Goal: Task Accomplishment & Management: Manage account settings

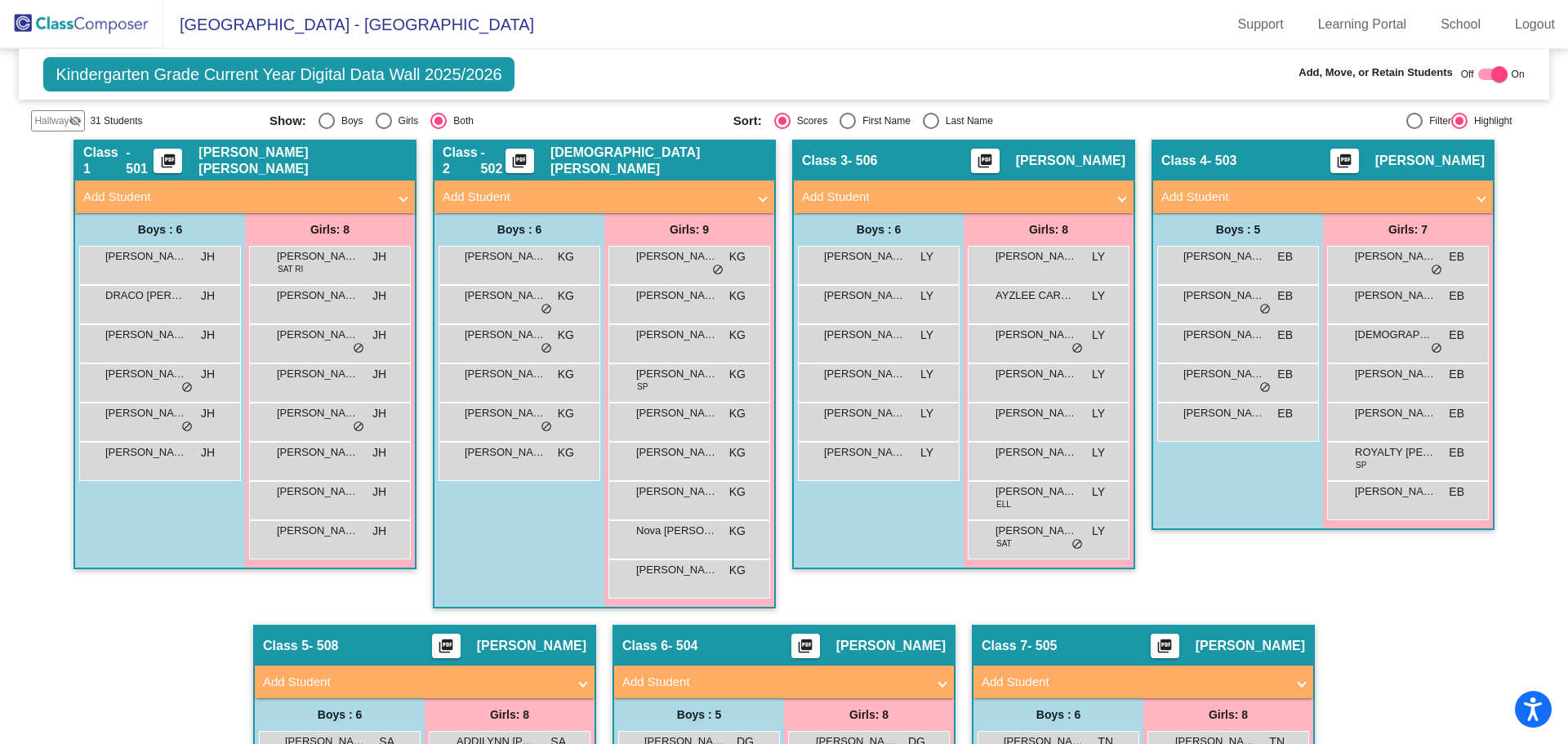
scroll to position [517, 0]
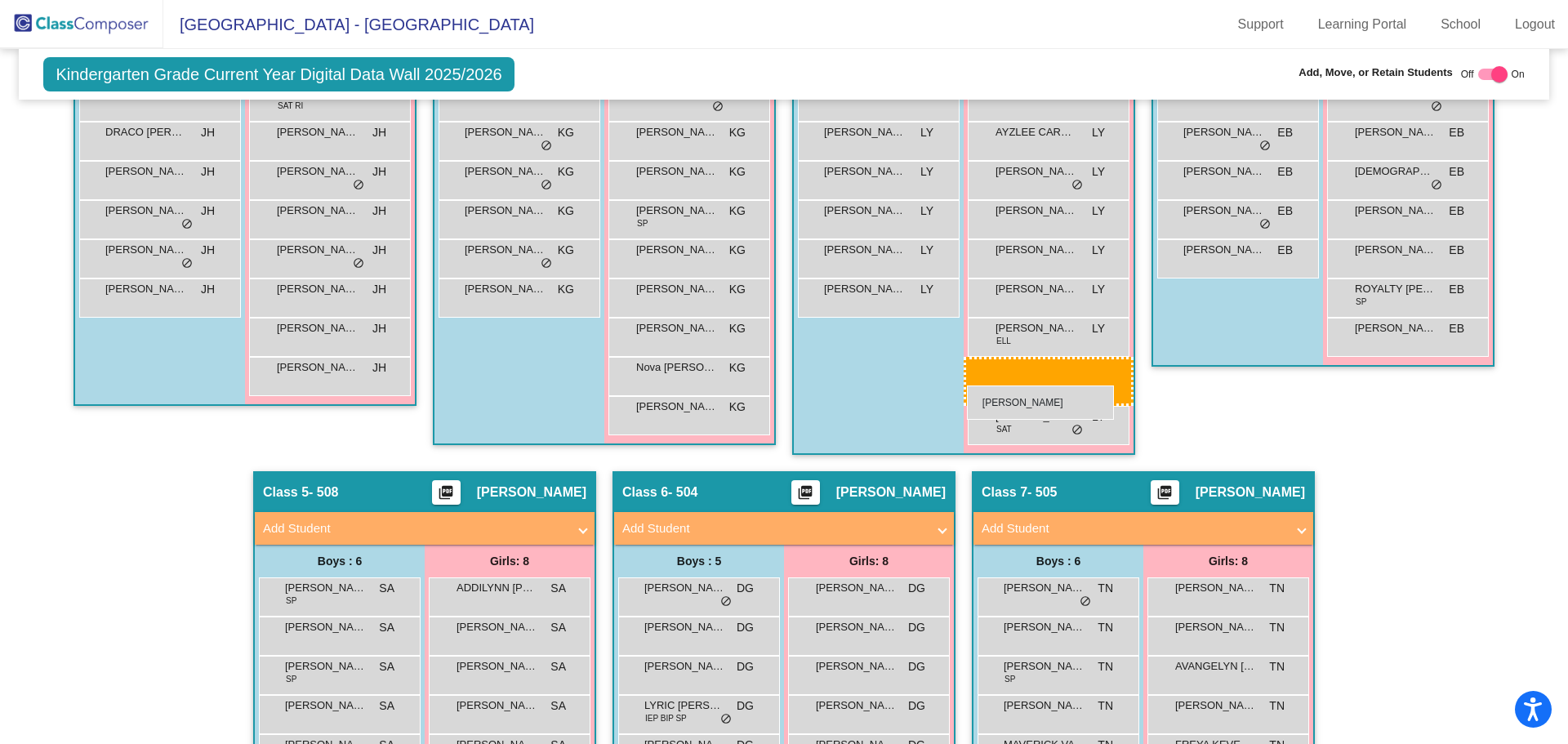
drag, startPoint x: 504, startPoint y: 626, endPoint x: 976, endPoint y: 345, distance: 549.3
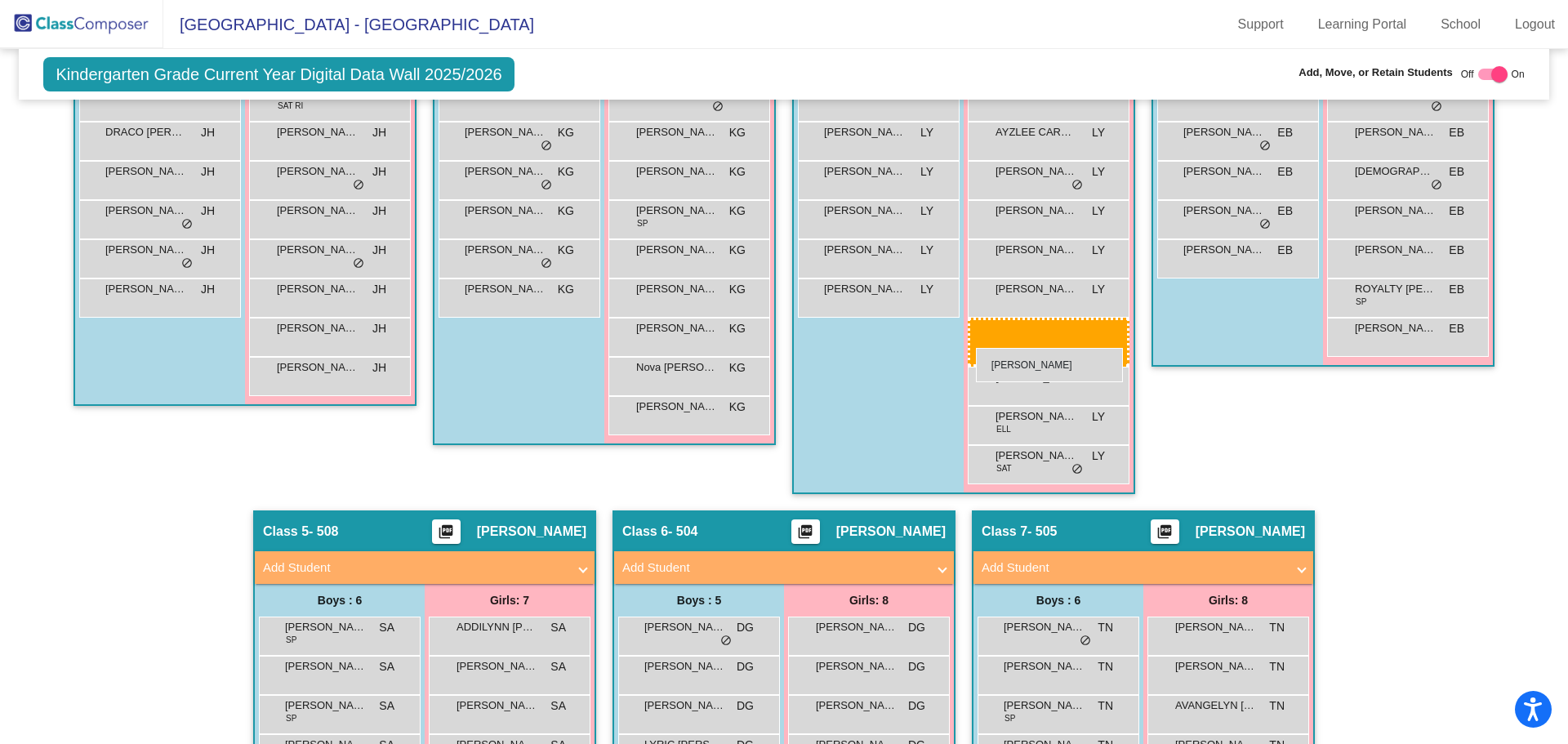
drag, startPoint x: 497, startPoint y: 701, endPoint x: 976, endPoint y: 348, distance: 595.0
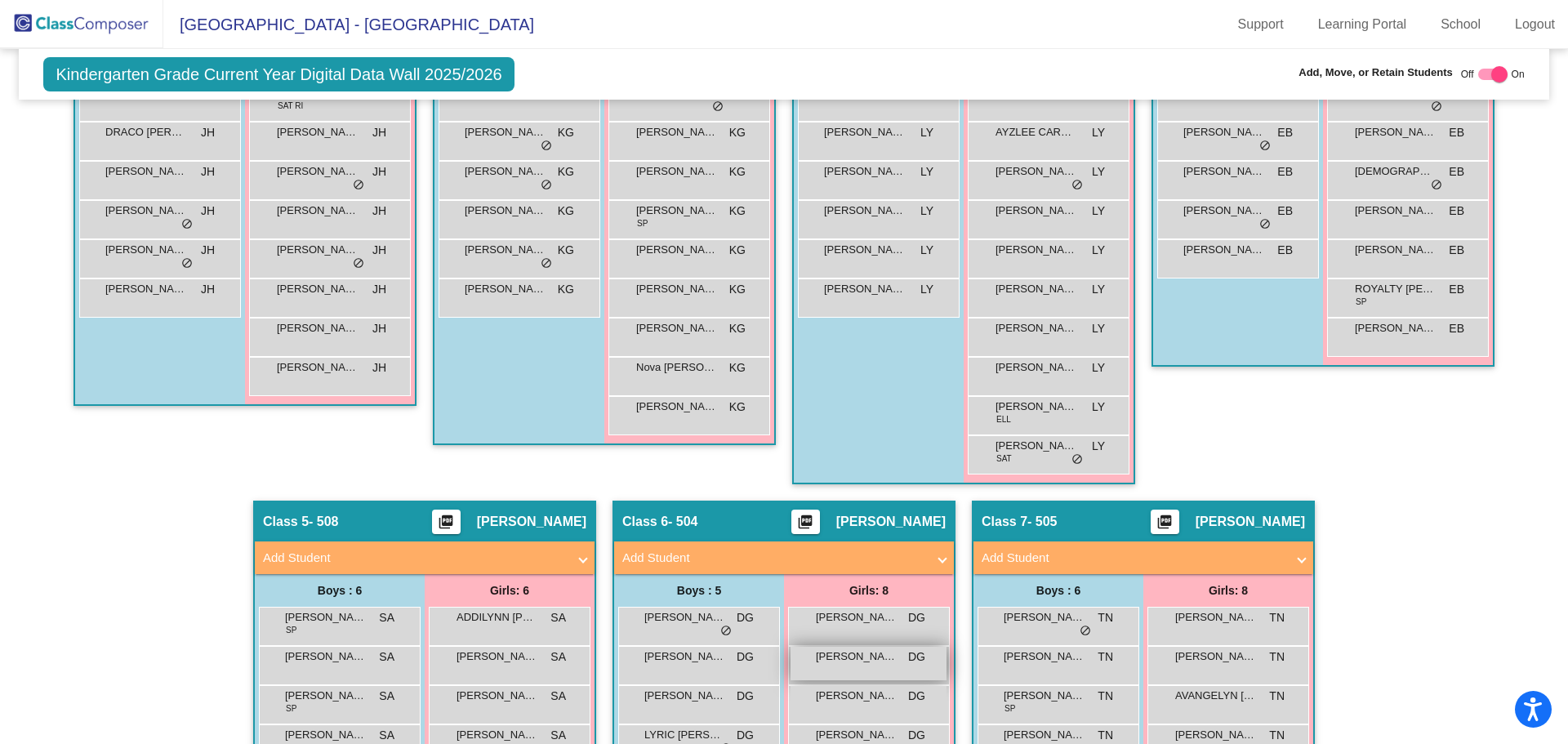
scroll to position [680, 0]
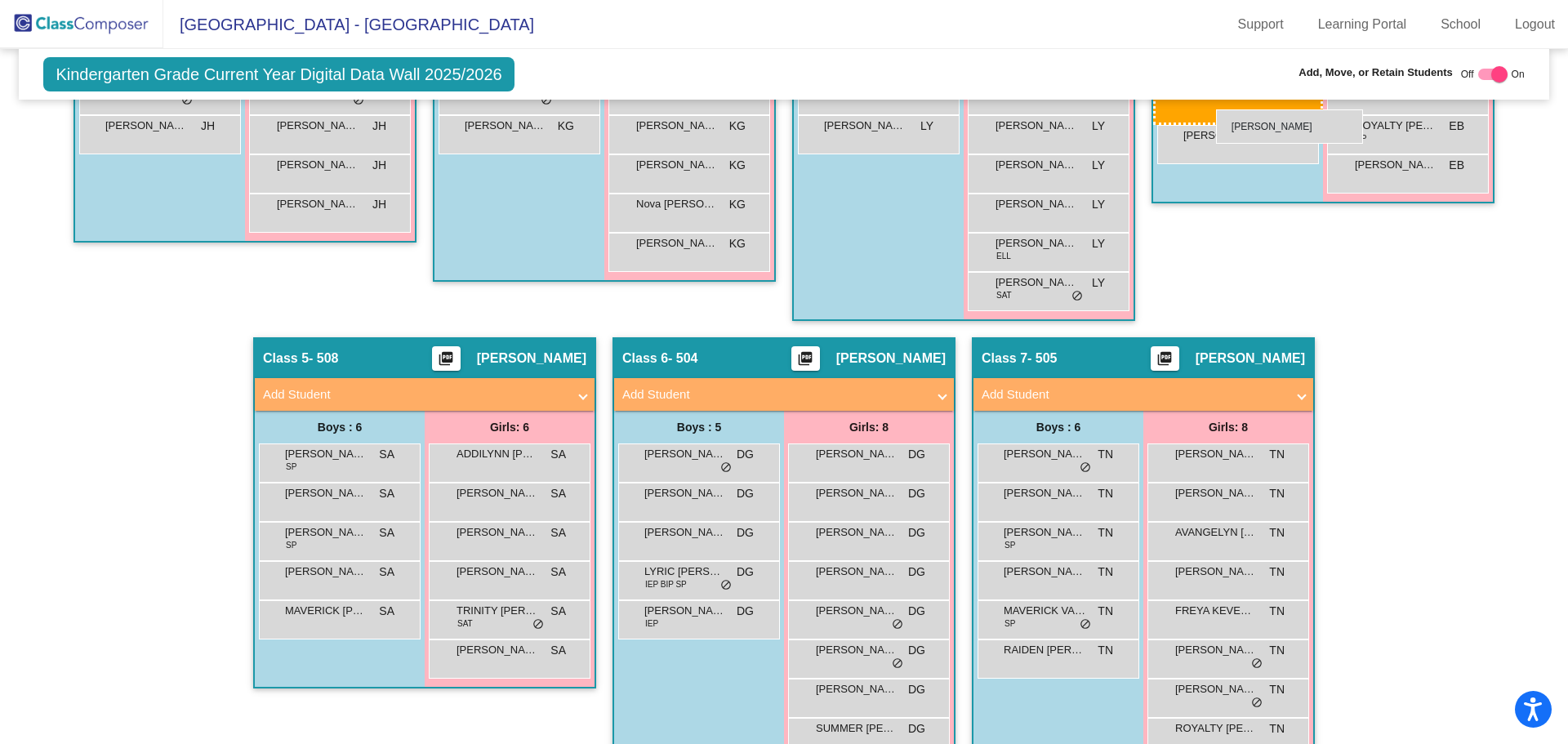
drag, startPoint x: 345, startPoint y: 613, endPoint x: 1216, endPoint y: 109, distance: 1006.3
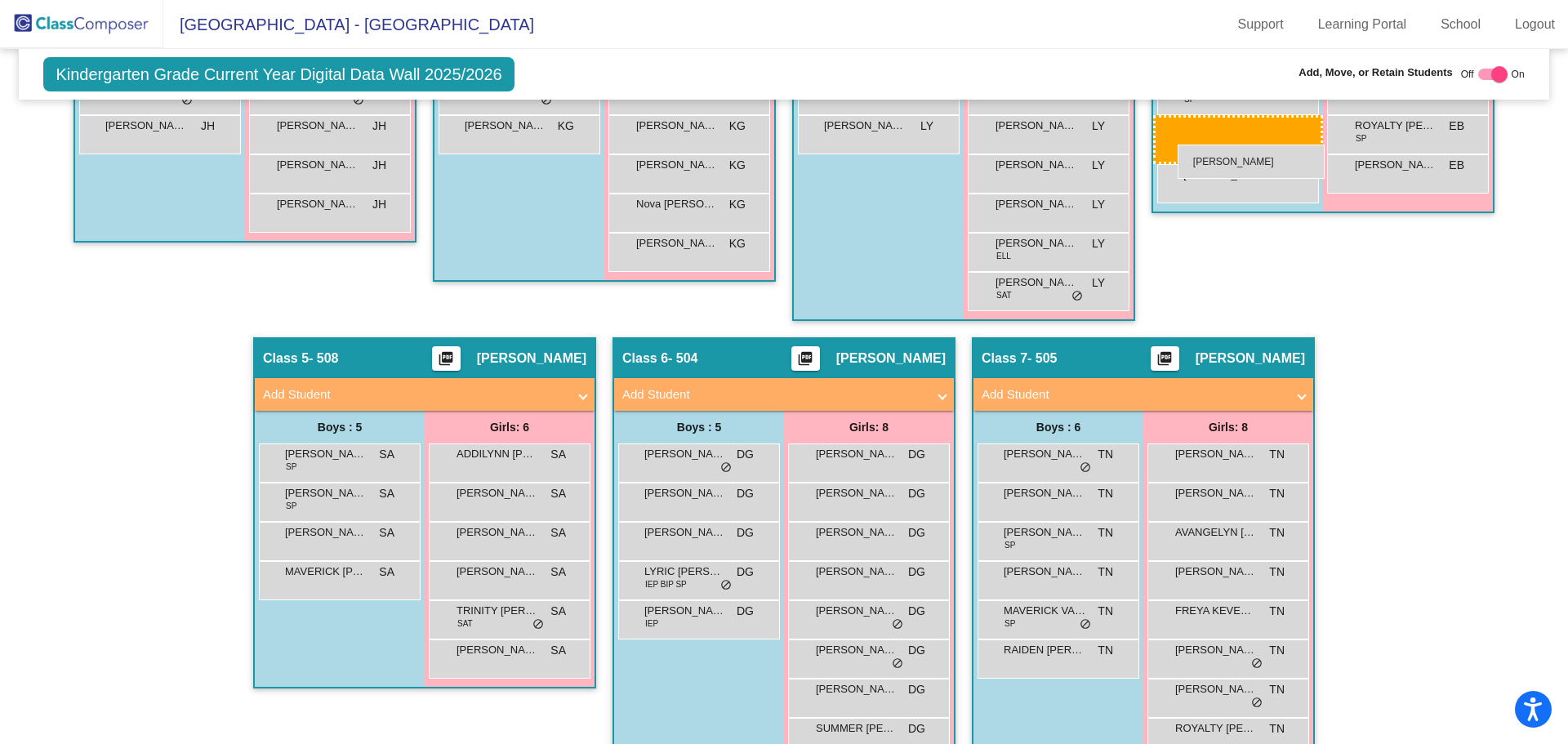
drag, startPoint x: 341, startPoint y: 500, endPoint x: 1178, endPoint y: 144, distance: 909.6
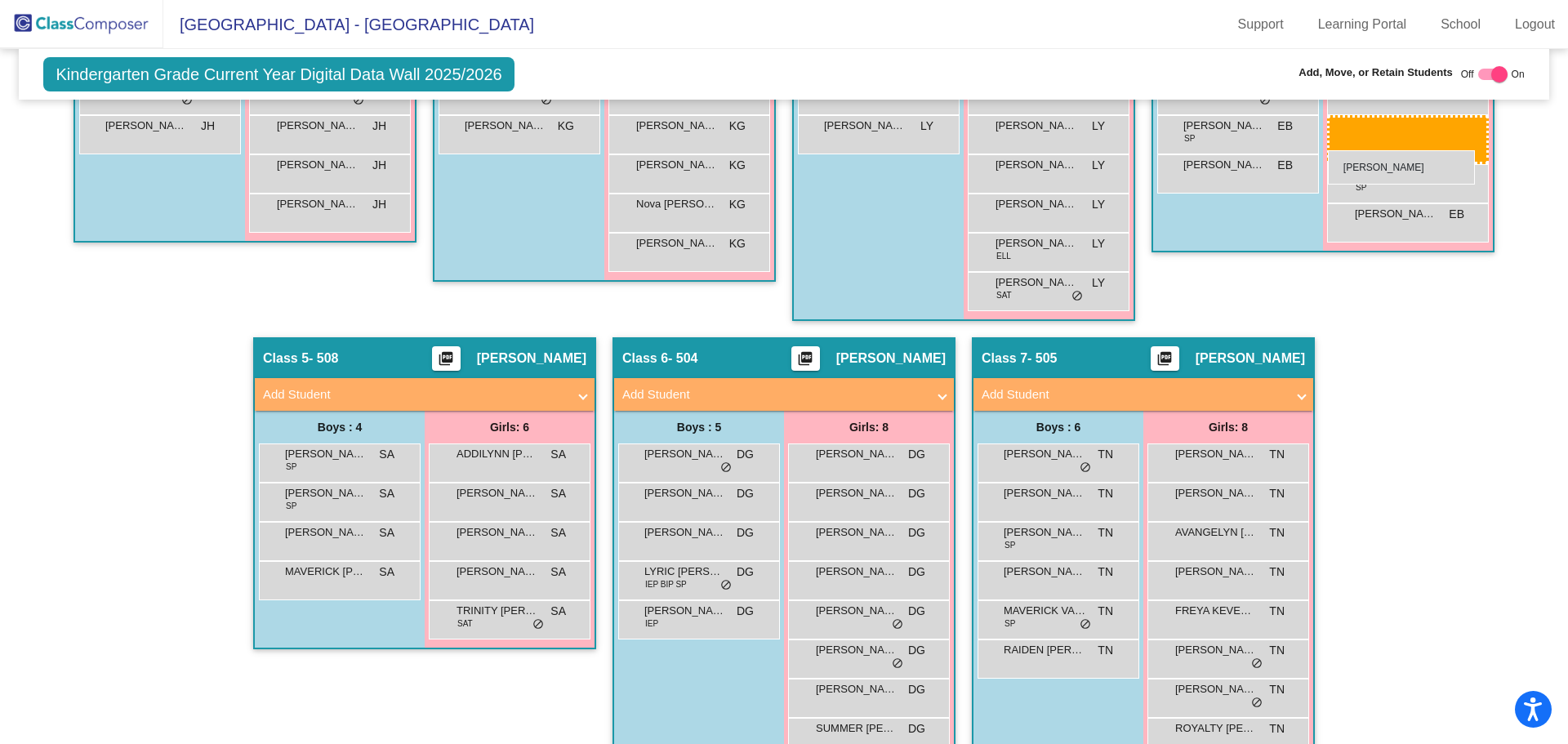
drag, startPoint x: 472, startPoint y: 656, endPoint x: 1336, endPoint y: 145, distance: 1003.8
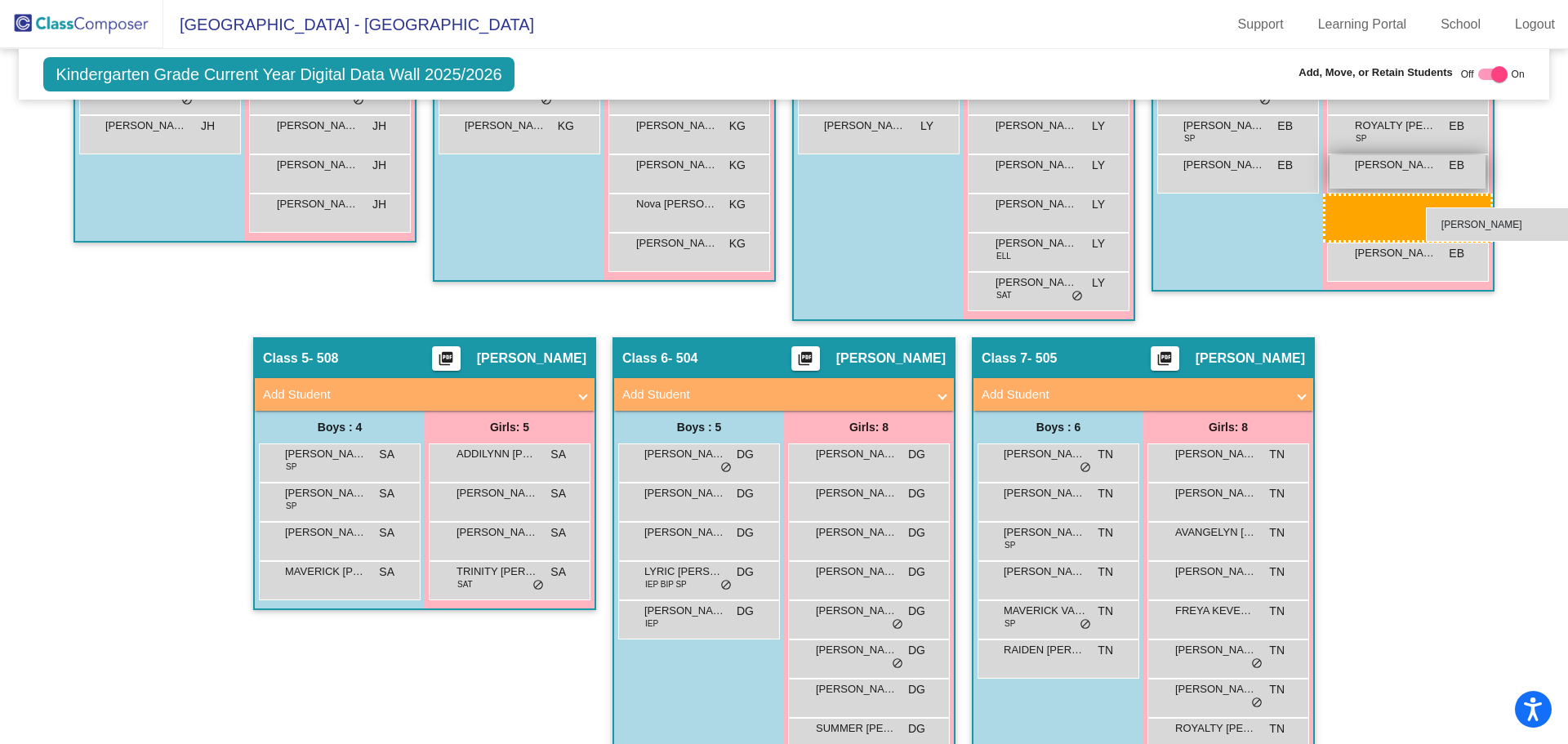
drag, startPoint x: 477, startPoint y: 548, endPoint x: 1426, endPoint y: 208, distance: 1008.1
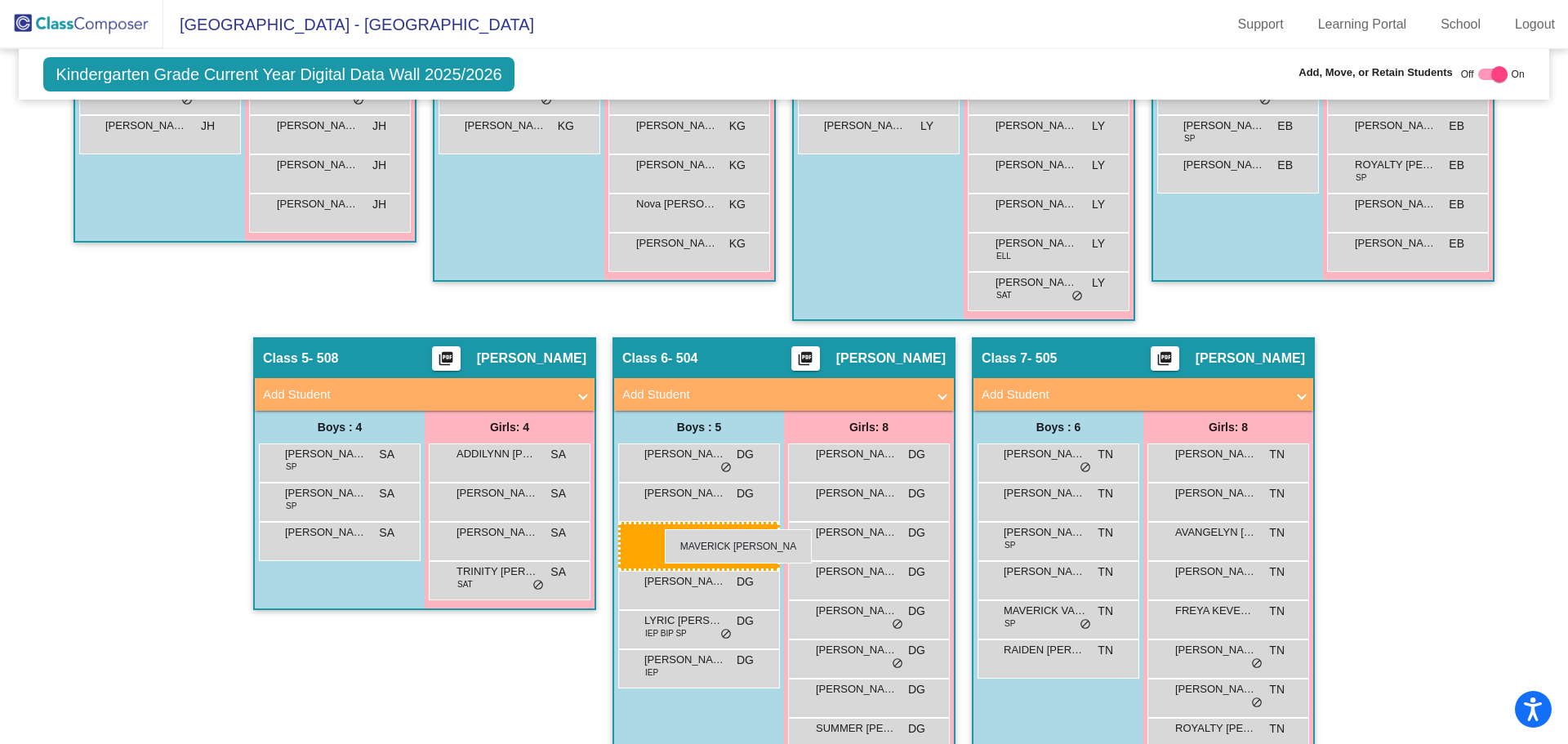
drag, startPoint x: 329, startPoint y: 573, endPoint x: 665, endPoint y: 529, distance: 338.9
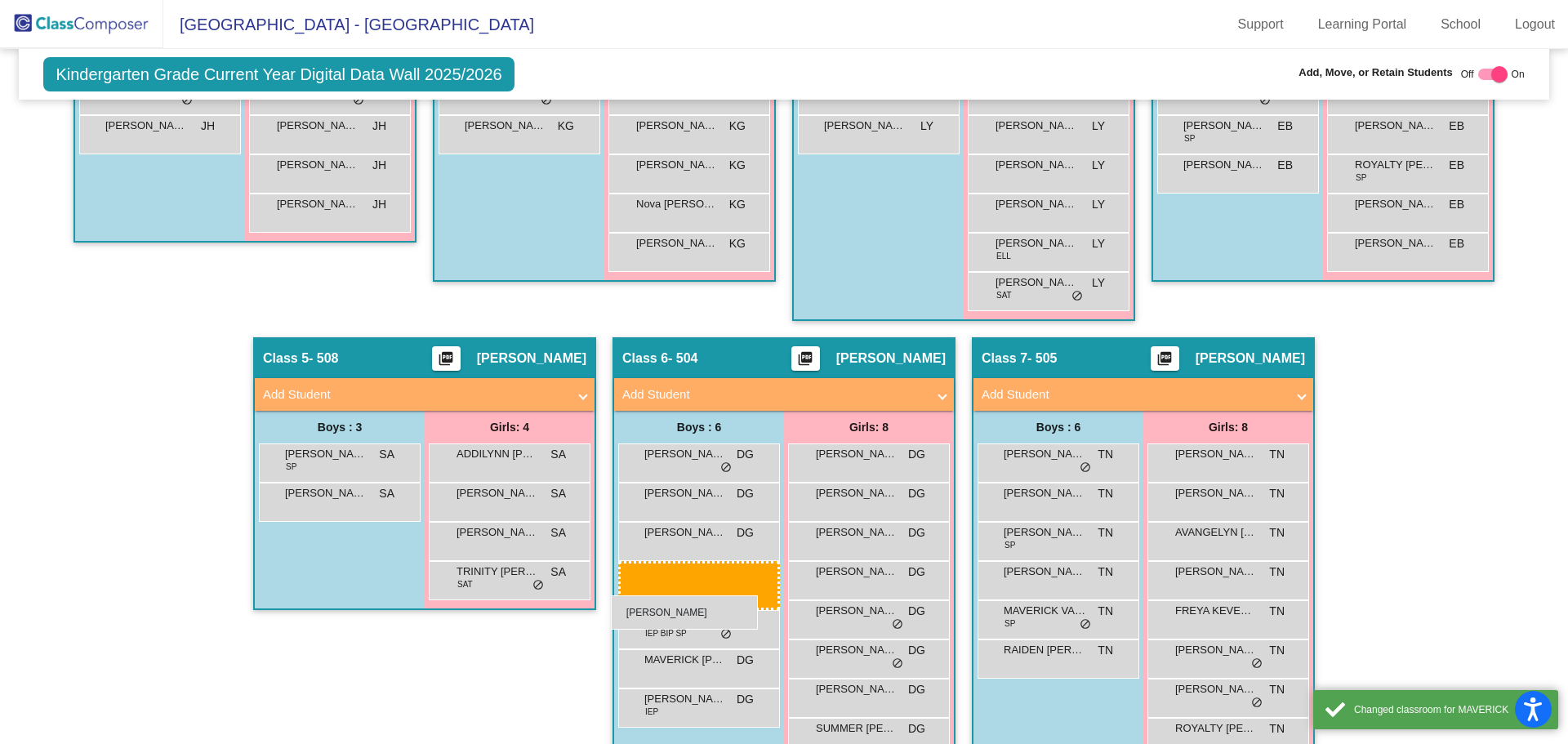
drag, startPoint x: 330, startPoint y: 469, endPoint x: 611, endPoint y: 596, distance: 308.4
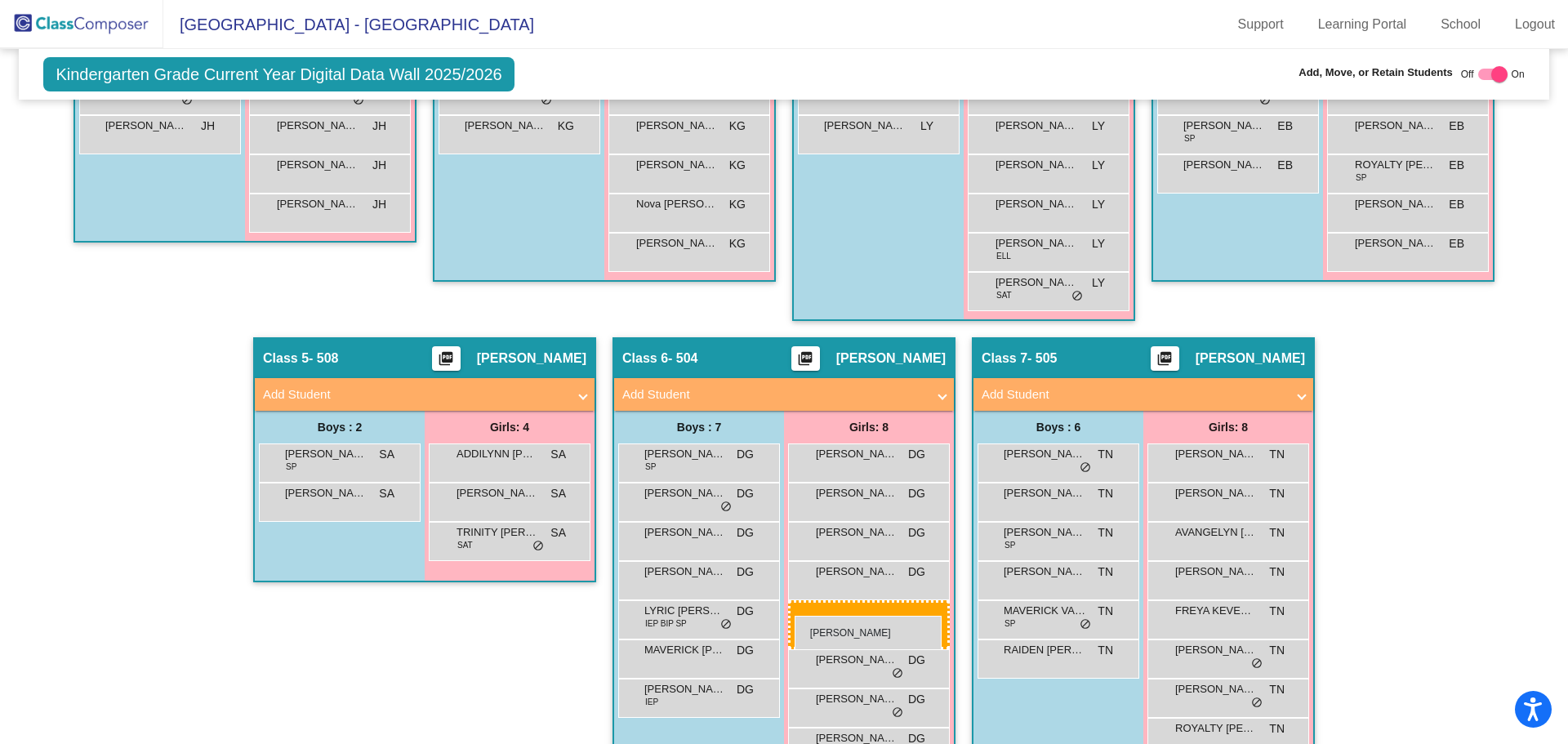
drag, startPoint x: 517, startPoint y: 543, endPoint x: 800, endPoint y: 616, distance: 292.3
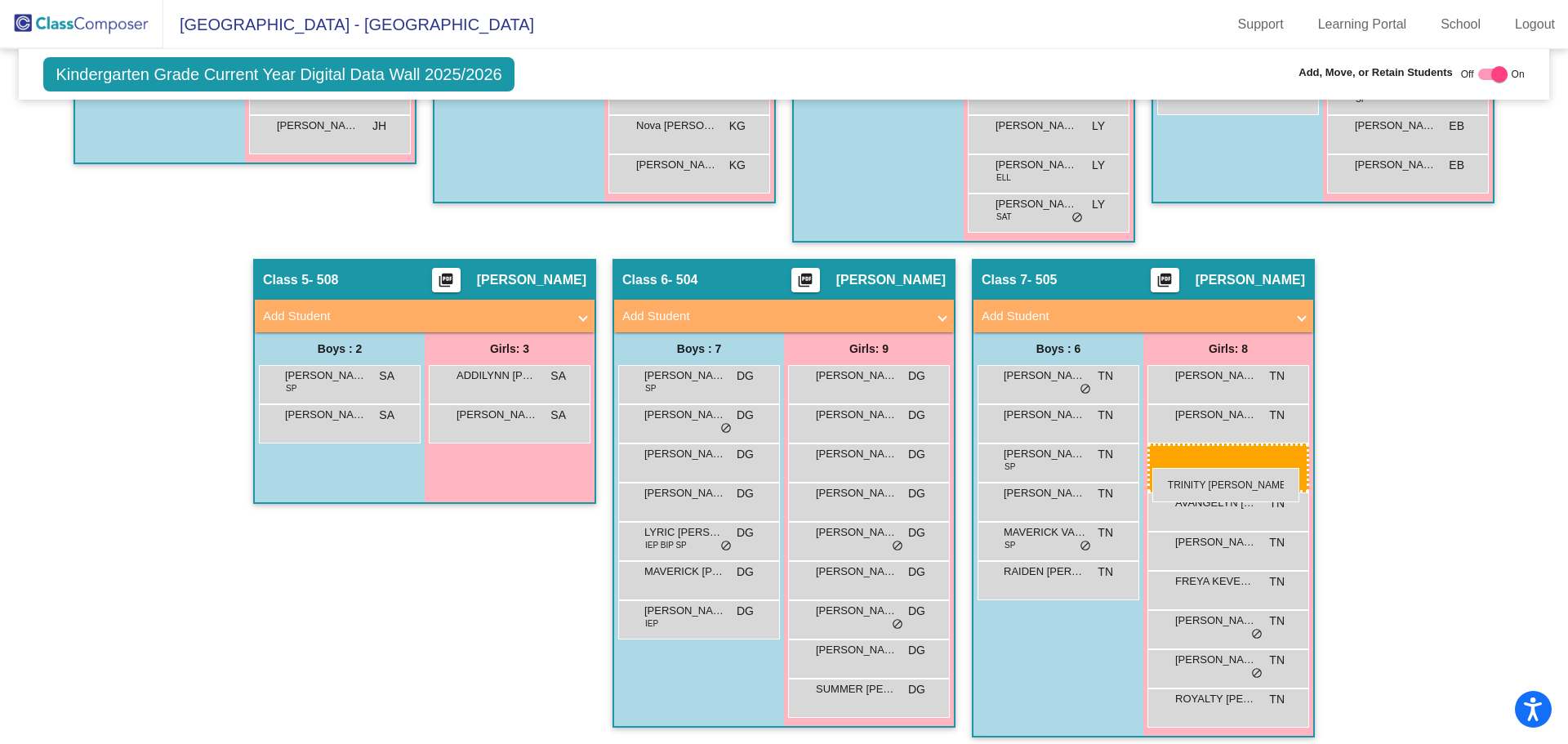
drag, startPoint x: 498, startPoint y: 452, endPoint x: 1152, endPoint y: 468, distance: 654.2
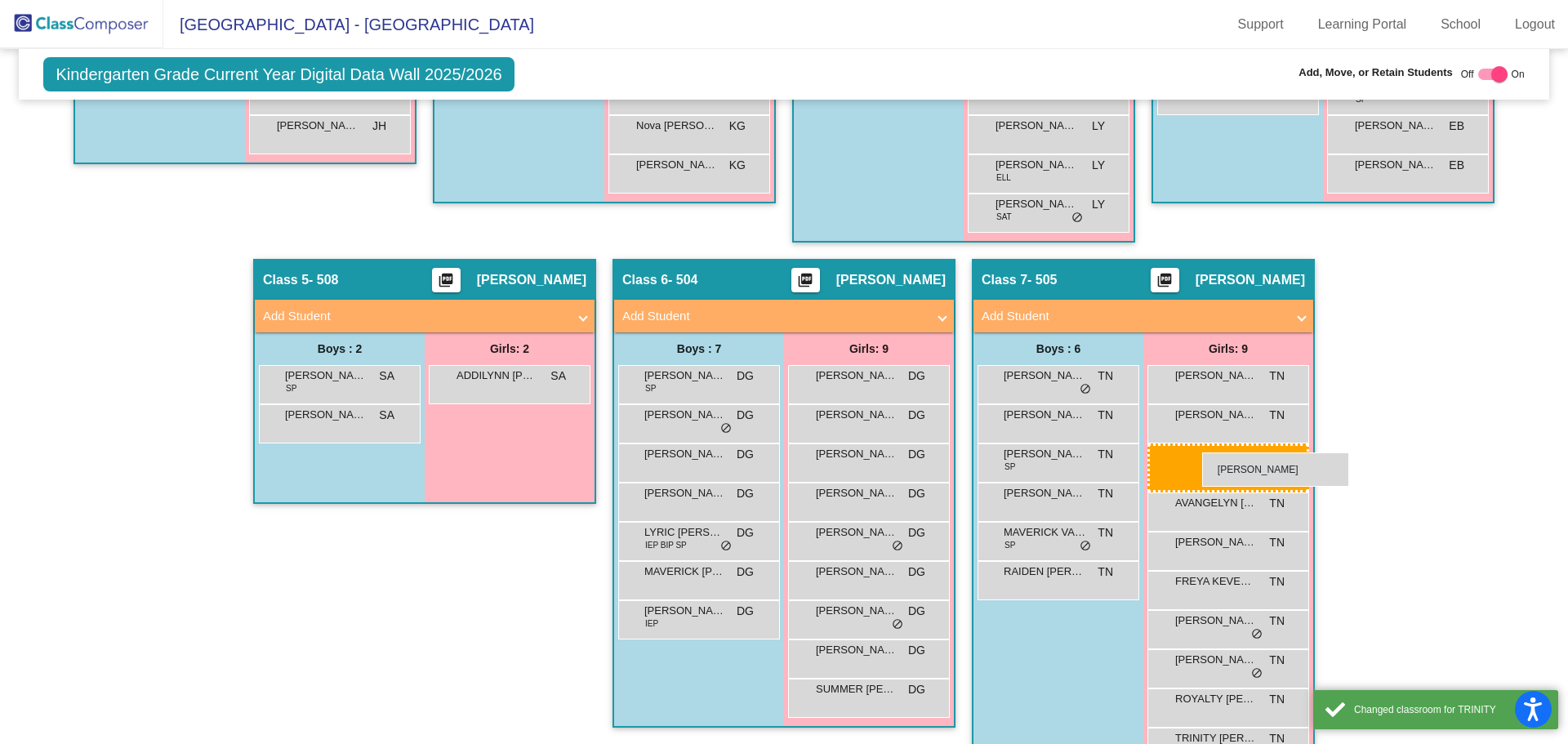
drag, startPoint x: 499, startPoint y: 427, endPoint x: 1203, endPoint y: 453, distance: 704.5
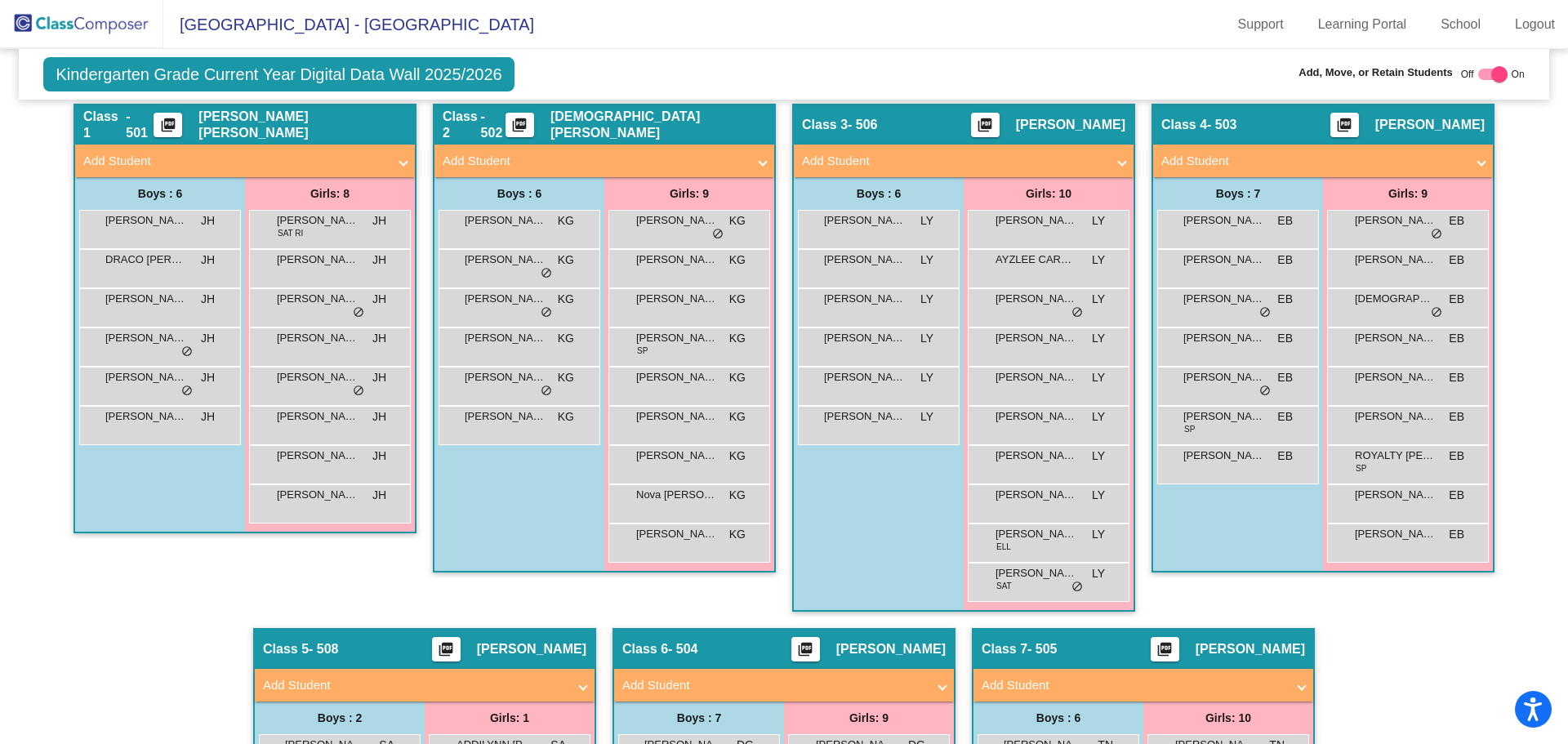
scroll to position [471, 0]
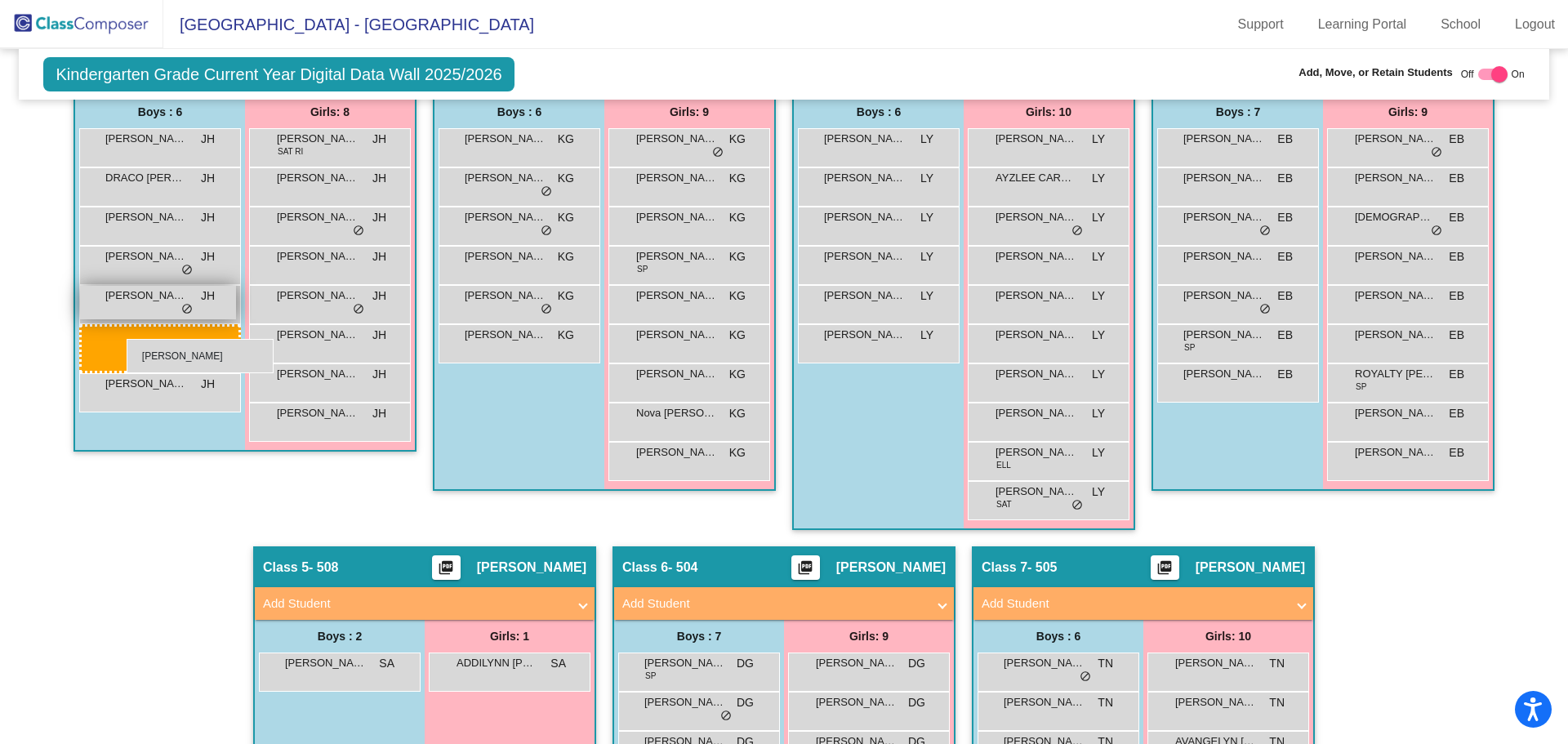
drag, startPoint x: 342, startPoint y: 672, endPoint x: 126, endPoint y: 333, distance: 402.0
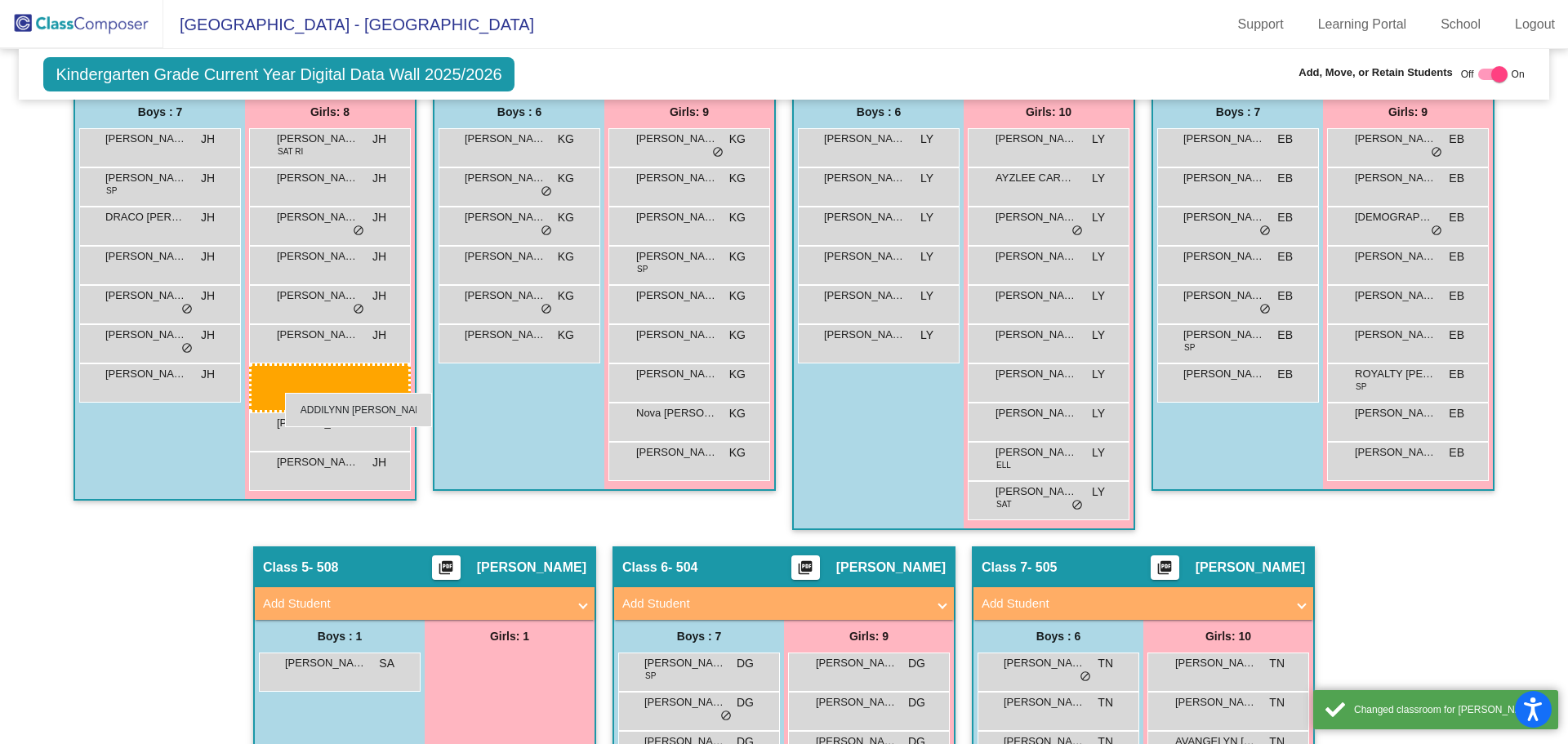
drag, startPoint x: 469, startPoint y: 680, endPoint x: 285, endPoint y: 393, distance: 340.9
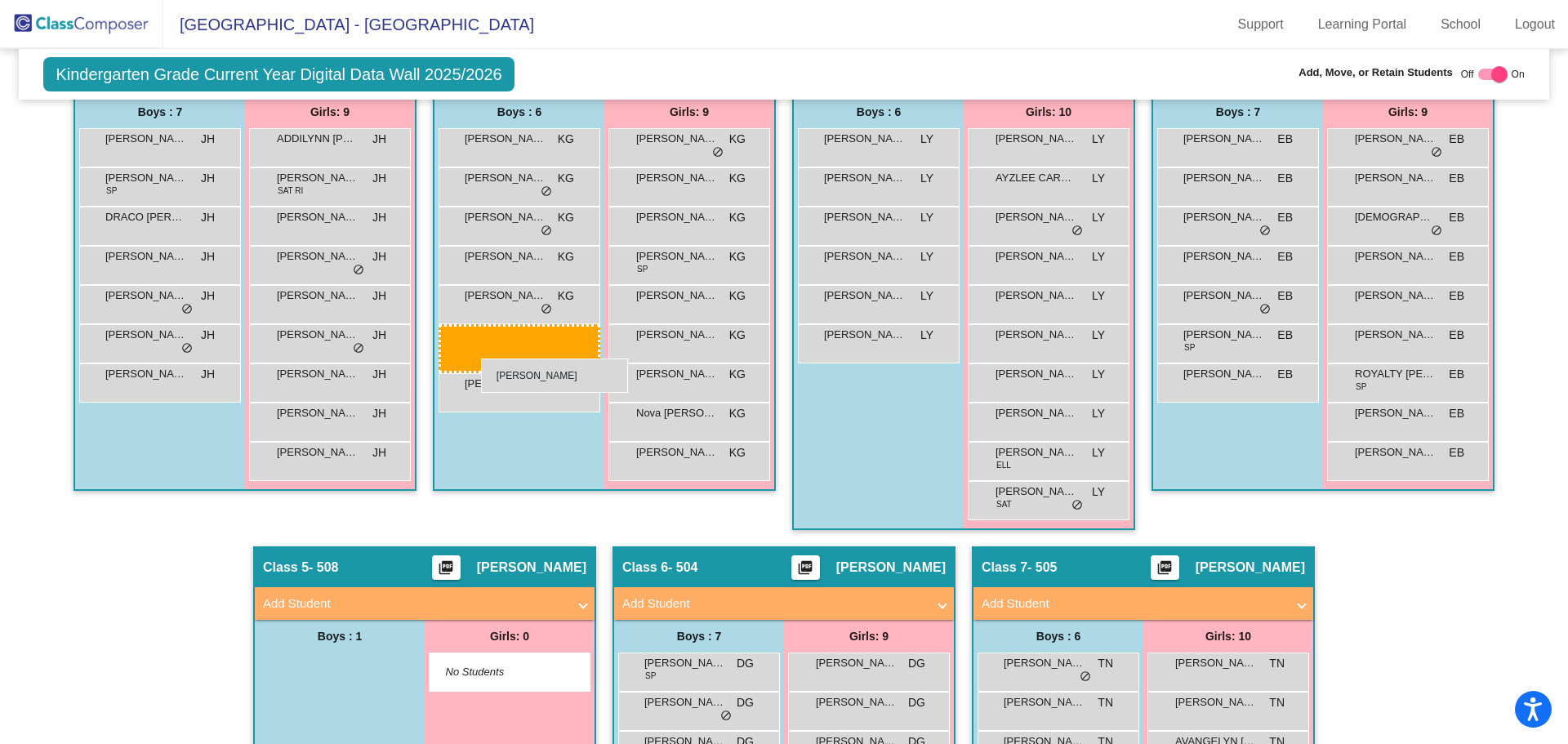
drag, startPoint x: 343, startPoint y: 668, endPoint x: 481, endPoint y: 359, distance: 338.4
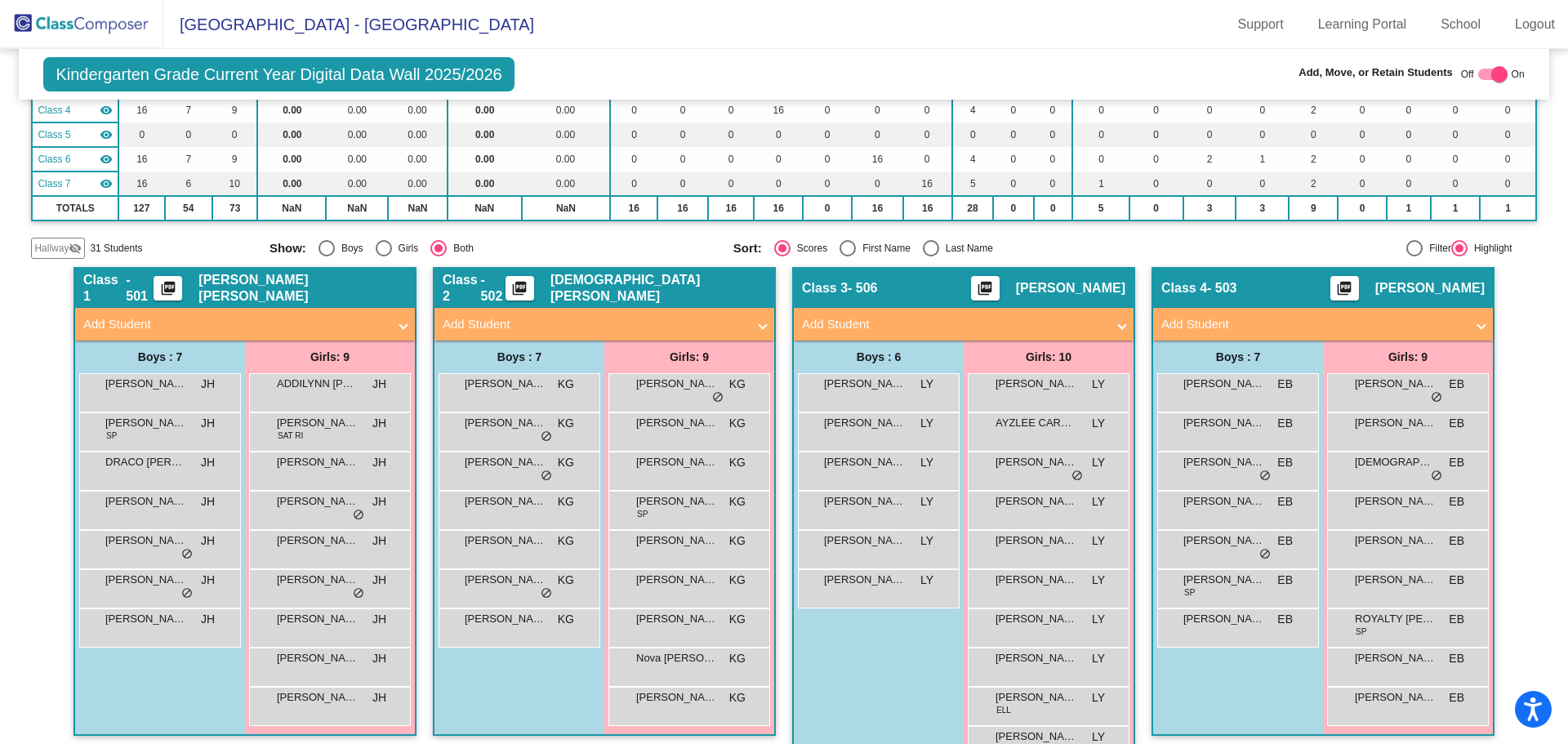
scroll to position [0, 0]
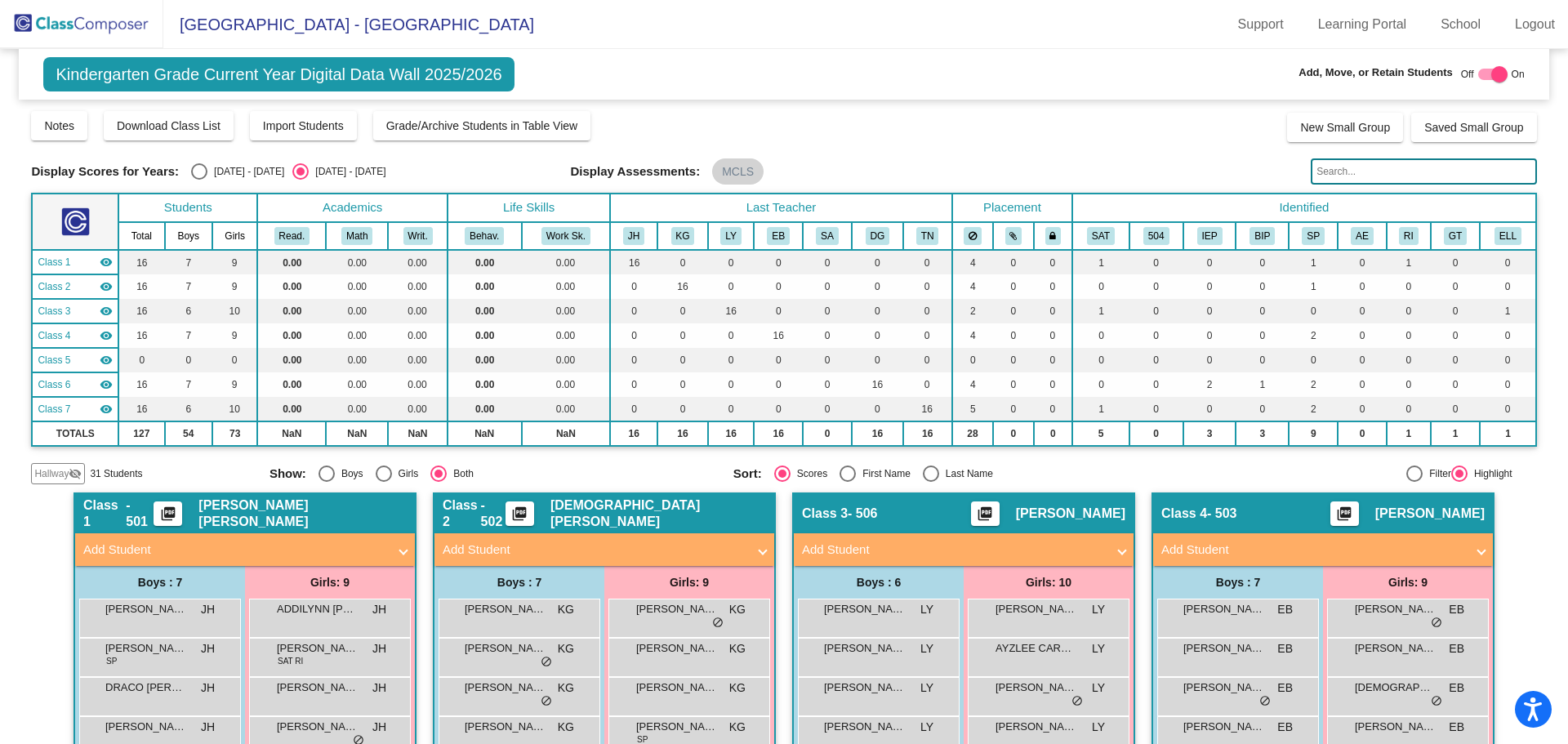
click at [86, 24] on img at bounding box center [81, 24] width 164 height 48
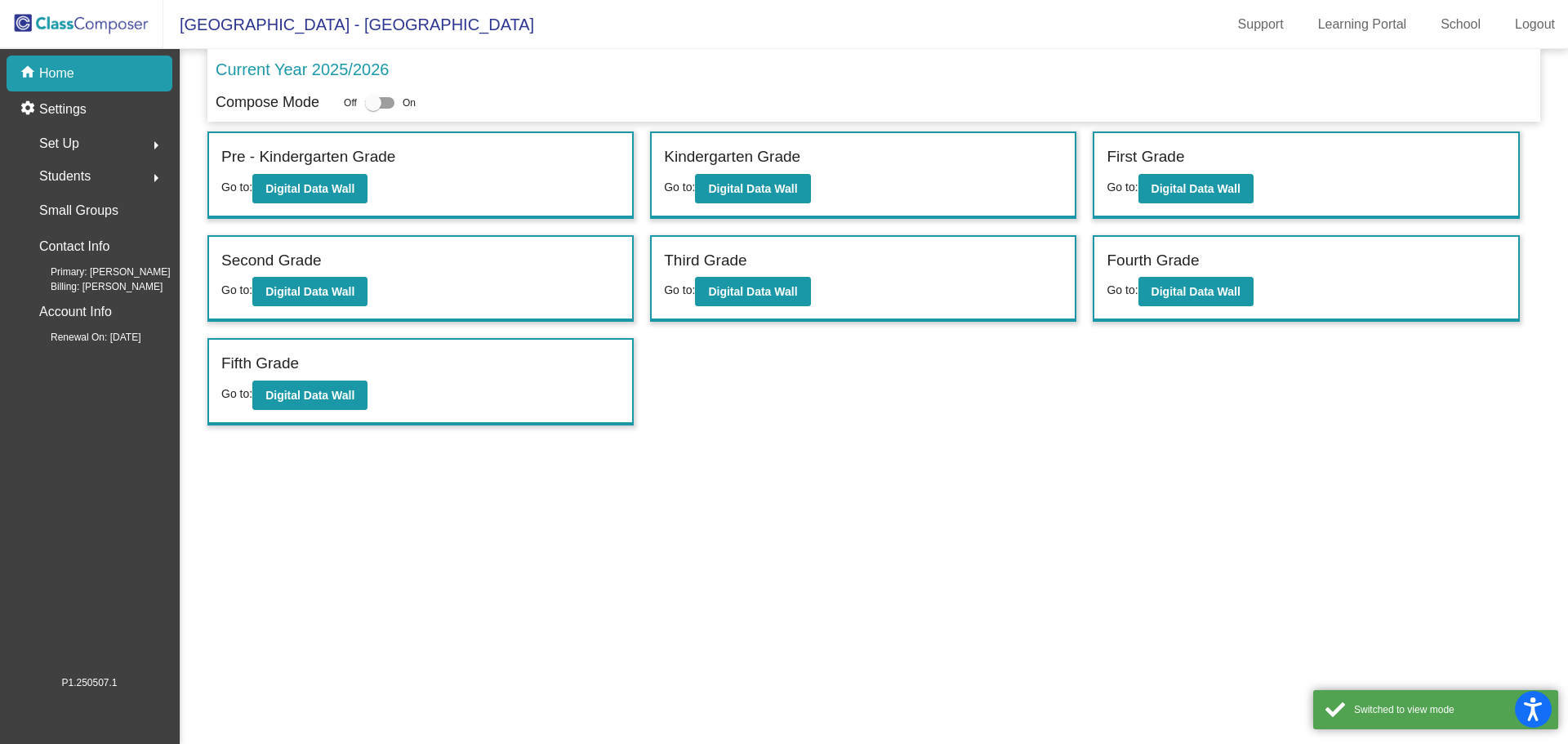
click at [88, 146] on div "Set Up arrow_right" at bounding box center [94, 143] width 156 height 33
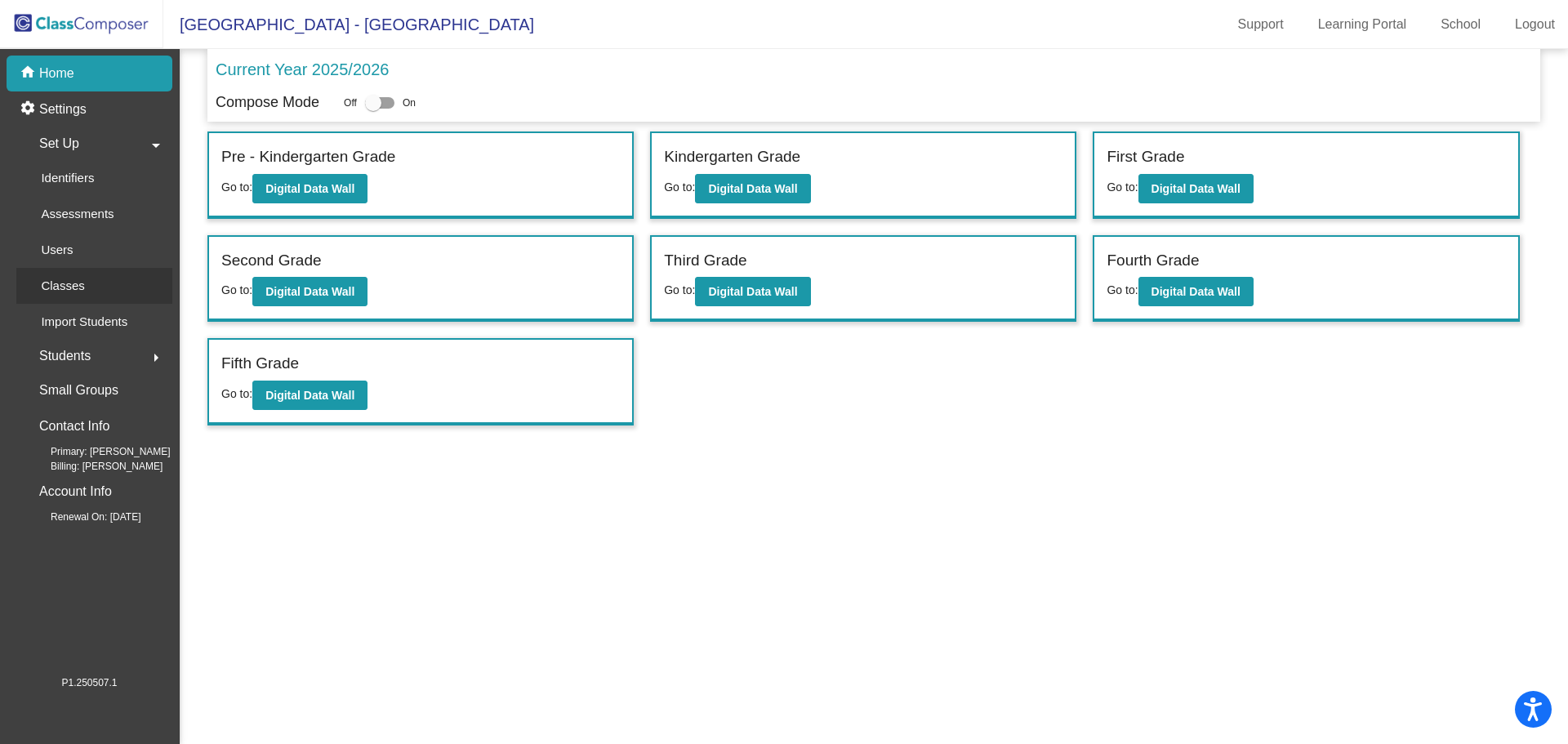
click at [88, 291] on div "Classes" at bounding box center [57, 286] width 81 height 36
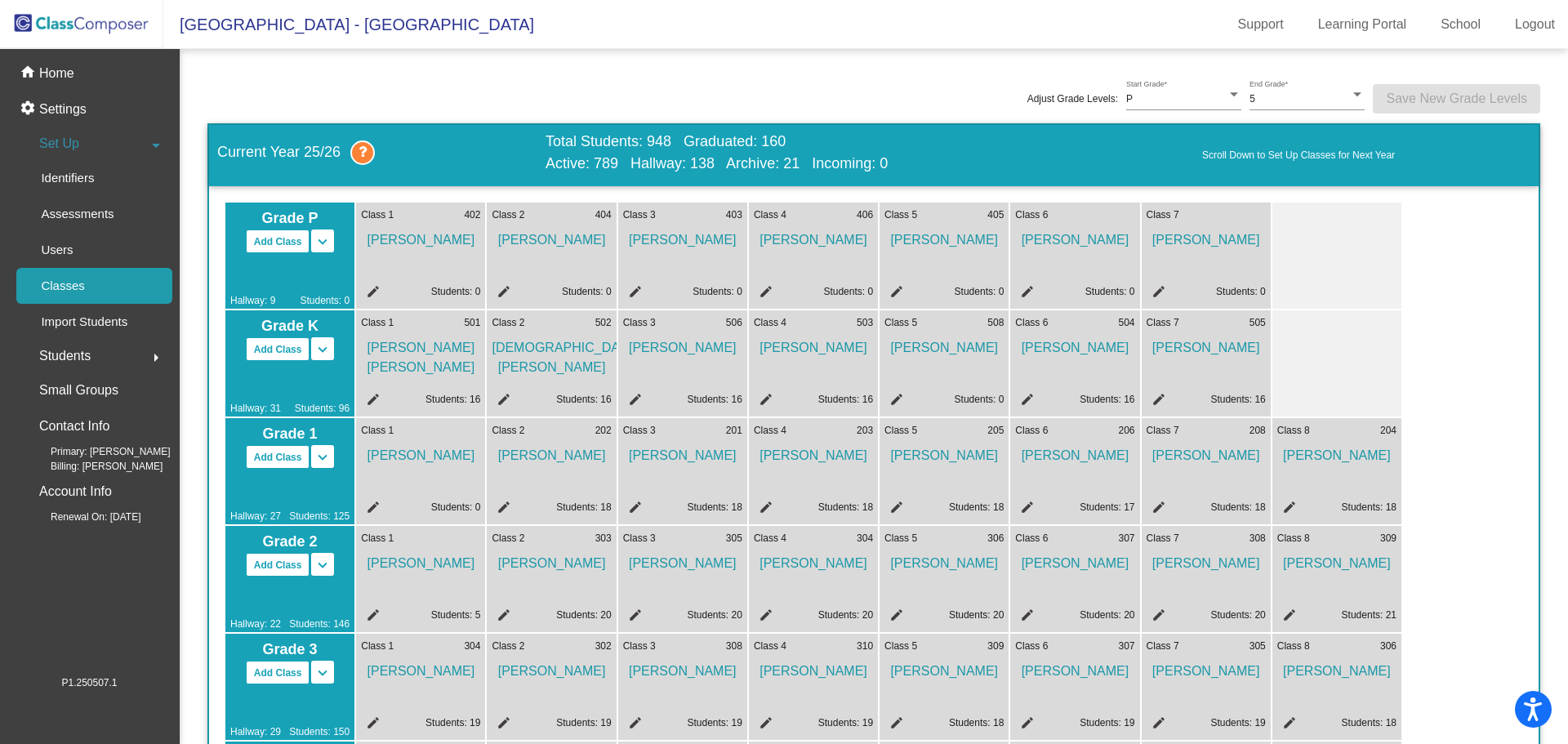
click at [901, 398] on mat-icon "edit" at bounding box center [894, 401] width 20 height 20
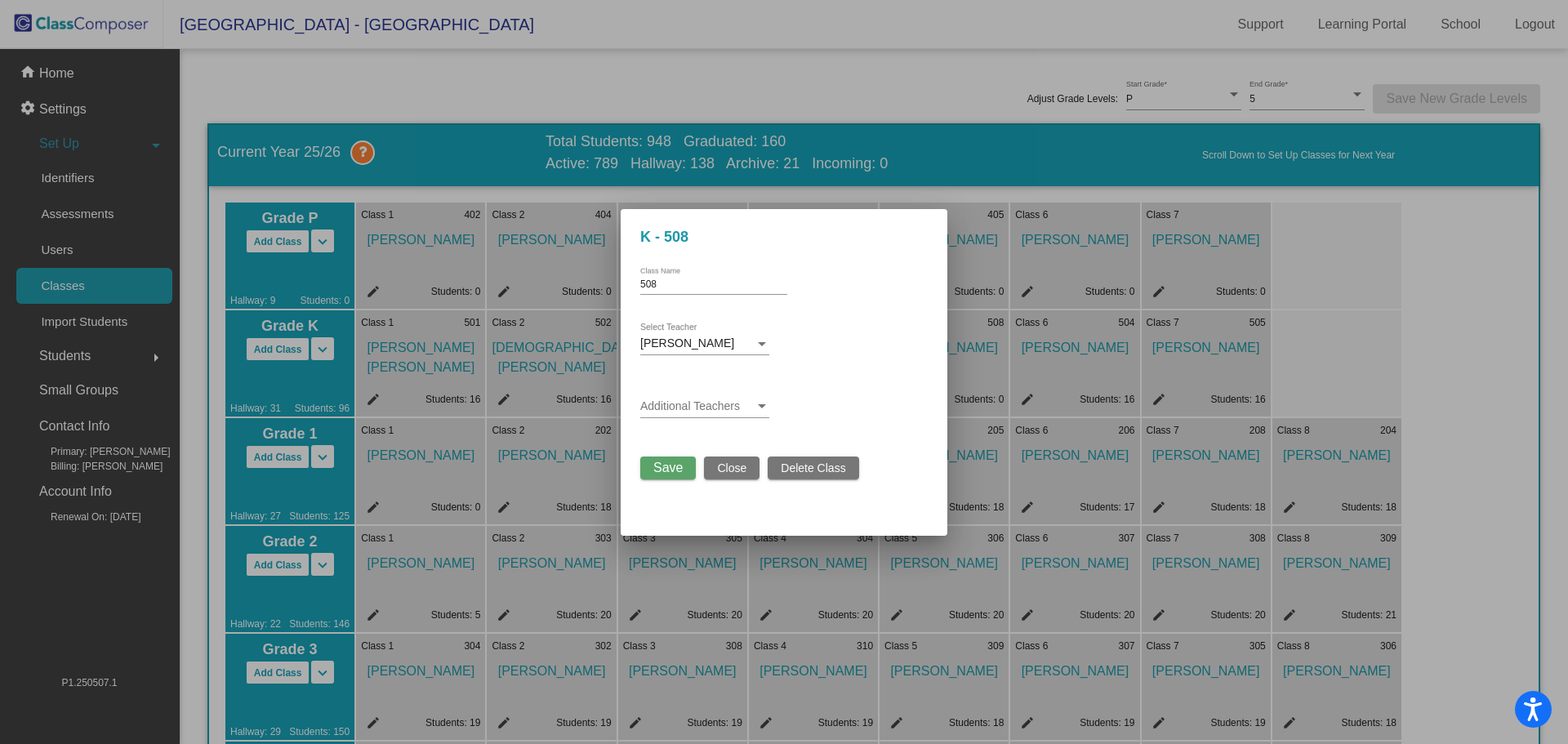
click at [800, 467] on span "Delete Class" at bounding box center [813, 467] width 64 height 13
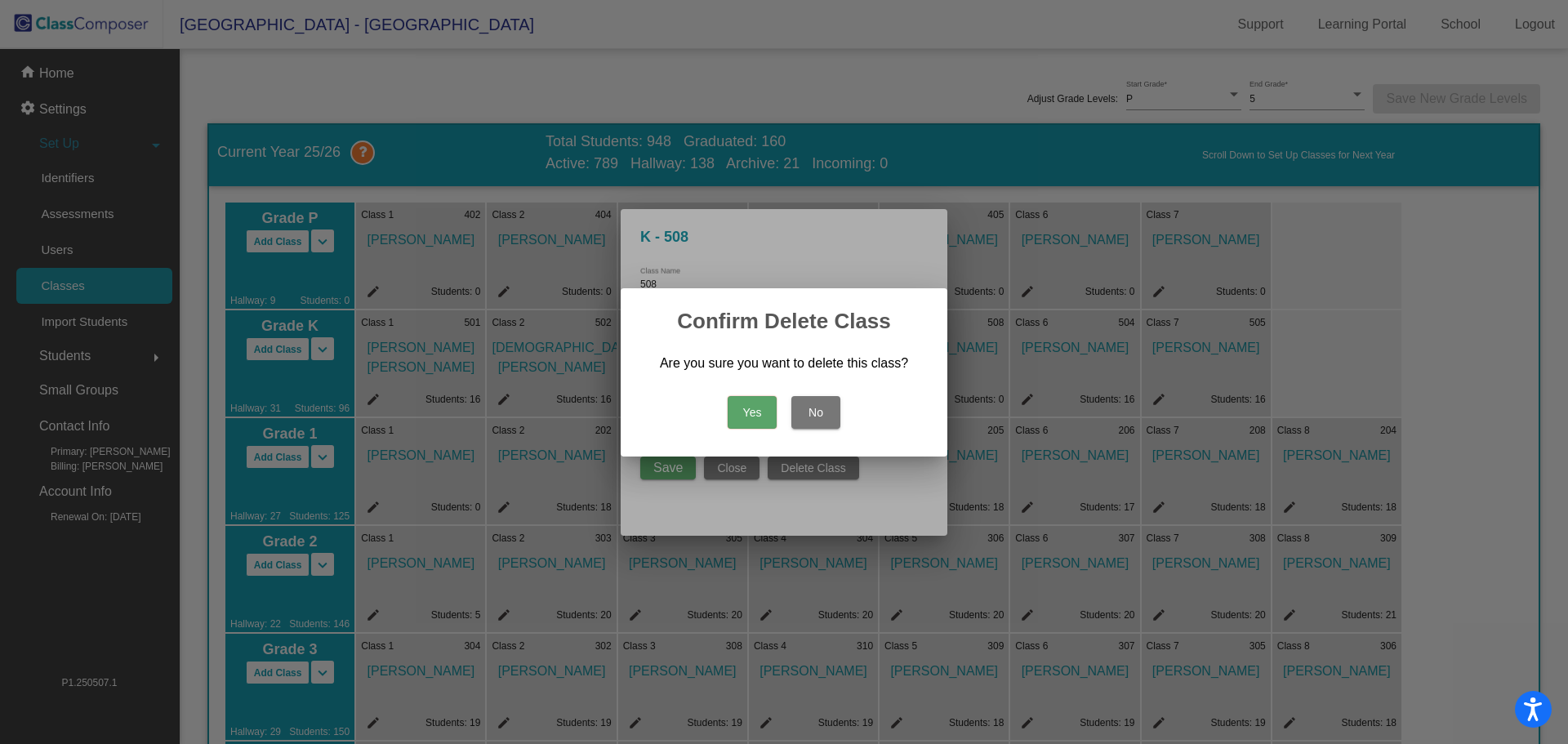
click at [760, 416] on button "Yes" at bounding box center [752, 412] width 49 height 33
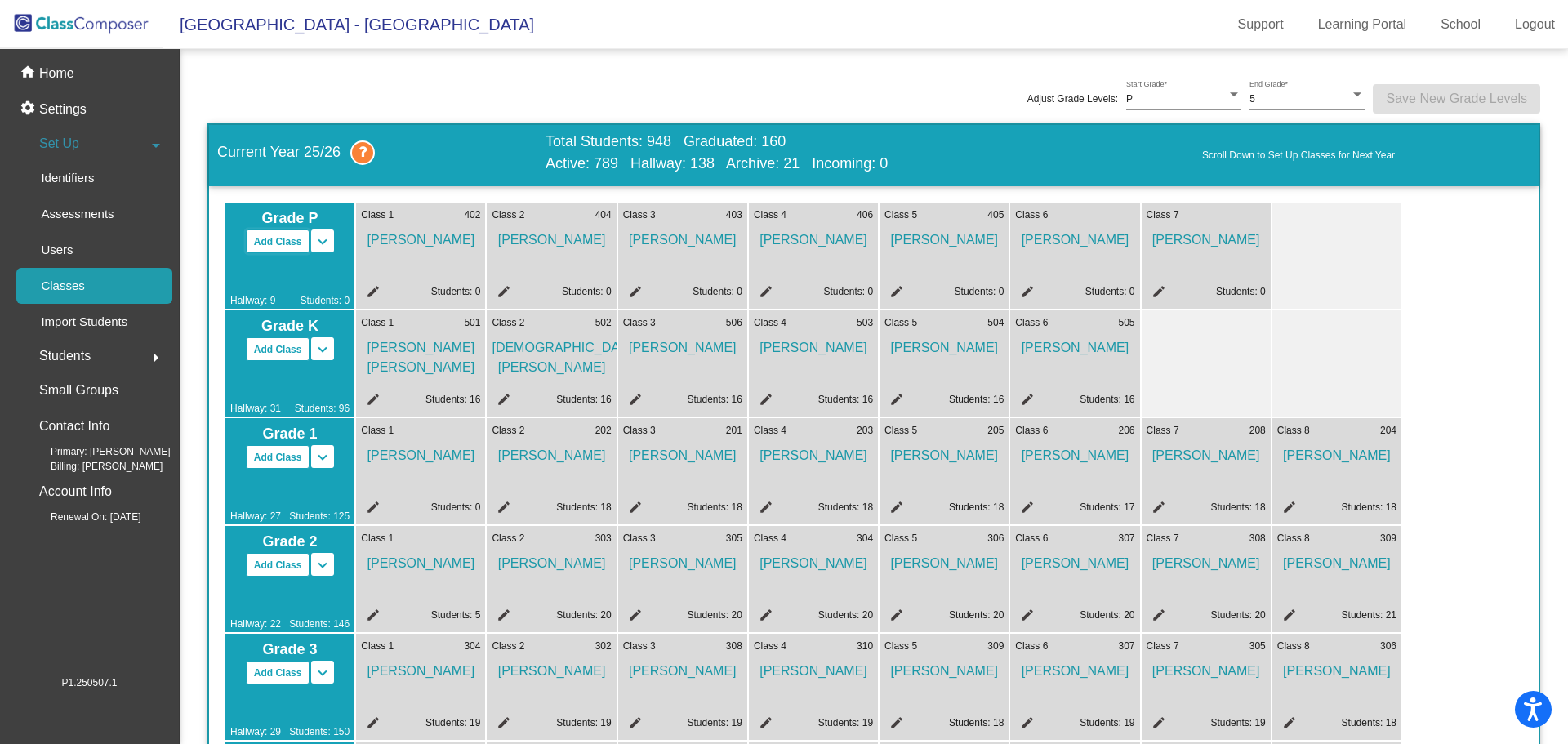
click at [260, 244] on button "Add Class" at bounding box center [278, 242] width 64 height 24
click at [1287, 292] on mat-icon "edit" at bounding box center [1286, 294] width 20 height 20
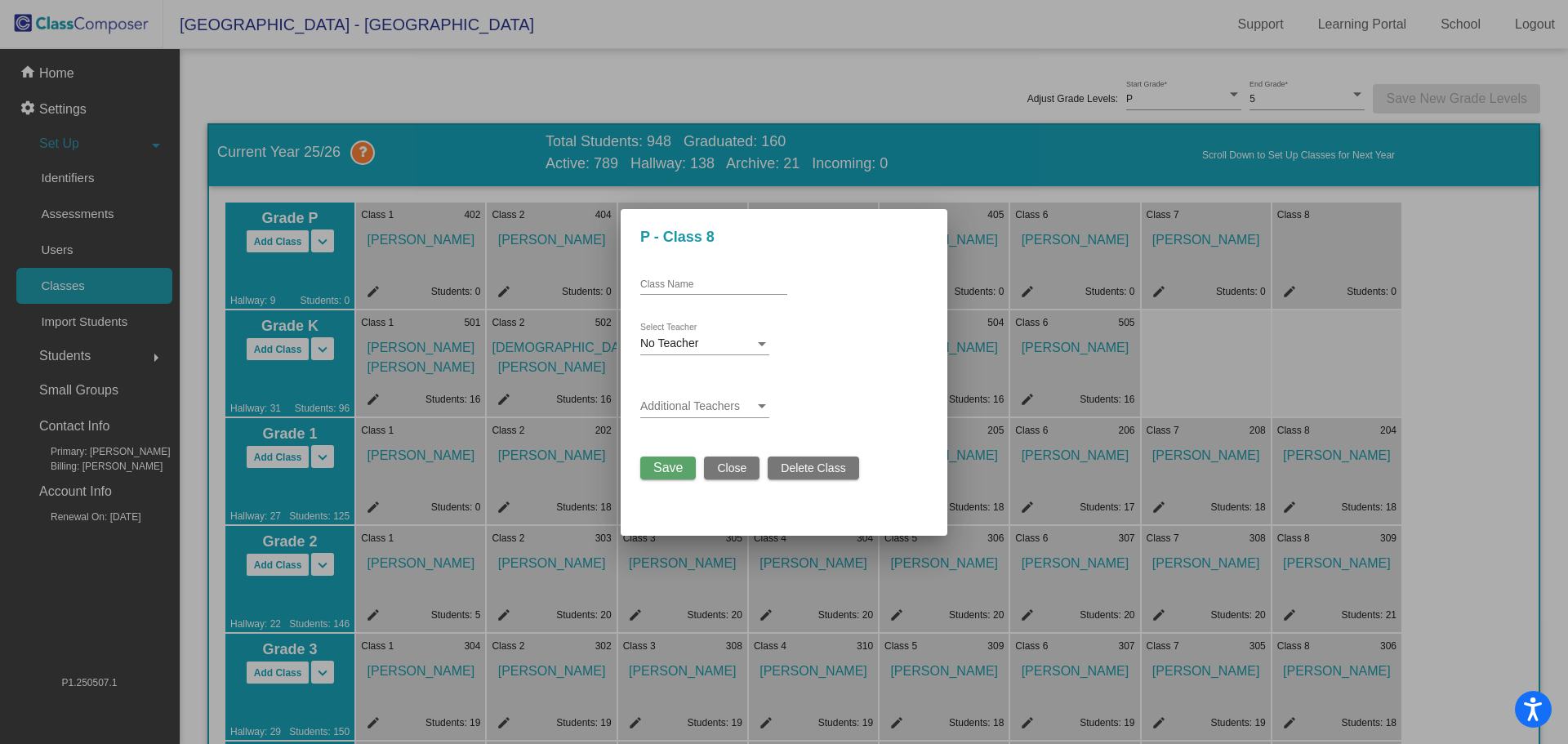
click at [724, 283] on input "Class Name" at bounding box center [713, 284] width 147 height 11
click at [728, 356] on div "No Teacher Select Teacher" at bounding box center [705, 346] width 129 height 47
click at [738, 343] on div "No Teacher" at bounding box center [697, 344] width 114 height 13
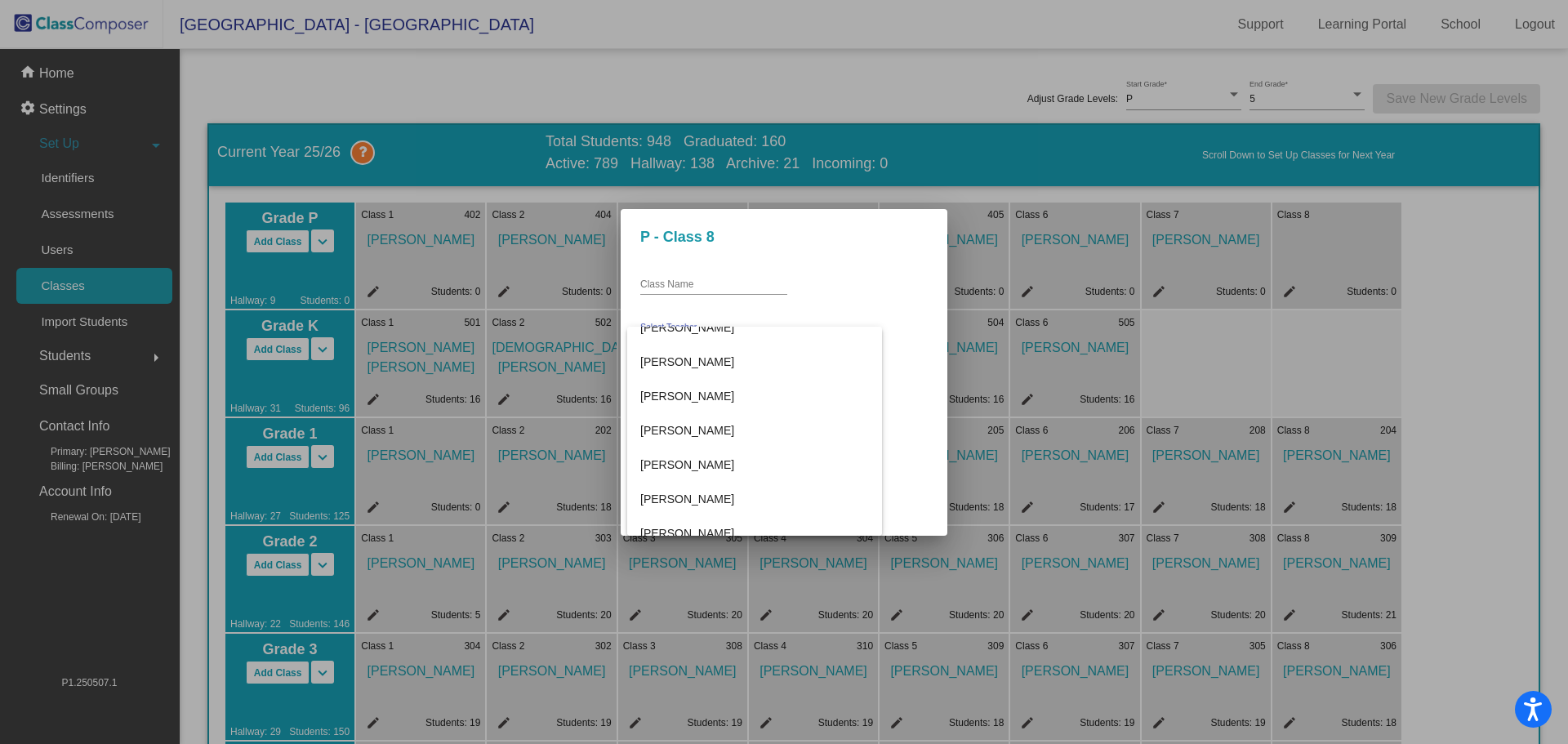
scroll to position [1716, 0]
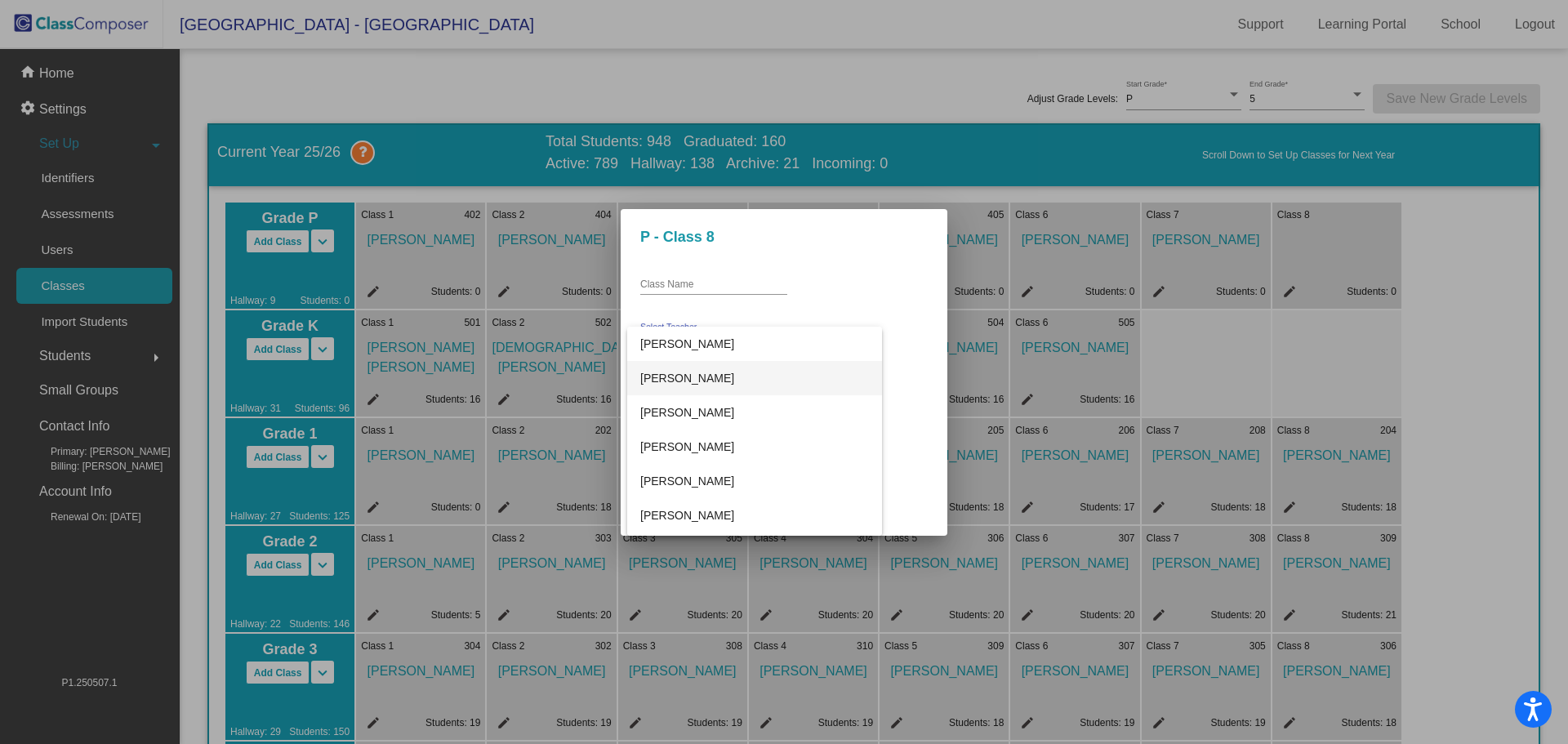
click at [700, 385] on span "[PERSON_NAME]" at bounding box center [755, 378] width 229 height 34
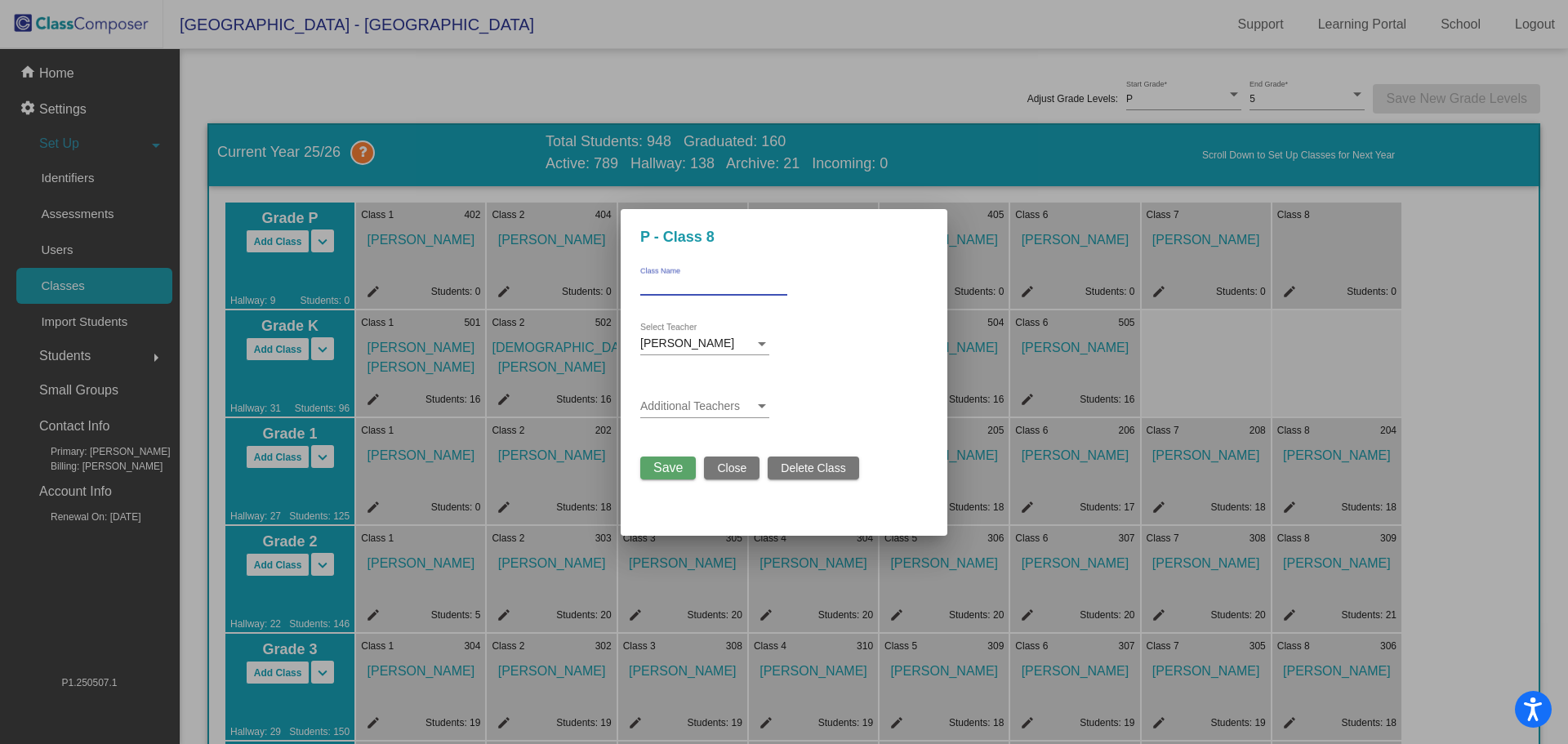
click at [686, 279] on input "Class Name" at bounding box center [713, 284] width 147 height 11
type input "401"
click at [678, 479] on div "Save Close Delete Class" at bounding box center [750, 464] width 219 height 31
click at [678, 472] on span "Save" at bounding box center [668, 467] width 30 height 14
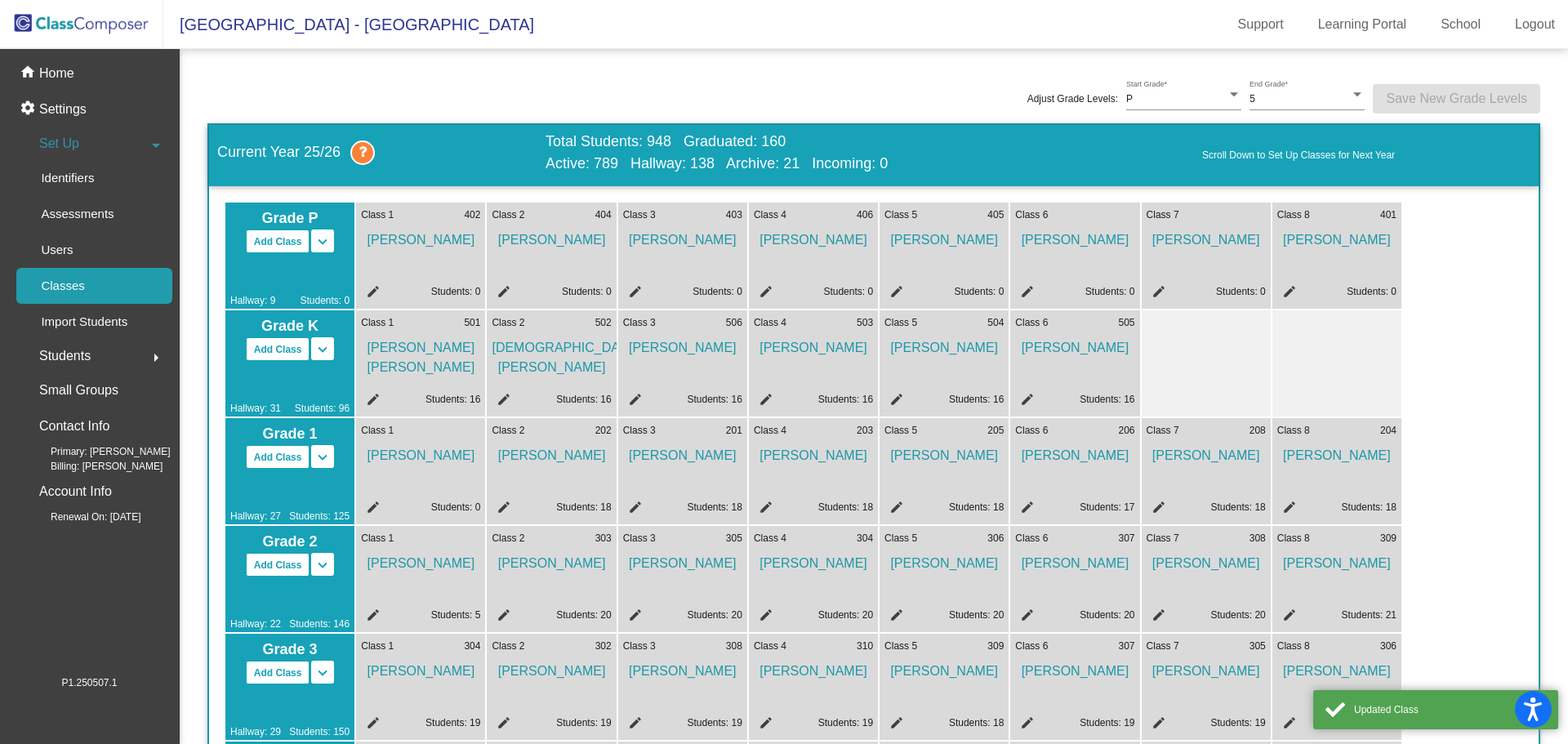
click at [1437, 322] on div "Grade P Add Class Split P/K Split P/K/1 keyboard_arrow_down keyboard_arrow_up H…" at bounding box center [873, 579] width 1297 height 753
click at [1082, 242] on span "[PERSON_NAME]" at bounding box center [1074, 236] width 120 height 28
click at [1035, 286] on div "edit Students: 0" at bounding box center [1074, 294] width 120 height 20
click at [1031, 286] on mat-icon "edit" at bounding box center [1024, 294] width 20 height 20
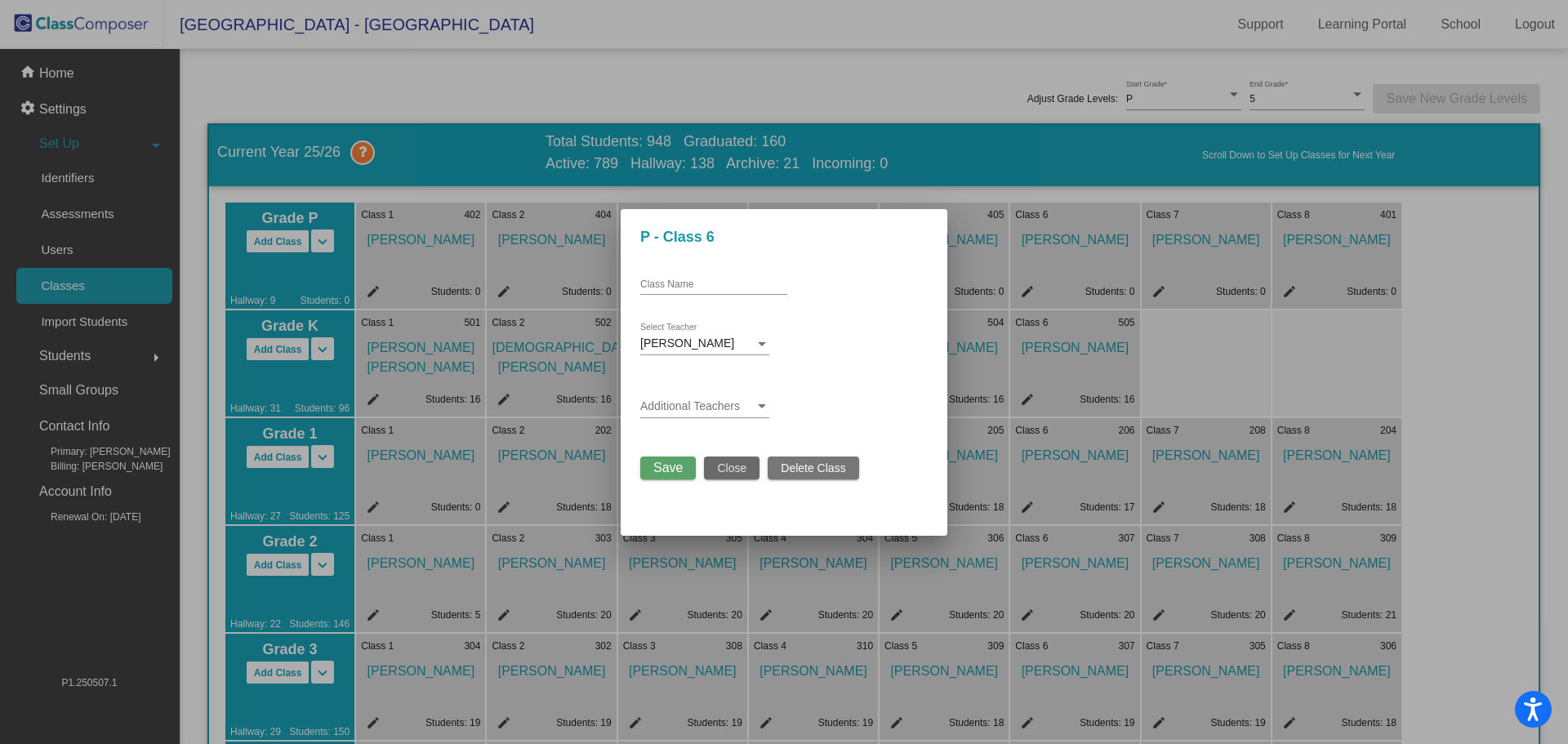
click at [726, 478] on button "Close" at bounding box center [731, 467] width 55 height 23
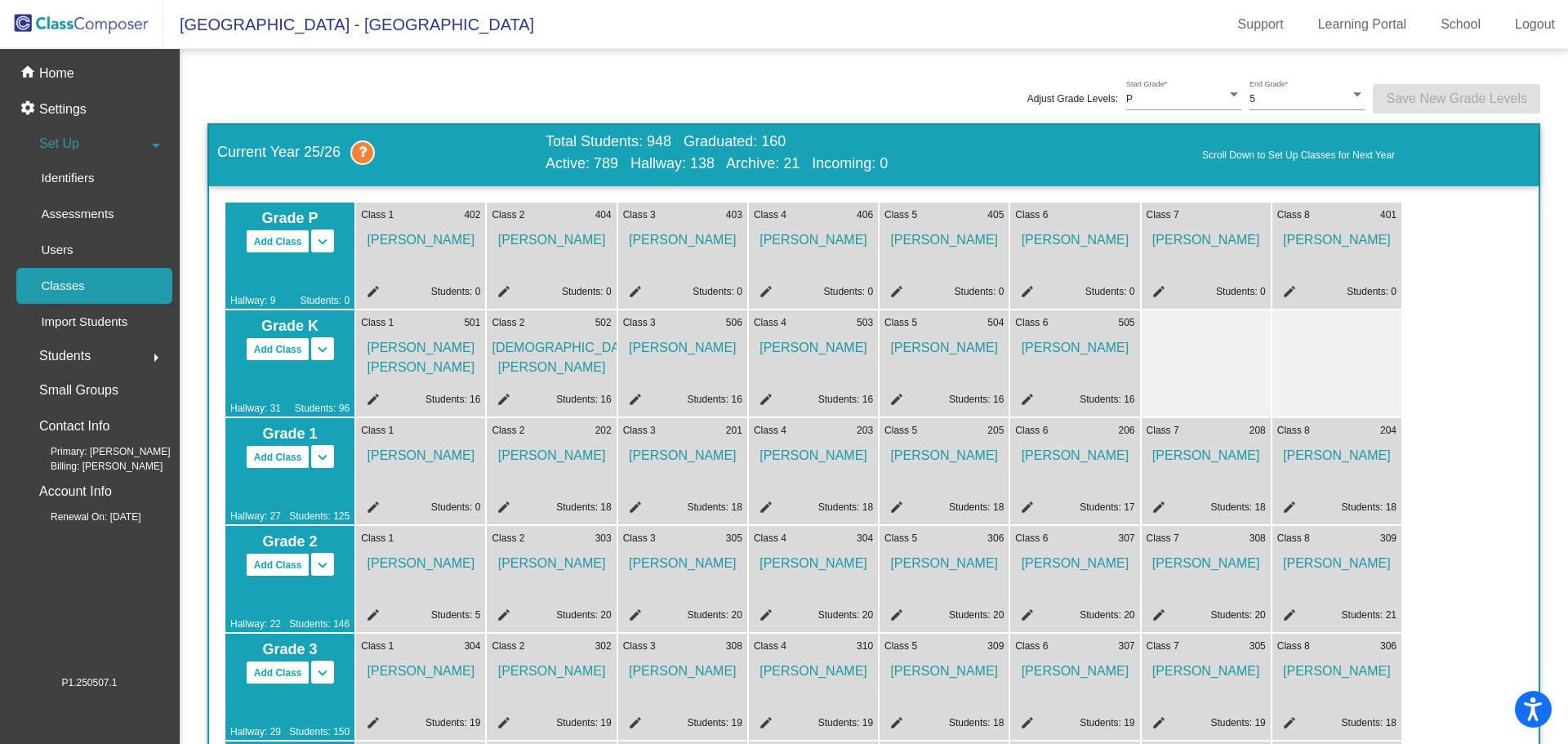
click at [77, 283] on p "Classes" at bounding box center [62, 286] width 43 height 20
click at [64, 64] on p "Home" at bounding box center [56, 73] width 35 height 20
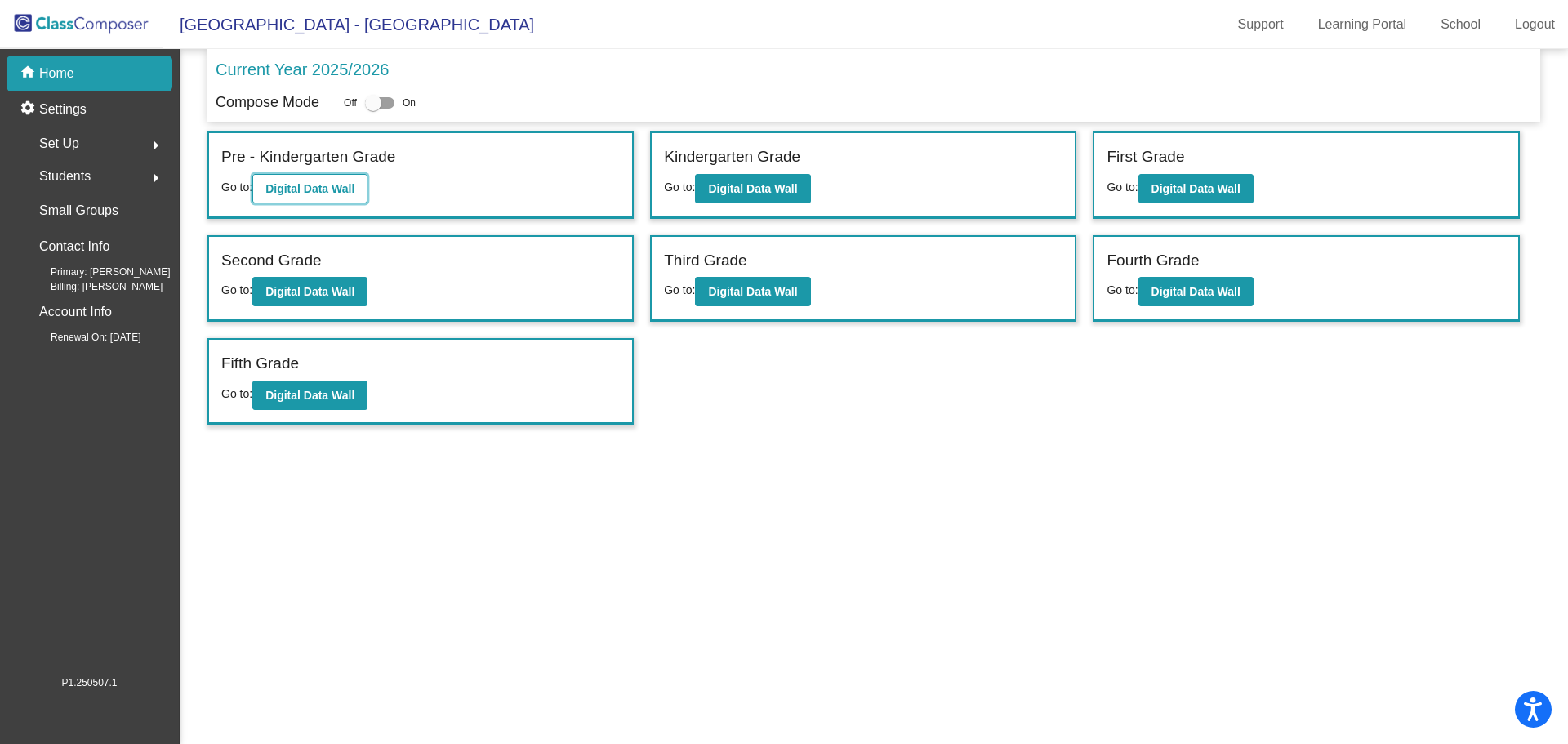
click at [315, 176] on button "Digital Data Wall" at bounding box center [310, 188] width 115 height 30
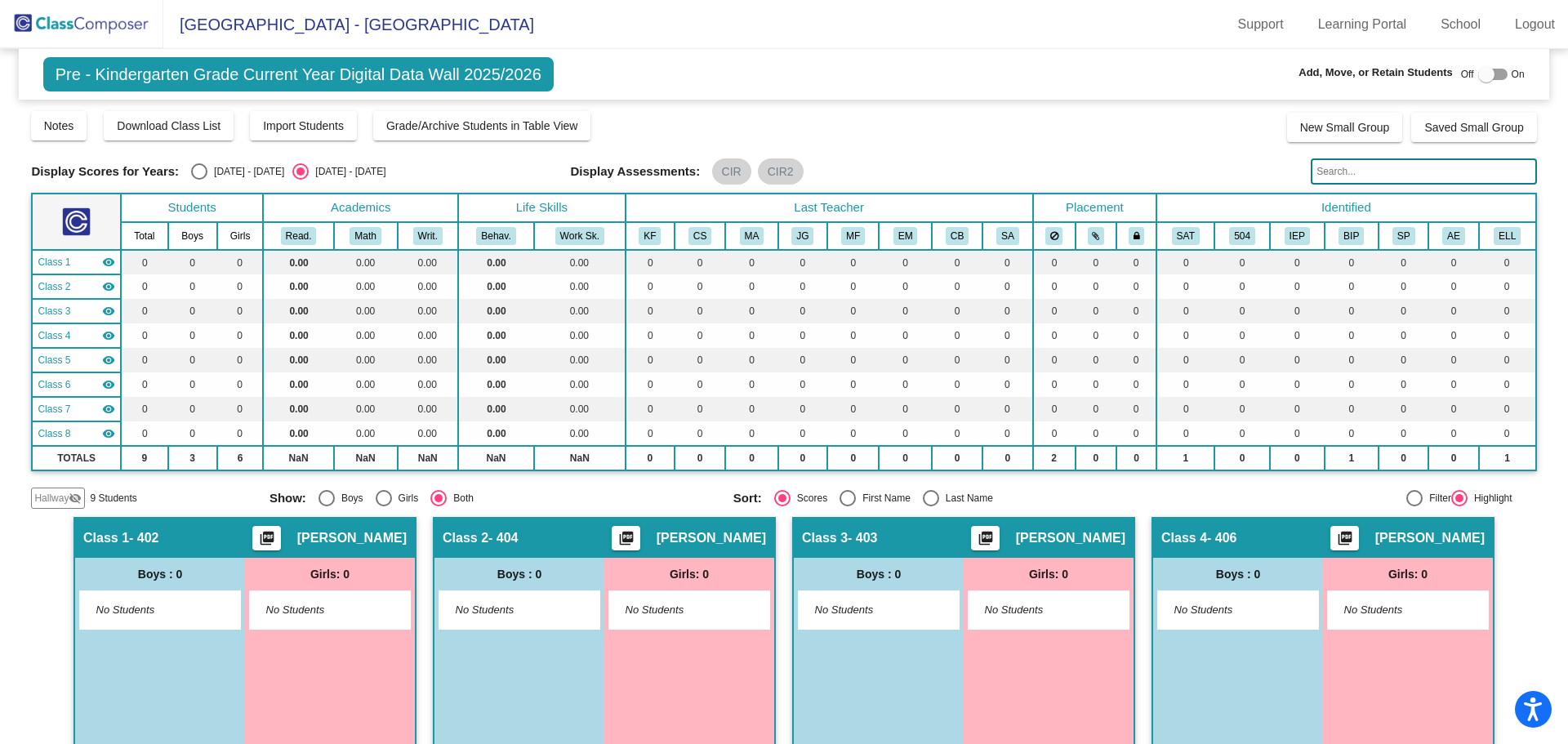
click at [105, 36] on img at bounding box center [81, 24] width 164 height 48
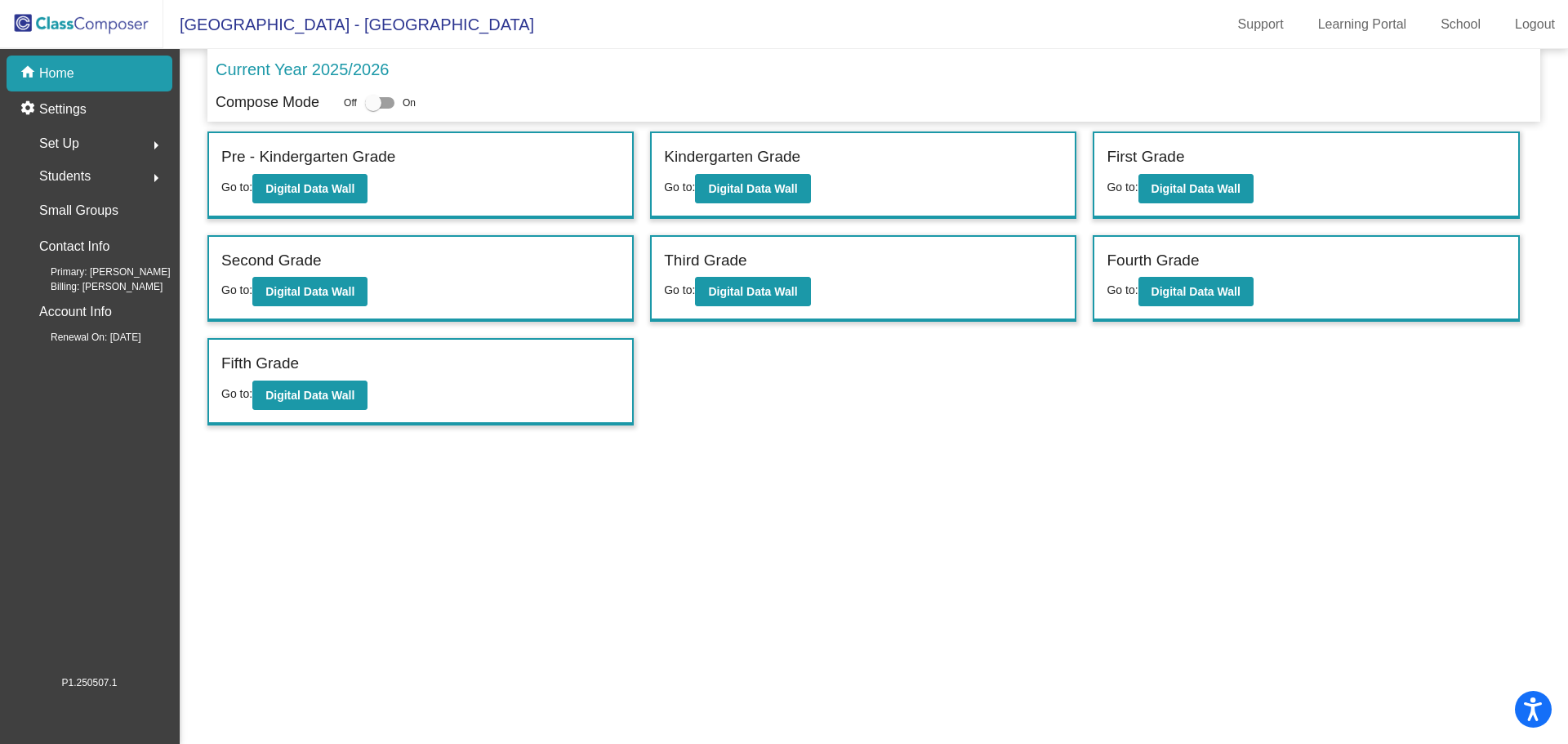
click at [64, 147] on span "Set Up" at bounding box center [59, 143] width 40 height 23
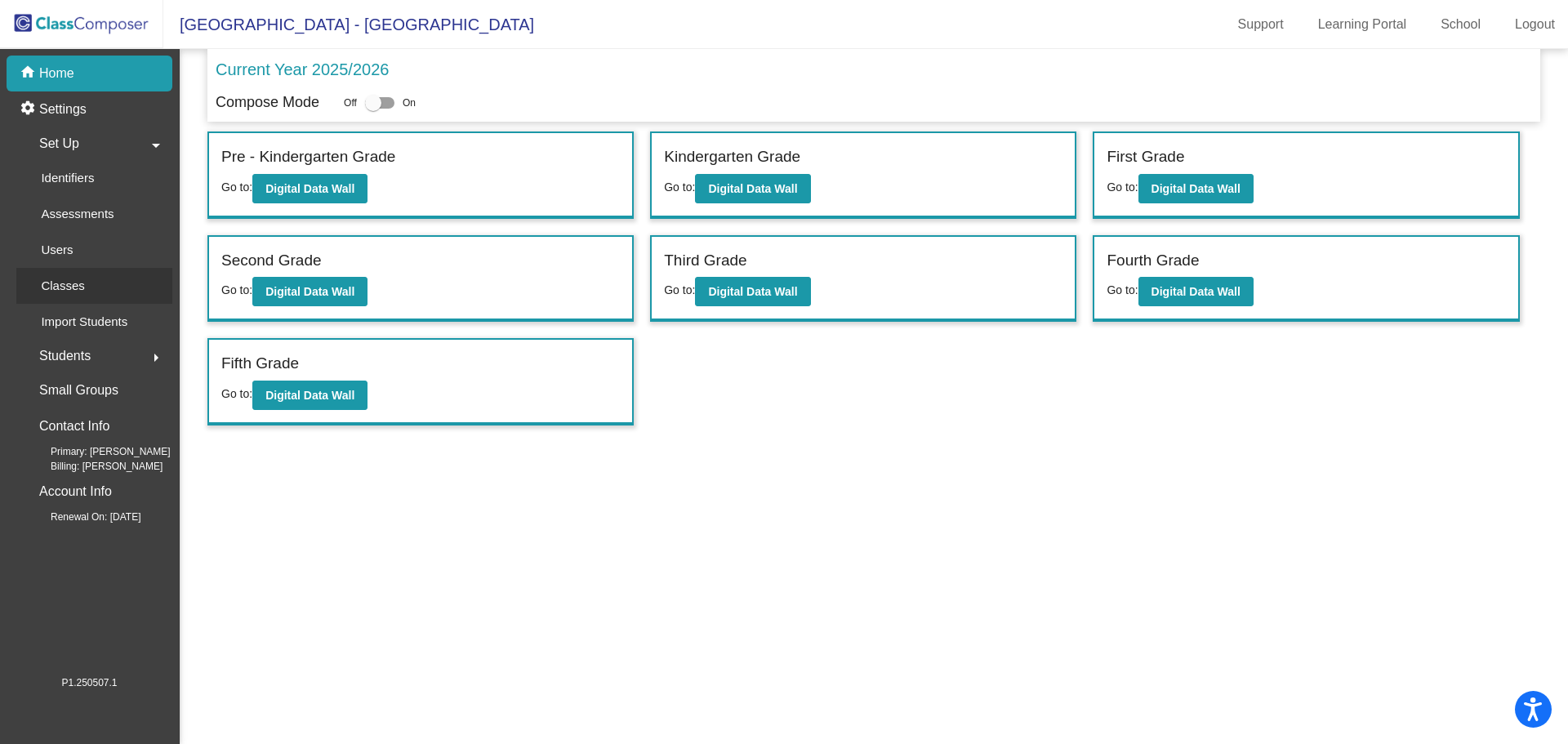
click at [81, 272] on div "Classes" at bounding box center [57, 286] width 81 height 36
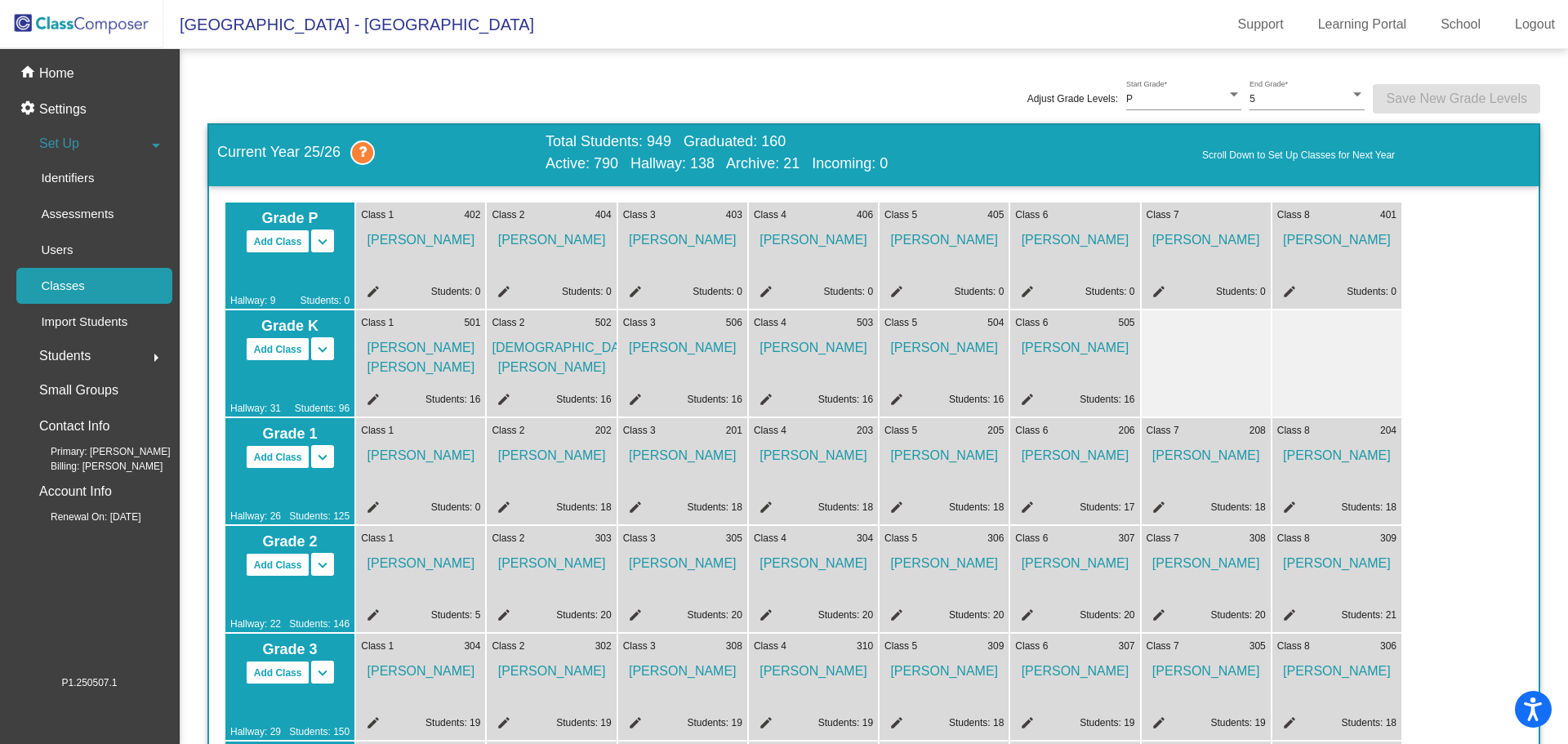
click at [1158, 290] on mat-icon "edit" at bounding box center [1156, 294] width 20 height 20
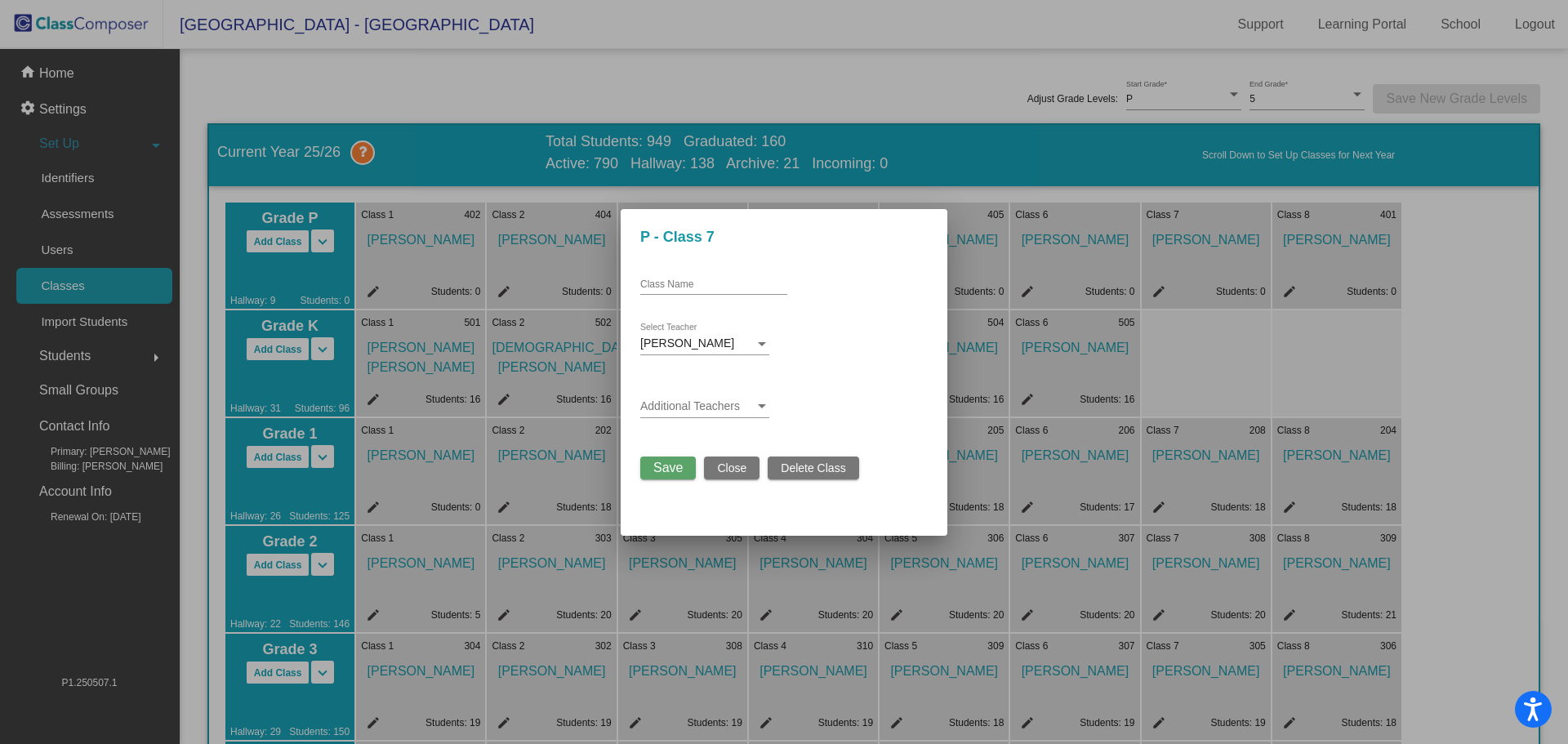
click at [674, 282] on input "Class Name" at bounding box center [713, 284] width 147 height 11
type input "107"
click at [669, 474] on span "Save" at bounding box center [668, 467] width 30 height 14
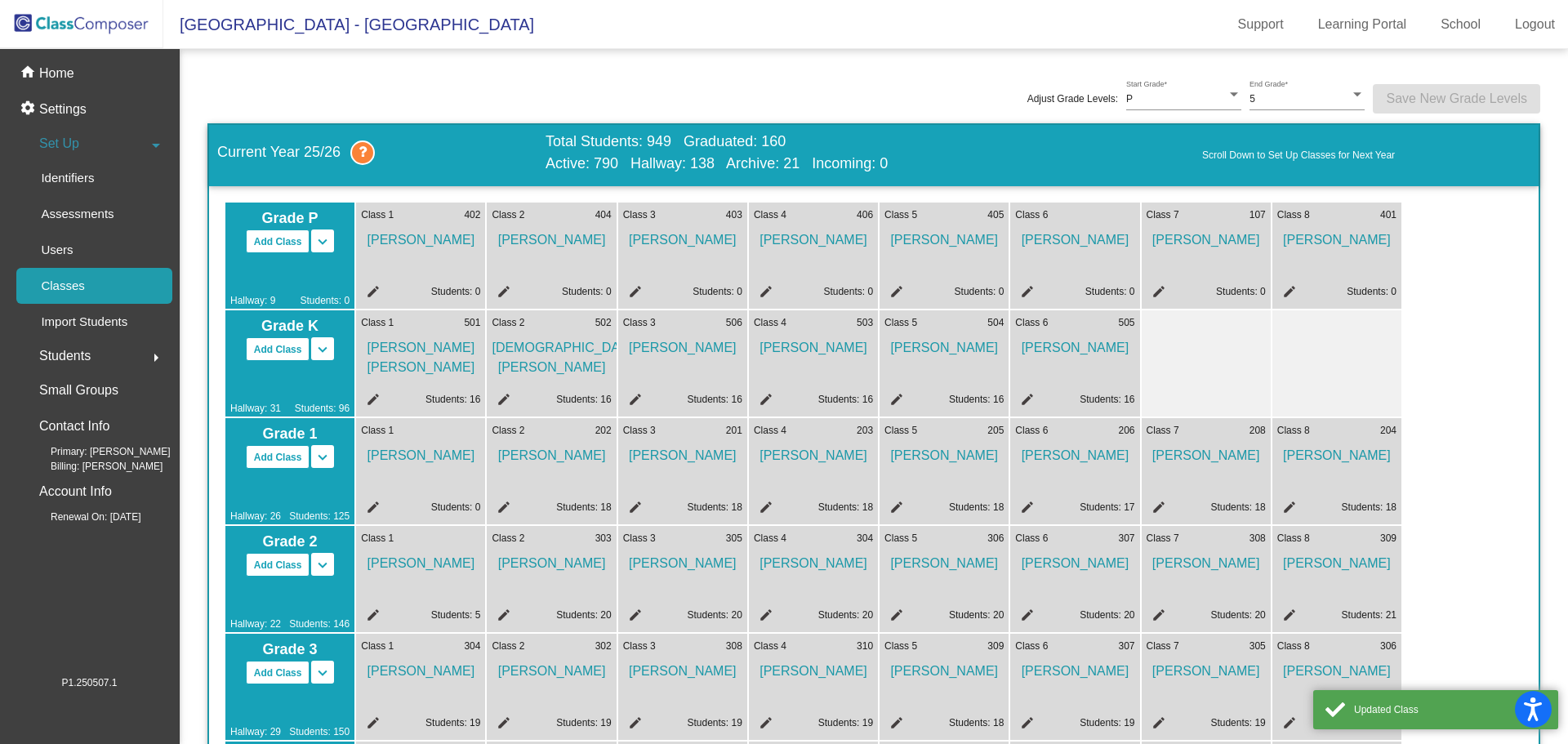
click at [1031, 294] on mat-icon "edit" at bounding box center [1024, 294] width 20 height 20
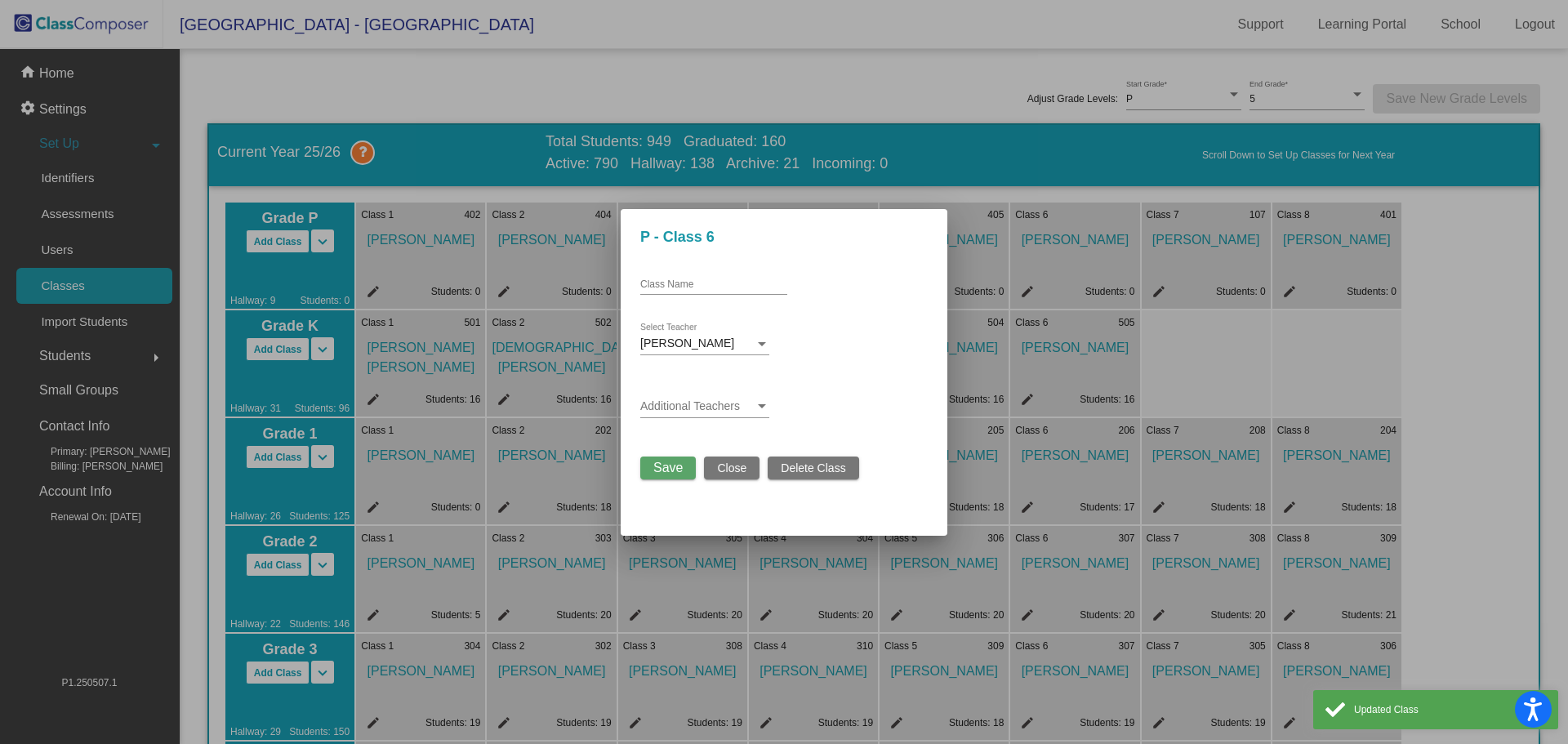
click at [762, 288] on input "Class Name" at bounding box center [713, 284] width 147 height 11
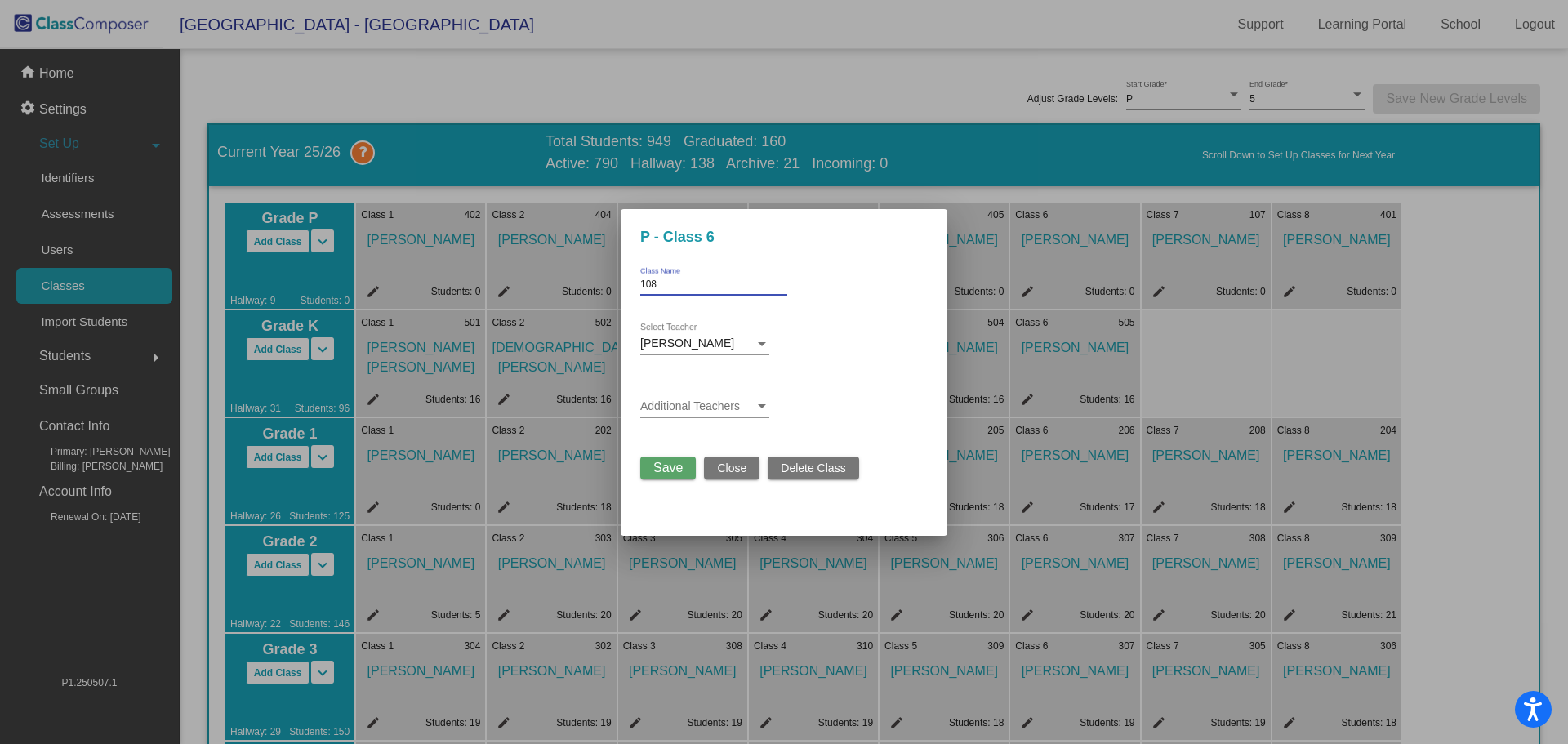
type input "108"
click at [662, 477] on button "Save" at bounding box center [667, 467] width 55 height 23
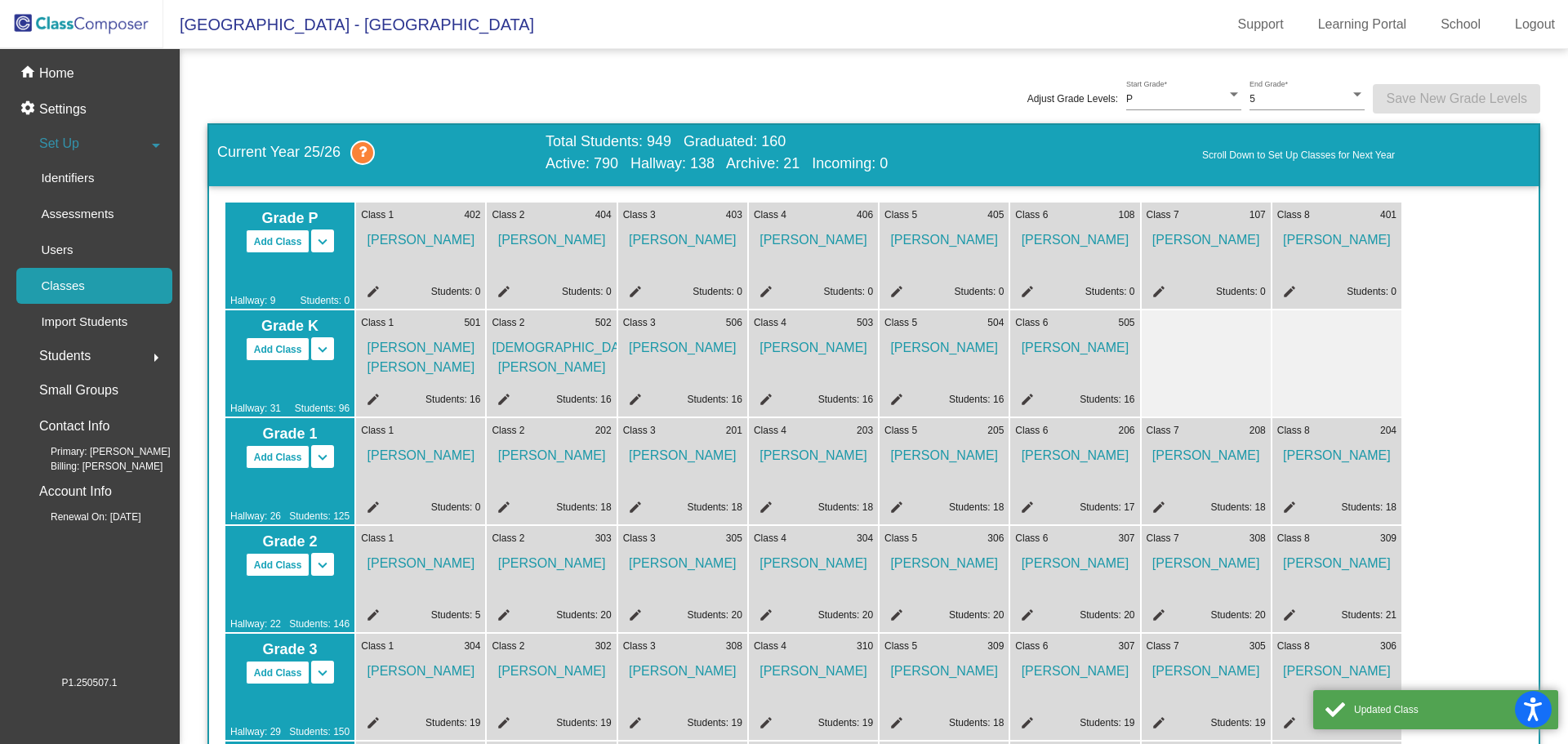
click at [1341, 365] on div at bounding box center [1337, 363] width 129 height 106
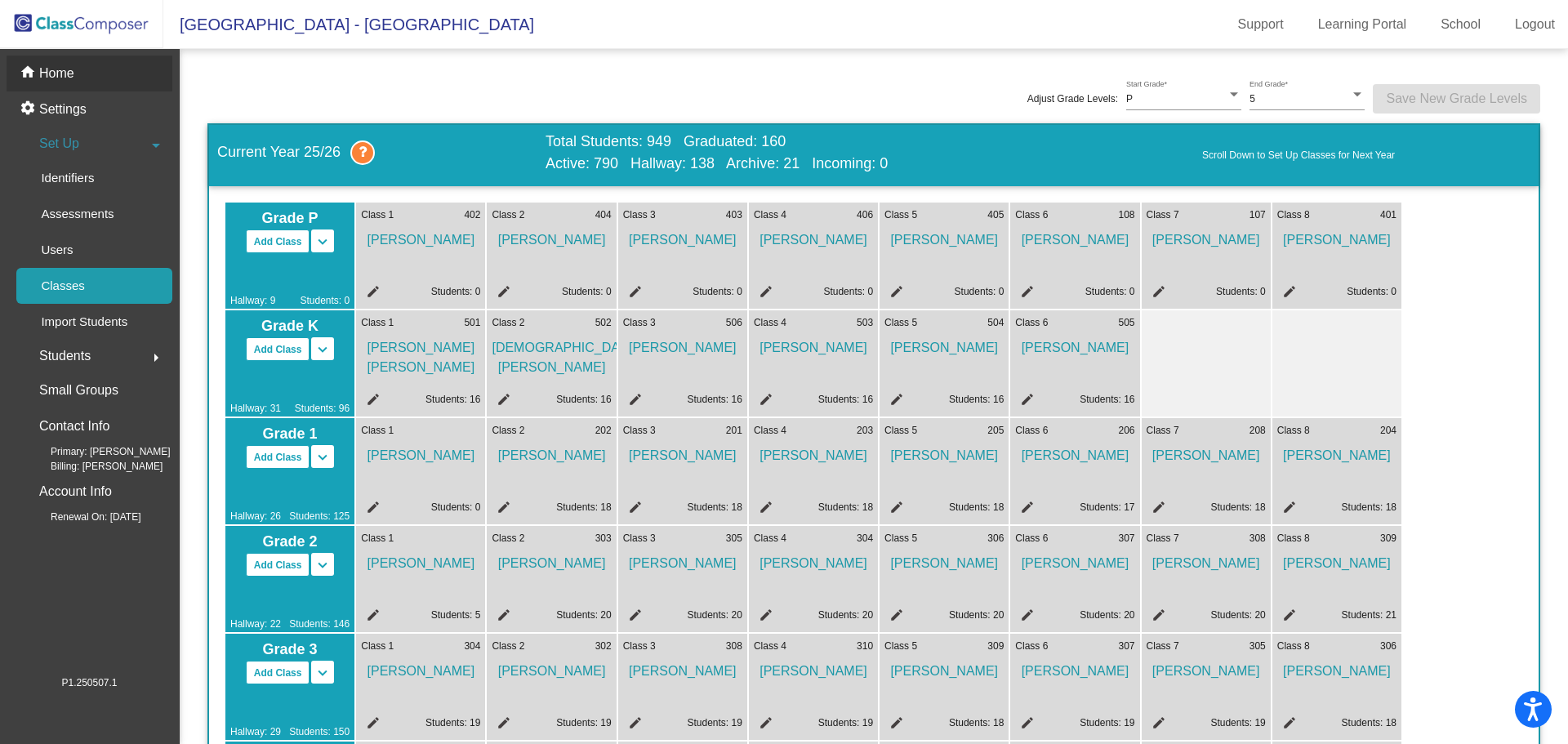
click at [65, 84] on div "home Home" at bounding box center [90, 73] width 166 height 36
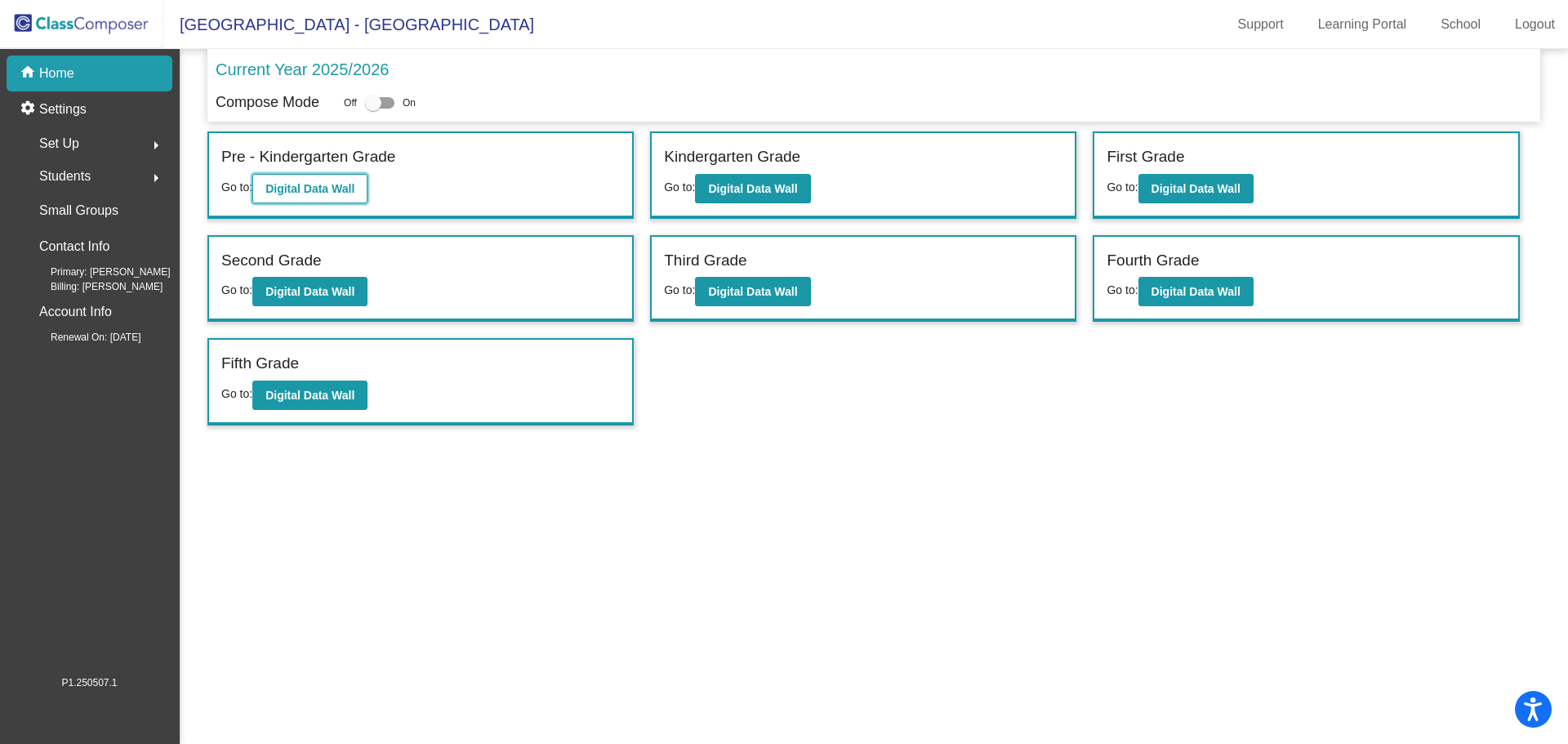
click at [299, 197] on button "Digital Data Wall" at bounding box center [310, 188] width 115 height 30
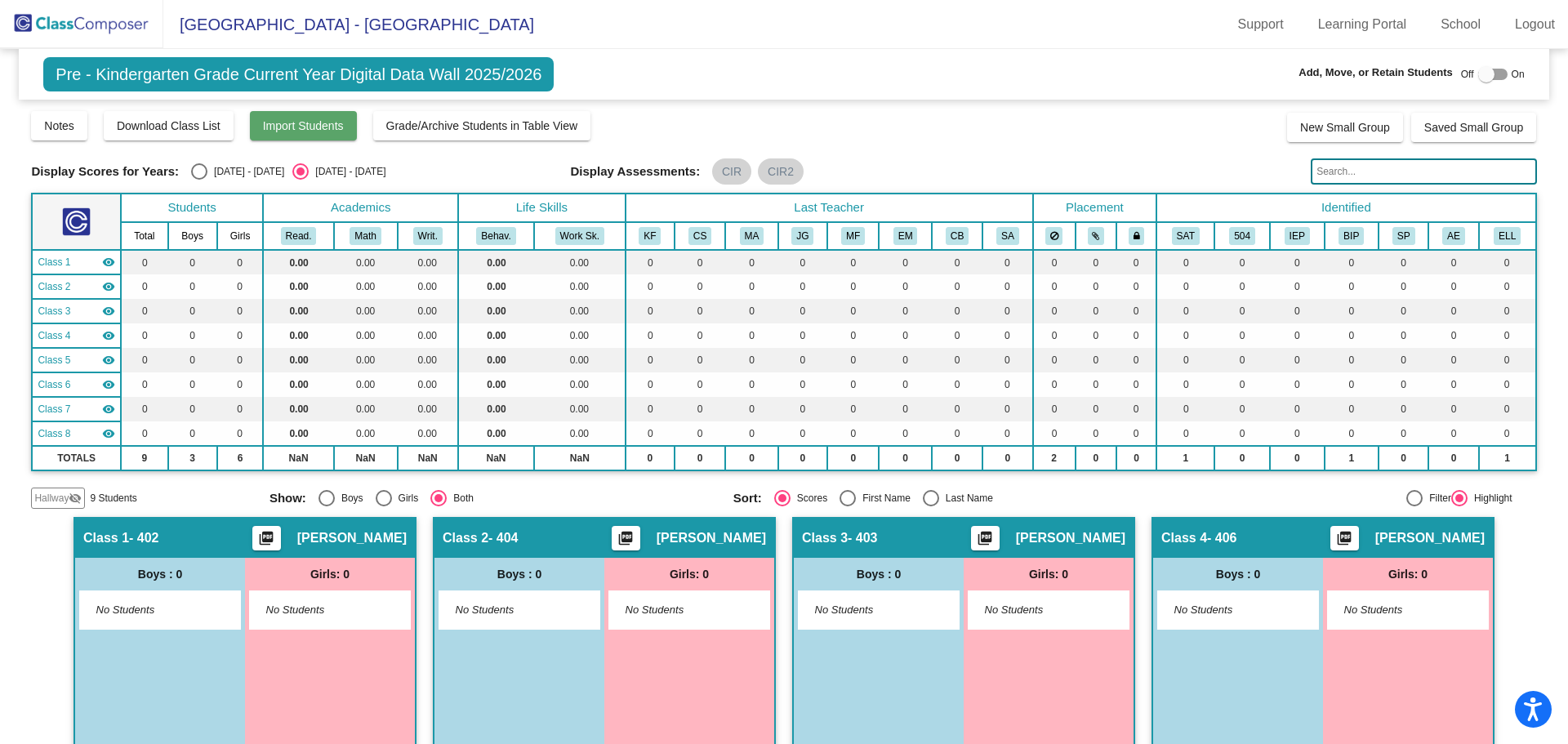
click at [276, 115] on button "Import Students" at bounding box center [304, 126] width 107 height 30
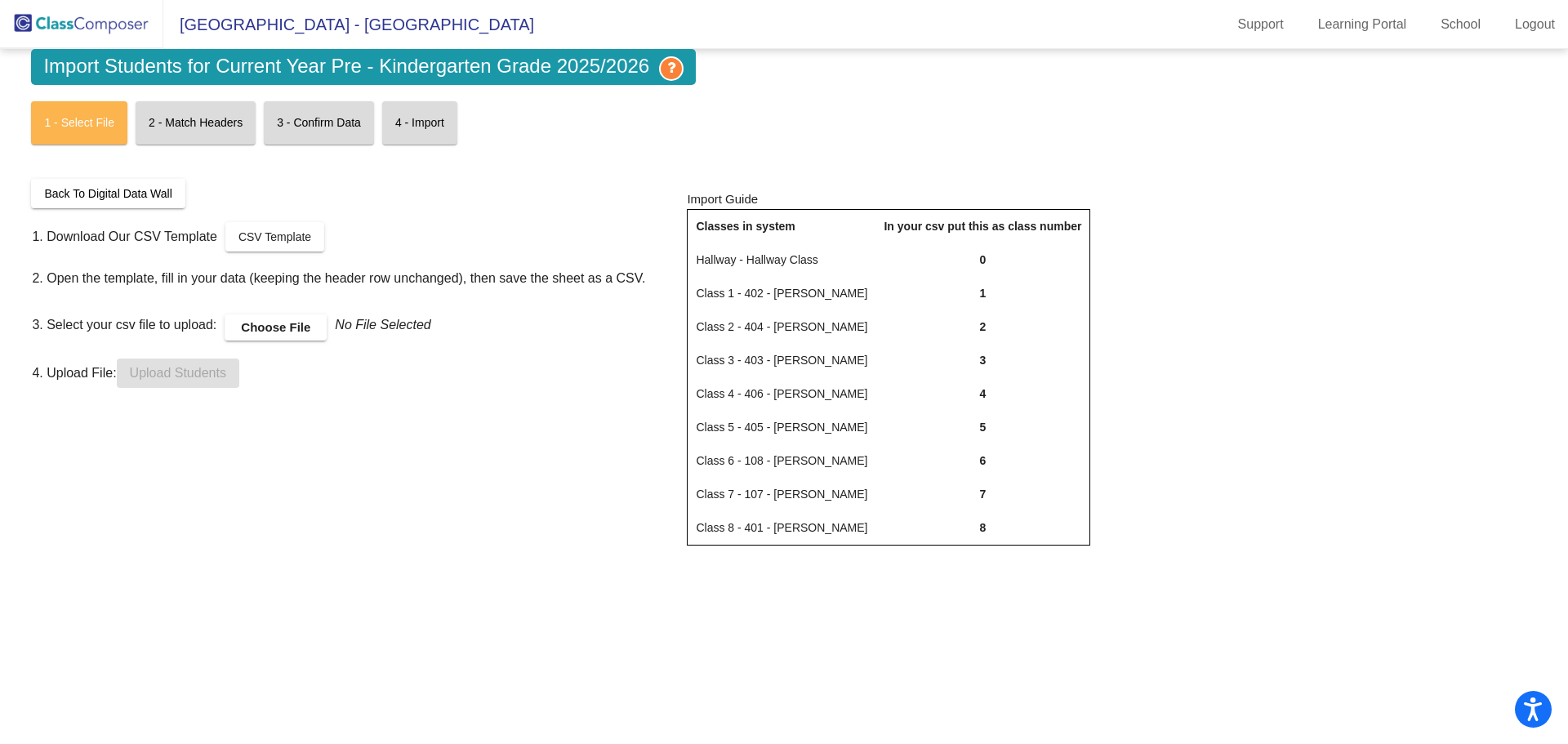
click at [286, 324] on label "Choose File" at bounding box center [276, 327] width 102 height 26
click at [0, 0] on input "Choose File" at bounding box center [0, 0] width 0 height 0
click at [187, 376] on span "Upload Students" at bounding box center [178, 372] width 97 height 14
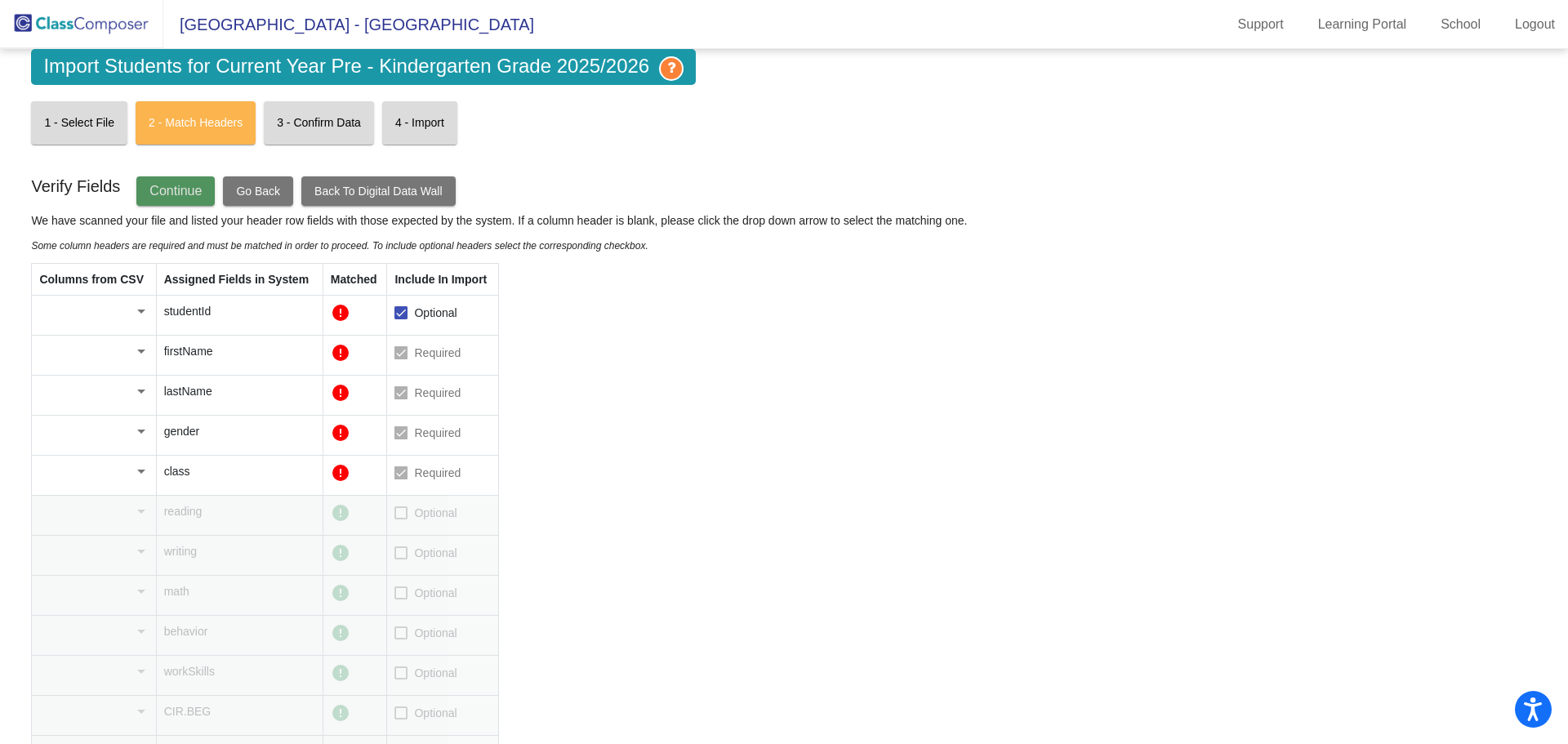
click at [197, 193] on span "Continue" at bounding box center [176, 191] width 53 height 14
click at [144, 315] on div at bounding box center [141, 310] width 14 height 16
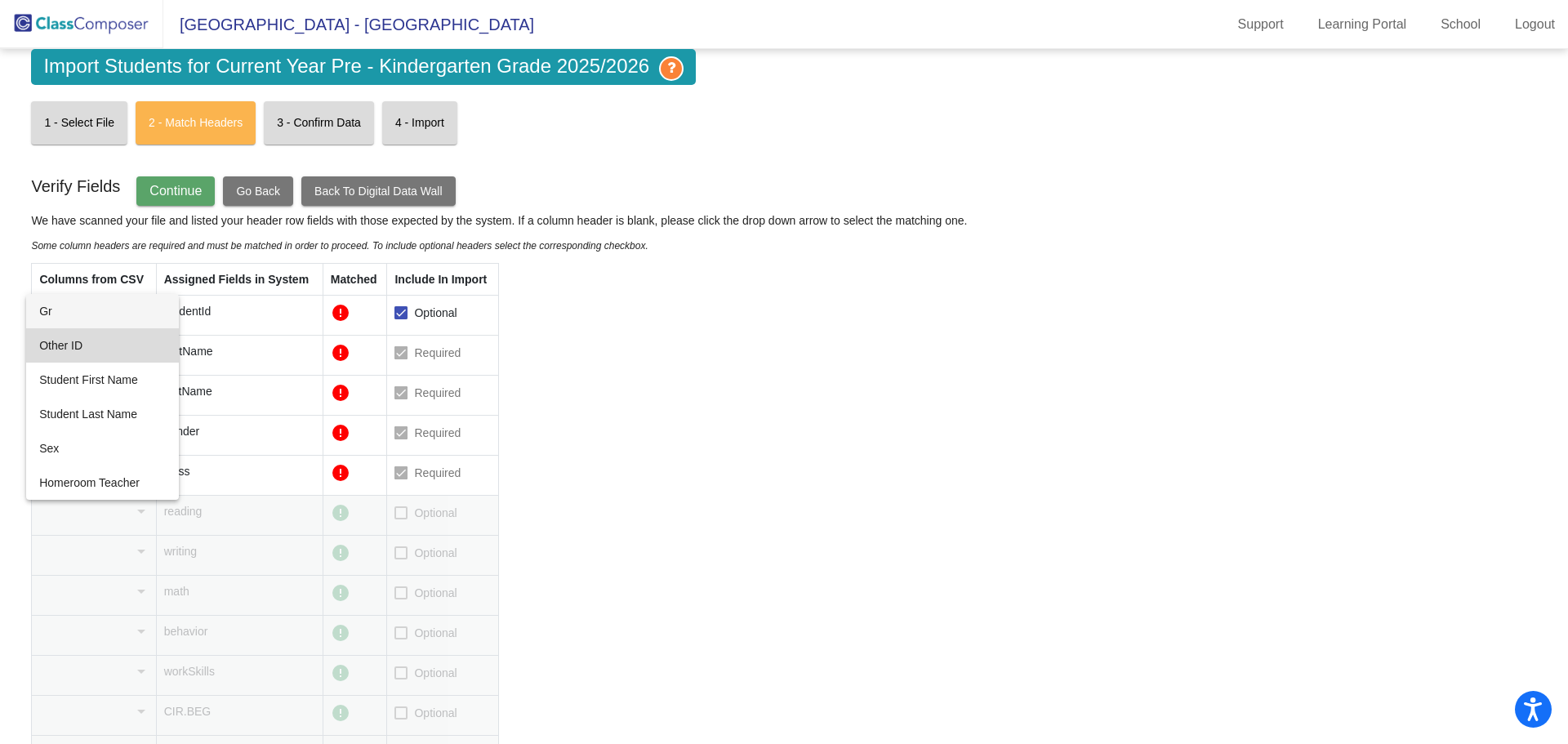
click at [103, 348] on span "Other ID" at bounding box center [102, 345] width 126 height 34
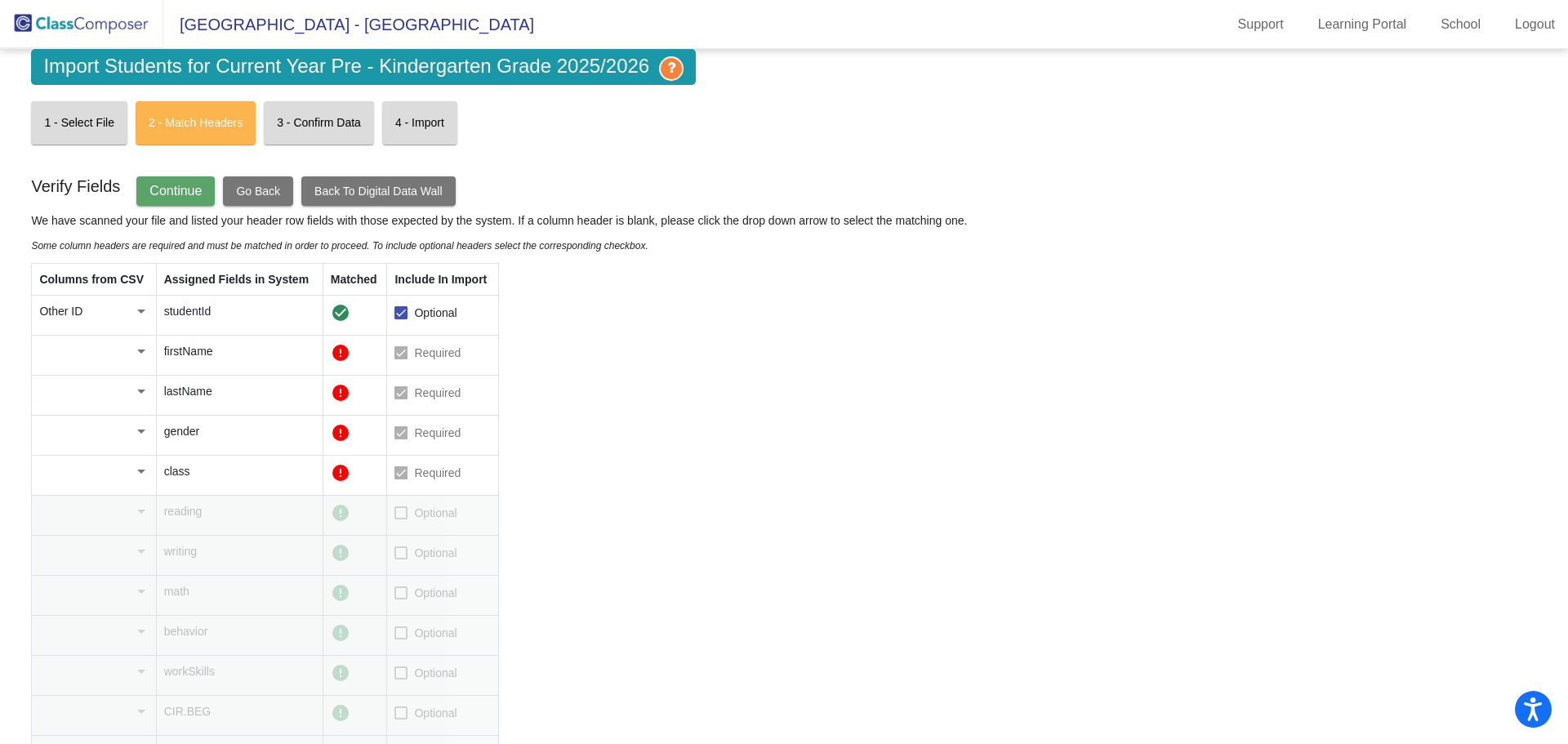
click at [134, 349] on div at bounding box center [141, 351] width 14 height 16
click at [105, 429] on span "Student First Name" at bounding box center [102, 420] width 126 height 34
click at [146, 395] on div at bounding box center [141, 391] width 14 height 16
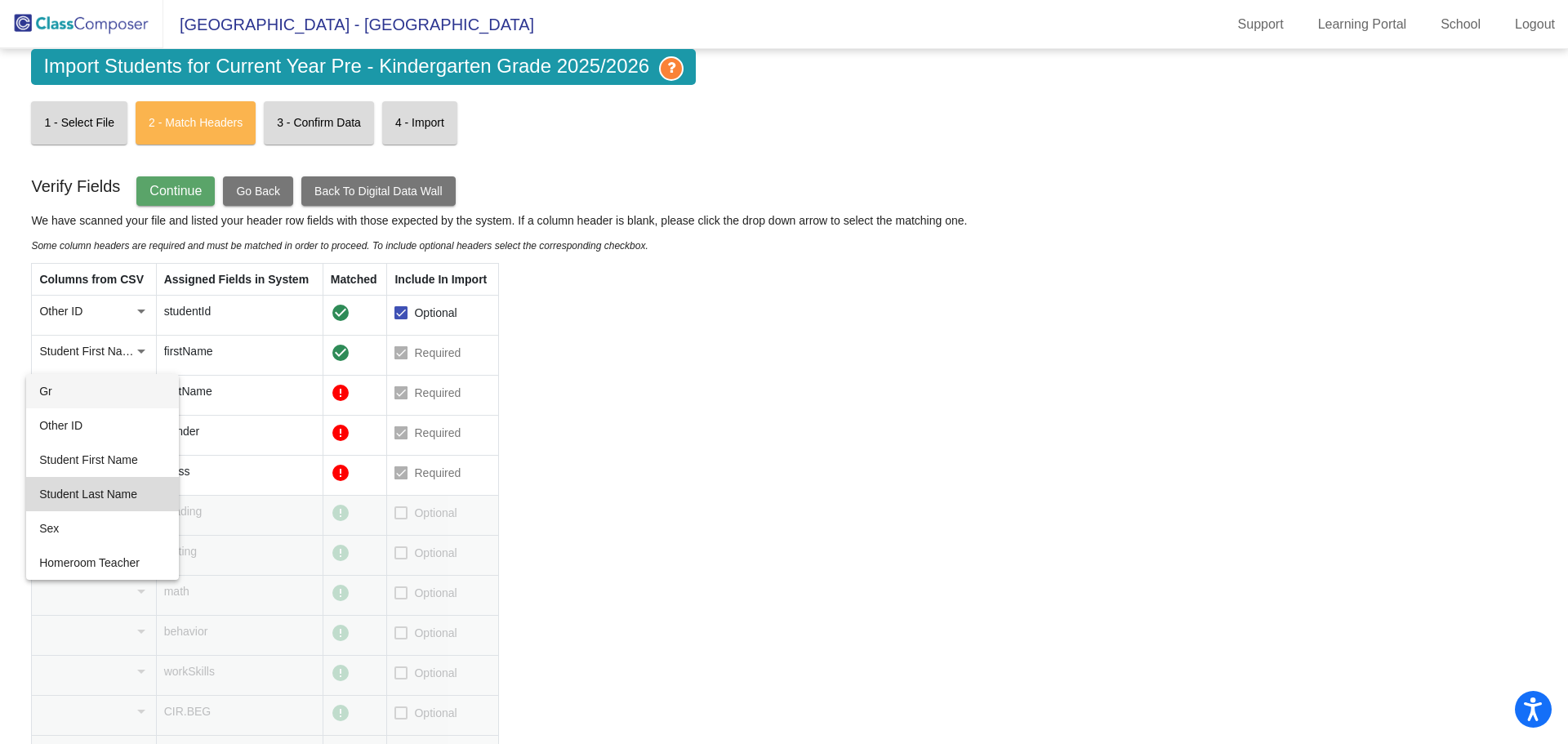
click at [109, 486] on span "Student Last Name" at bounding box center [102, 494] width 126 height 34
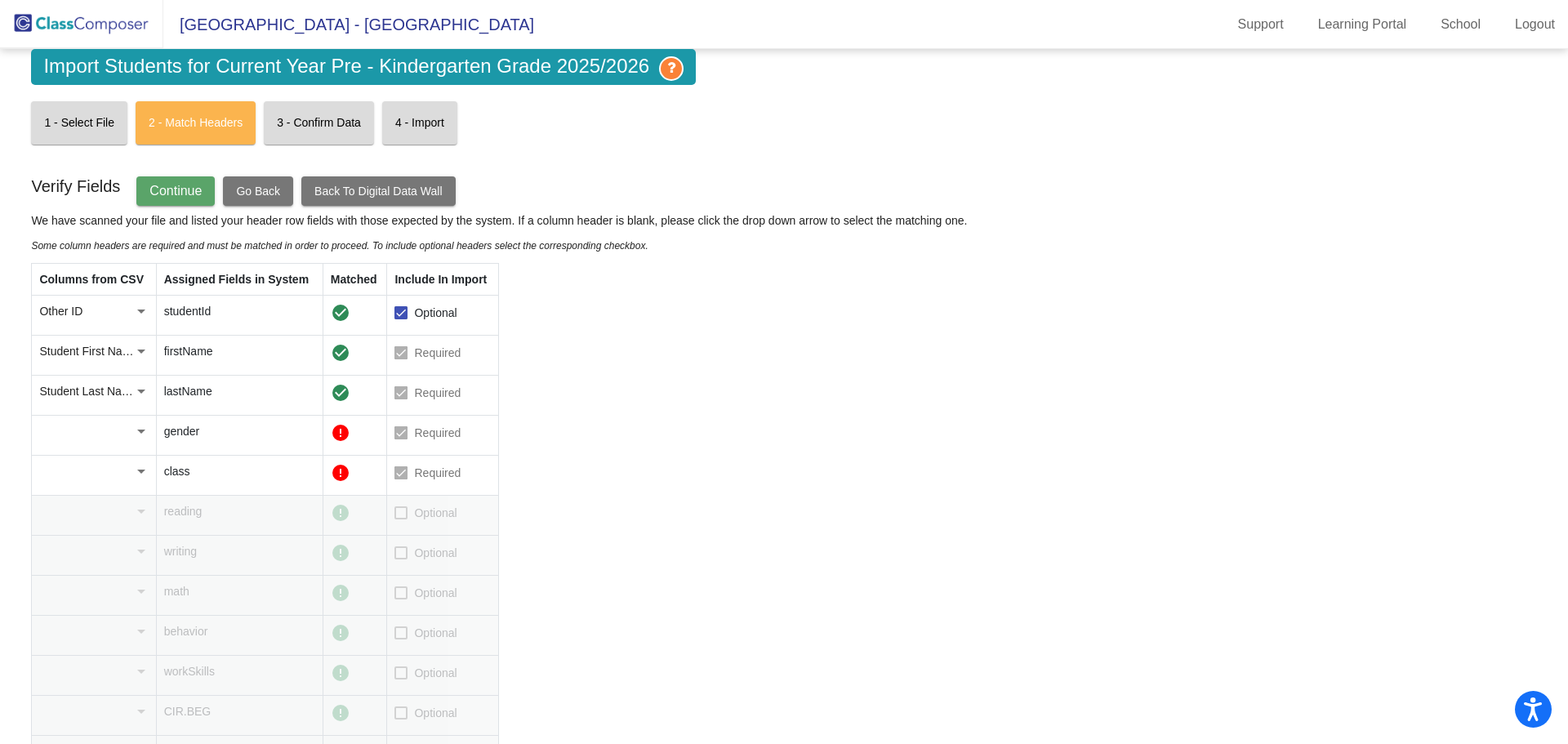
click at [140, 434] on div at bounding box center [141, 431] width 14 height 16
click at [91, 563] on span "Sex" at bounding box center [102, 568] width 126 height 34
click at [137, 472] on div at bounding box center [142, 472] width 8 height 4
click at [102, 640] on span "Homeroom Teacher" at bounding box center [102, 643] width 126 height 34
click at [248, 199] on button "Go Back" at bounding box center [258, 191] width 70 height 30
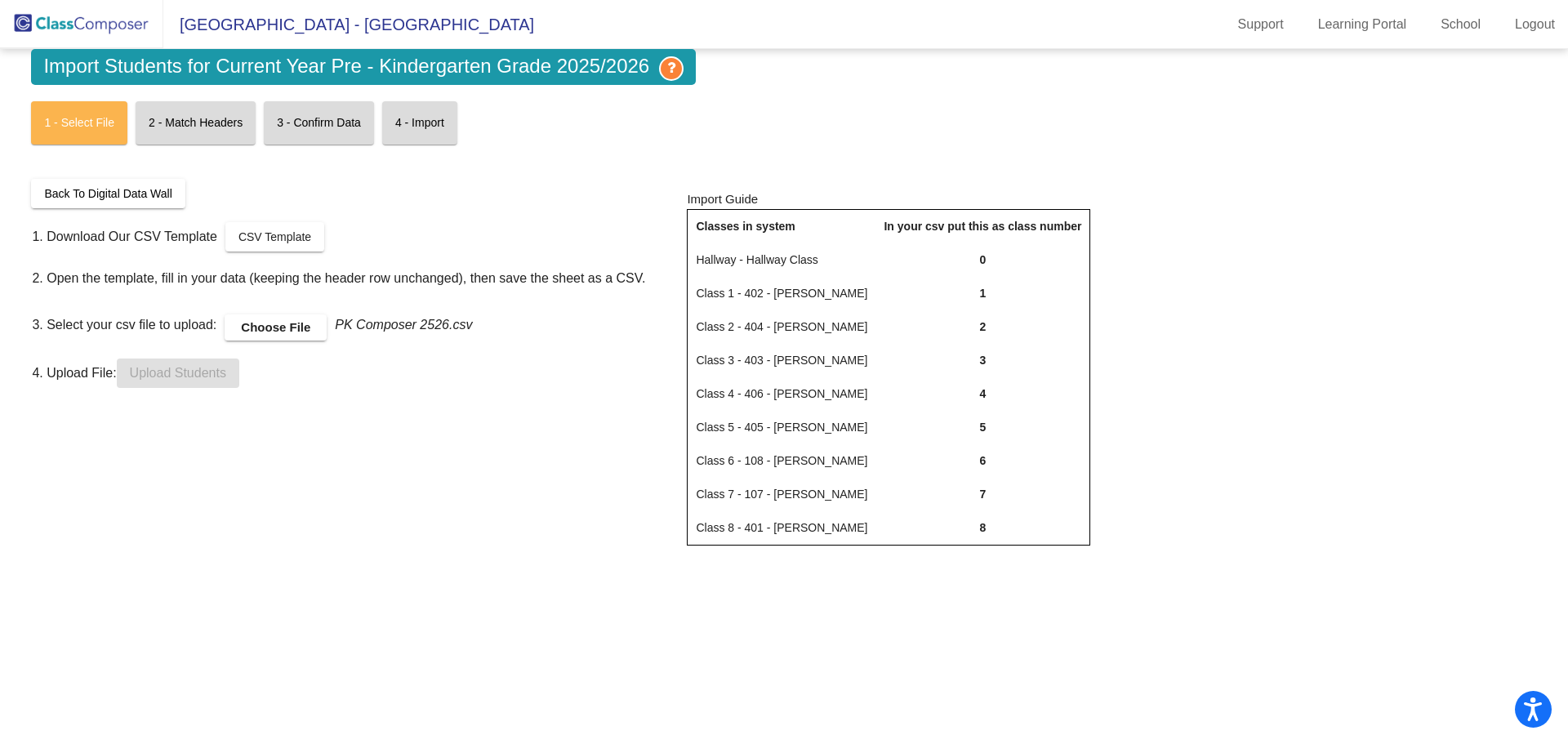
click at [289, 330] on label "Choose File" at bounding box center [276, 327] width 102 height 26
click at [0, 0] on input "Choose File" at bounding box center [0, 0] width 0 height 0
click at [190, 126] on mat-card "2 - Match Headers" at bounding box center [196, 122] width 120 height 43
click at [215, 370] on span "Upload Students" at bounding box center [178, 372] width 97 height 14
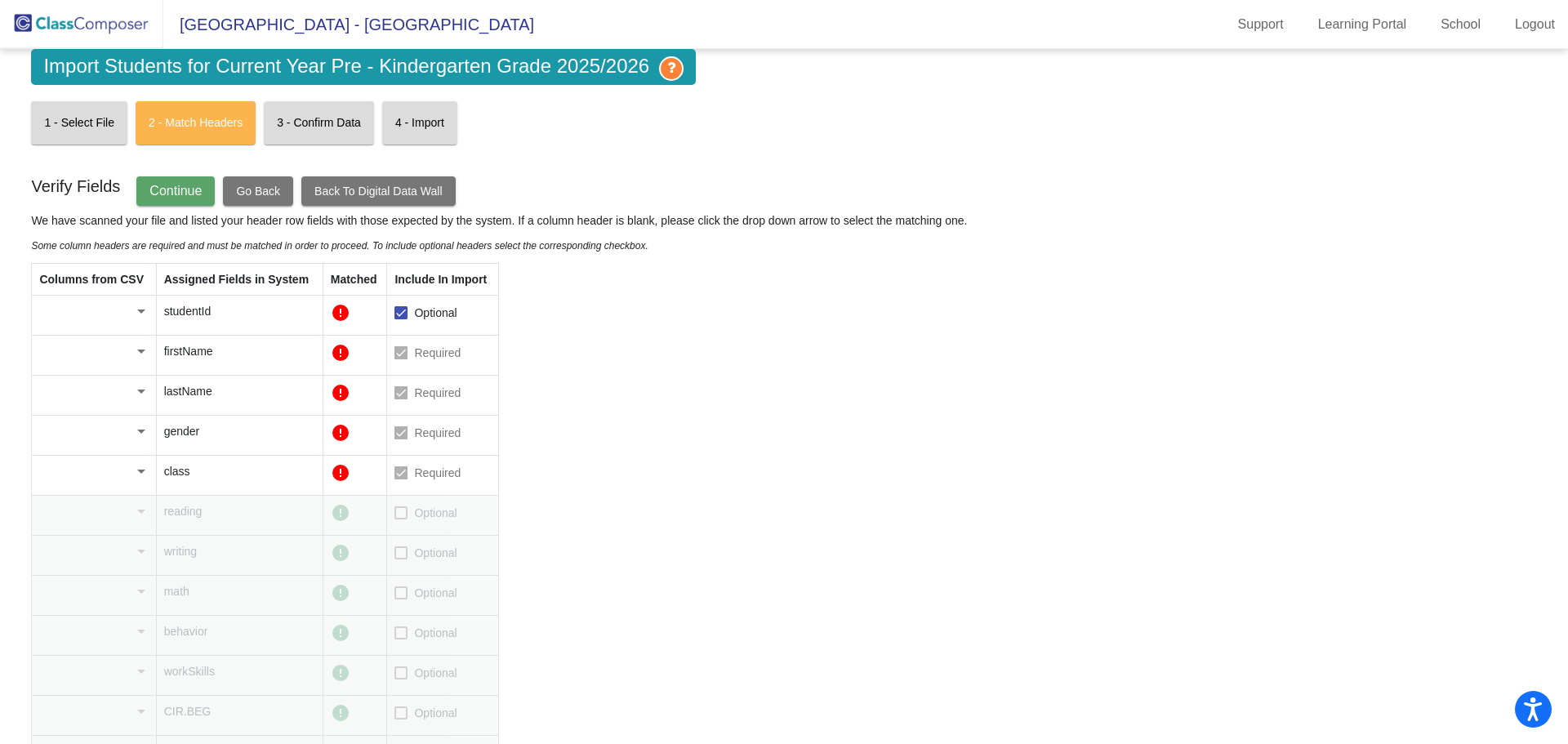
click at [144, 316] on div at bounding box center [141, 310] width 14 height 16
click at [106, 318] on span "Other ID" at bounding box center [102, 311] width 126 height 34
click at [109, 350] on div at bounding box center [86, 351] width 94 height 16
click at [97, 381] on span "Student First Name" at bounding box center [102, 385] width 126 height 34
click at [110, 383] on td at bounding box center [94, 395] width 124 height 40
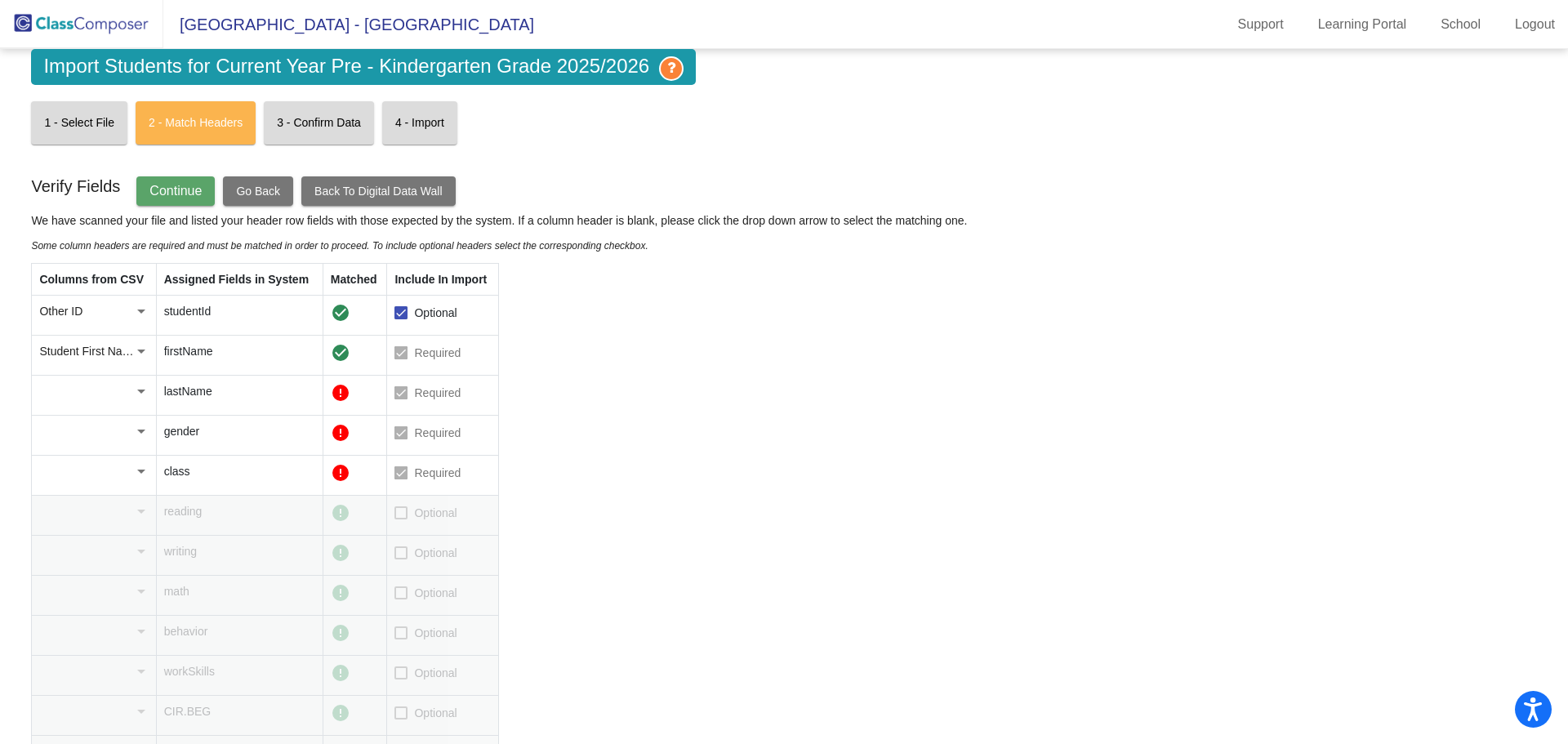
click at [137, 383] on td at bounding box center [94, 395] width 124 height 40
click at [137, 383] on div at bounding box center [141, 391] width 14 height 16
click at [114, 462] on span "Student Last Name" at bounding box center [102, 460] width 126 height 34
click at [139, 430] on div at bounding box center [142, 432] width 8 height 4
click at [71, 527] on span "Sex" at bounding box center [102, 534] width 126 height 34
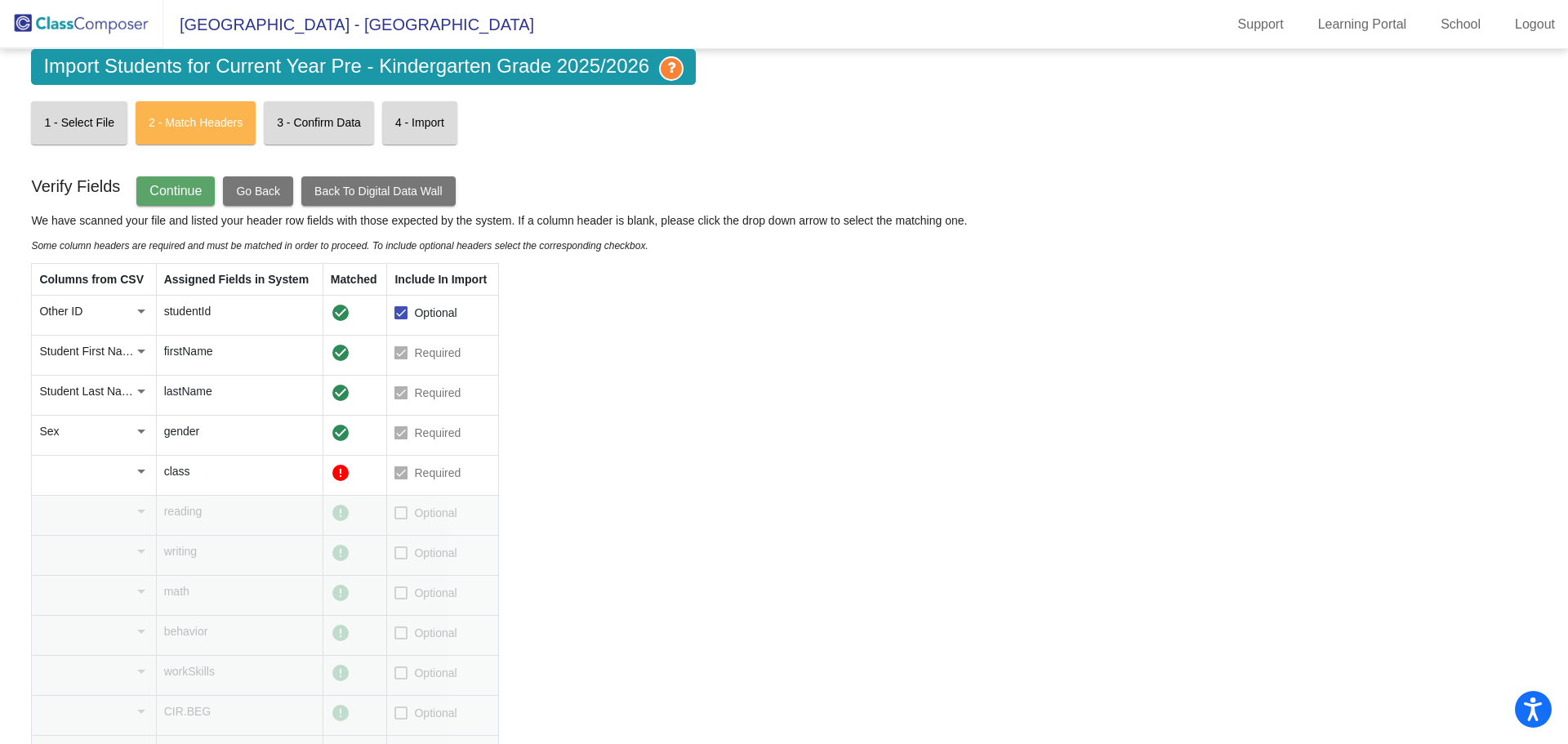
click at [142, 477] on div at bounding box center [141, 471] width 14 height 16
click at [85, 601] on span "Homeroom Teacher" at bounding box center [102, 608] width 126 height 34
click at [201, 195] on span "Continue" at bounding box center [176, 191] width 53 height 14
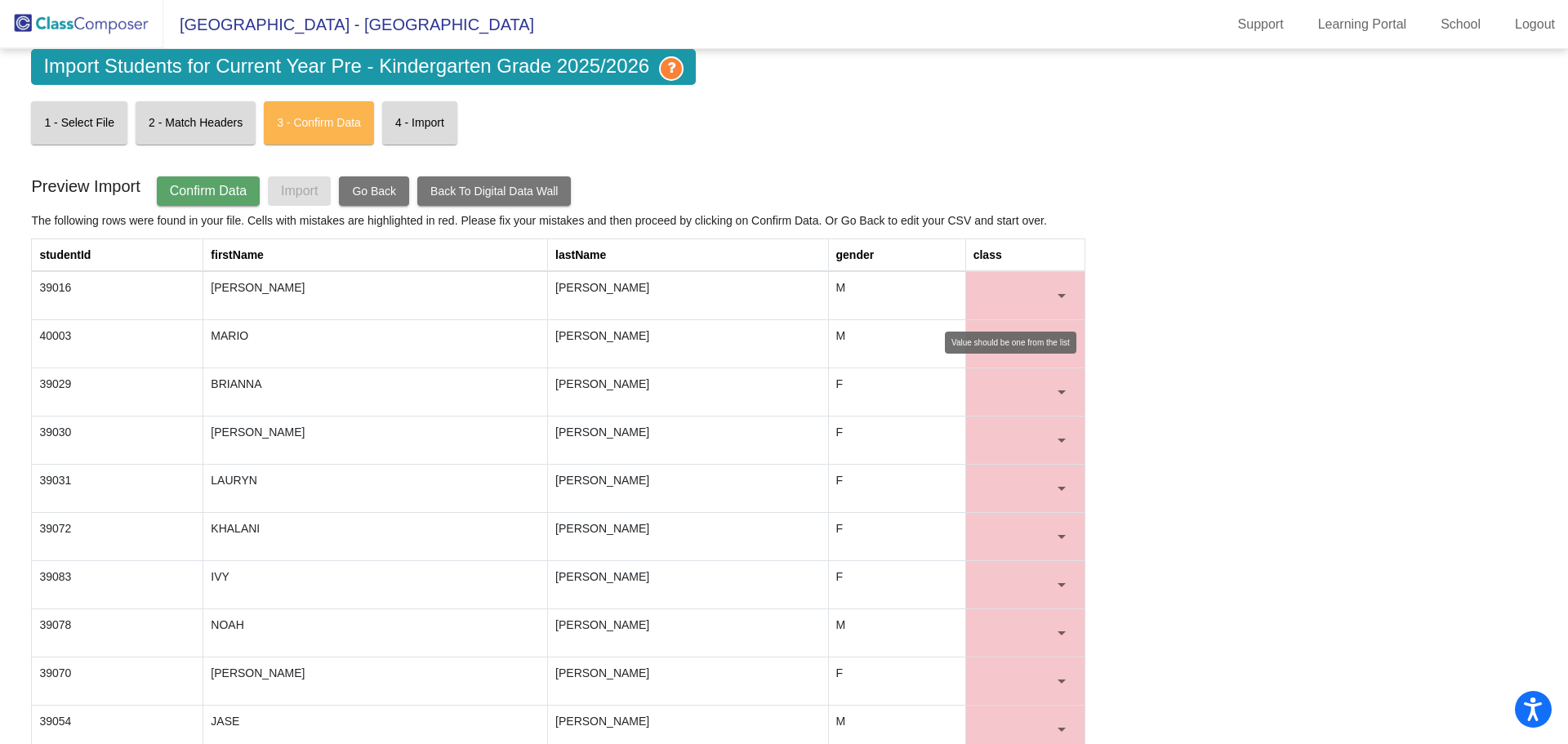
click at [1047, 297] on div at bounding box center [1018, 295] width 73 height 16
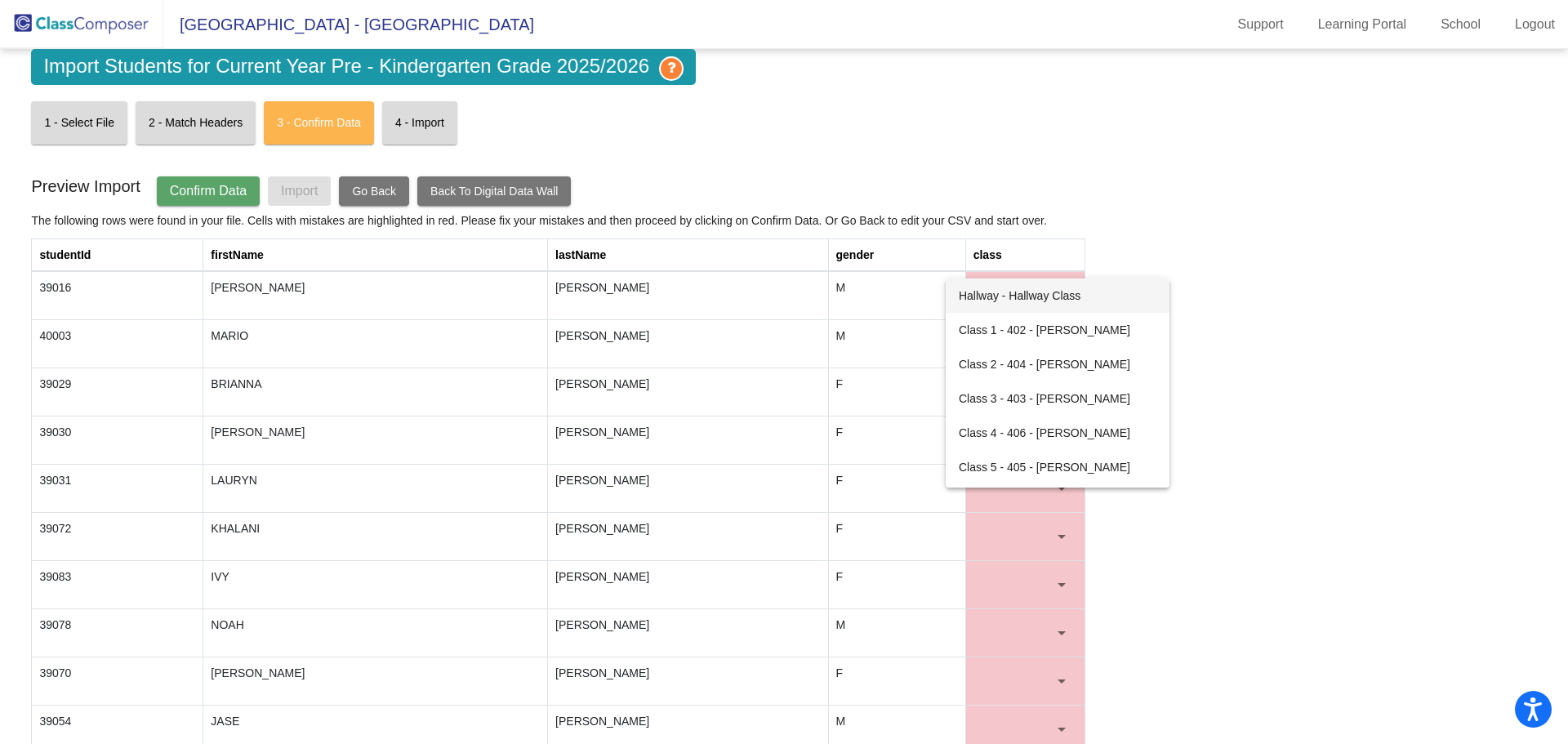
click at [1211, 261] on div at bounding box center [784, 372] width 1568 height 744
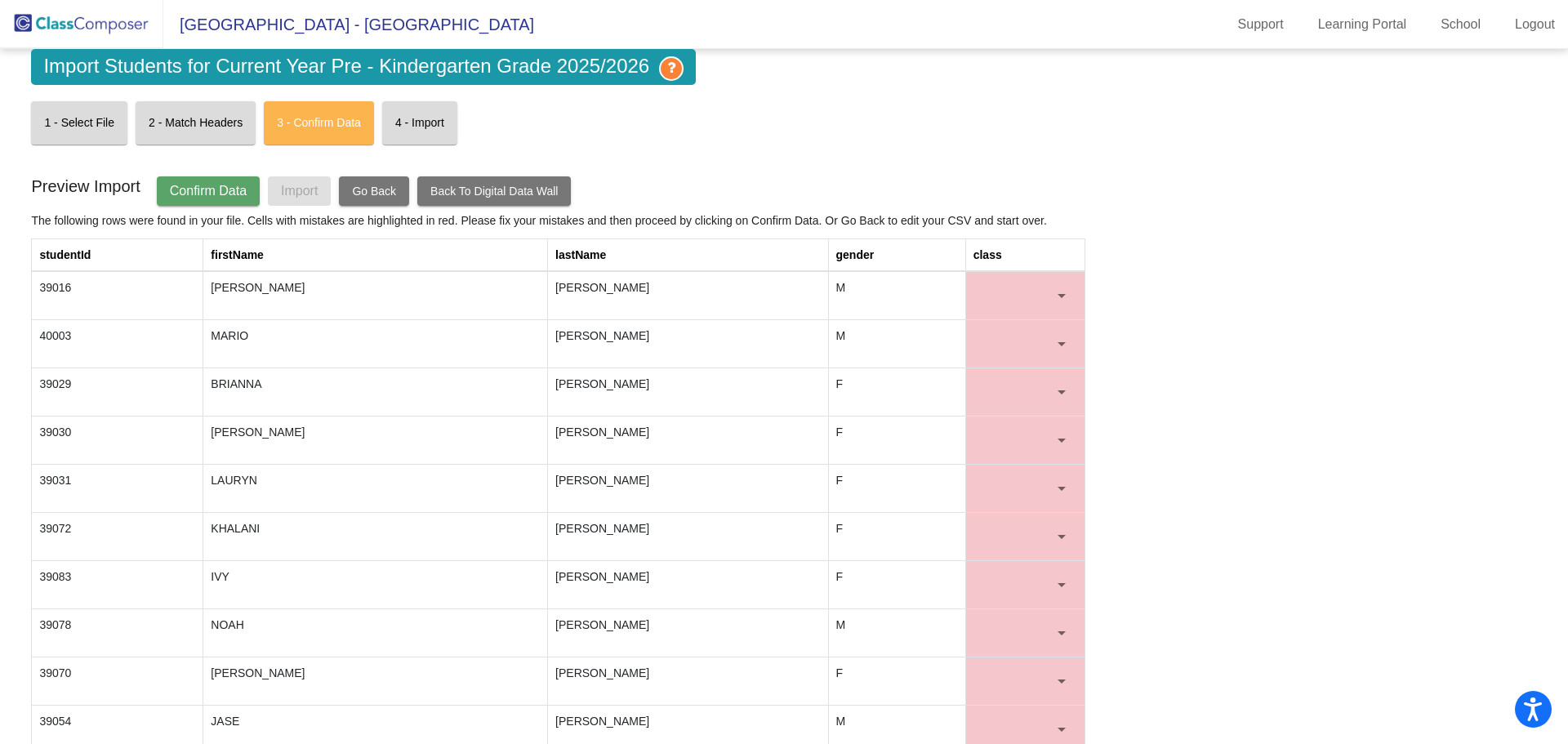
click at [371, 182] on button "Go Back" at bounding box center [374, 191] width 70 height 30
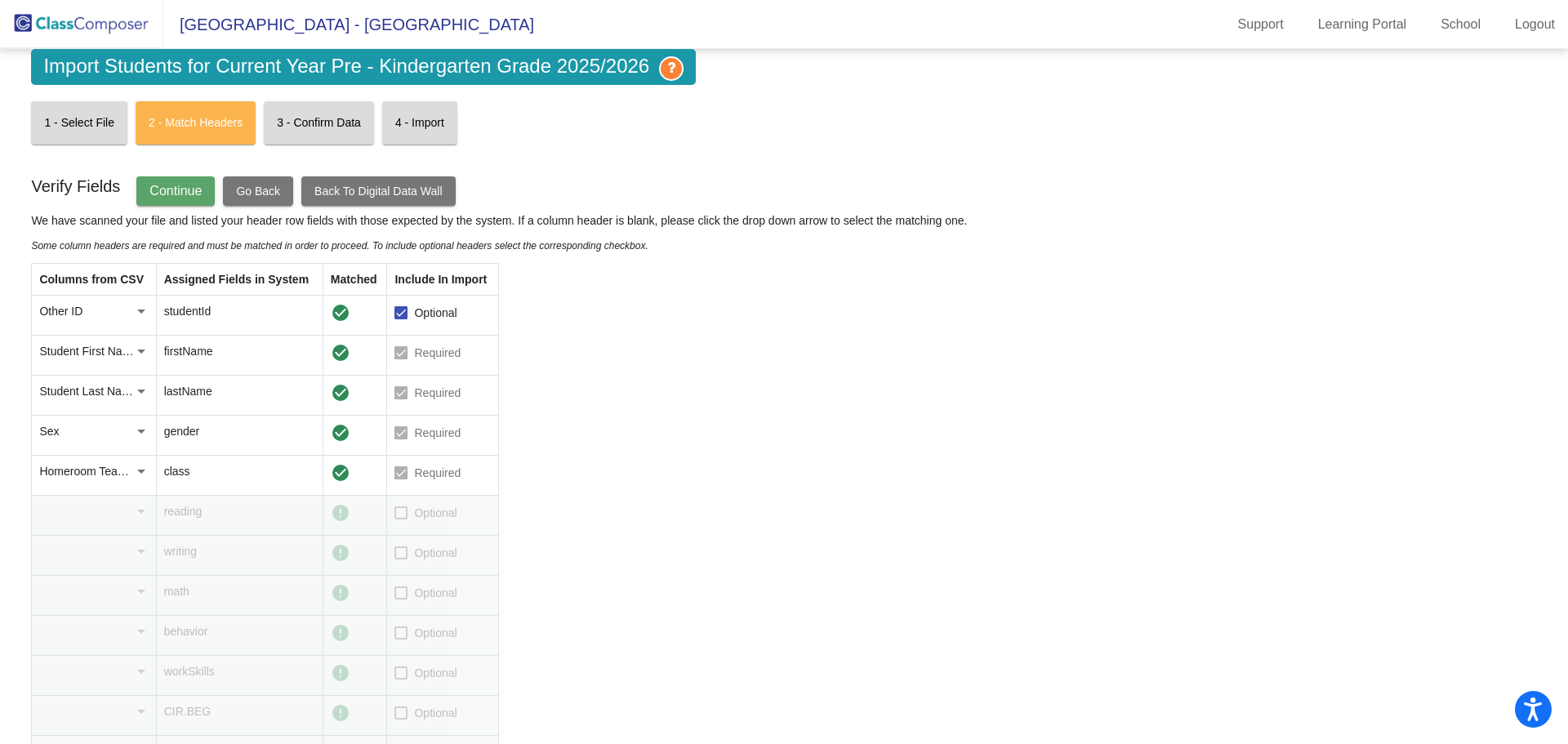
click at [263, 199] on button "Go Back" at bounding box center [258, 191] width 70 height 30
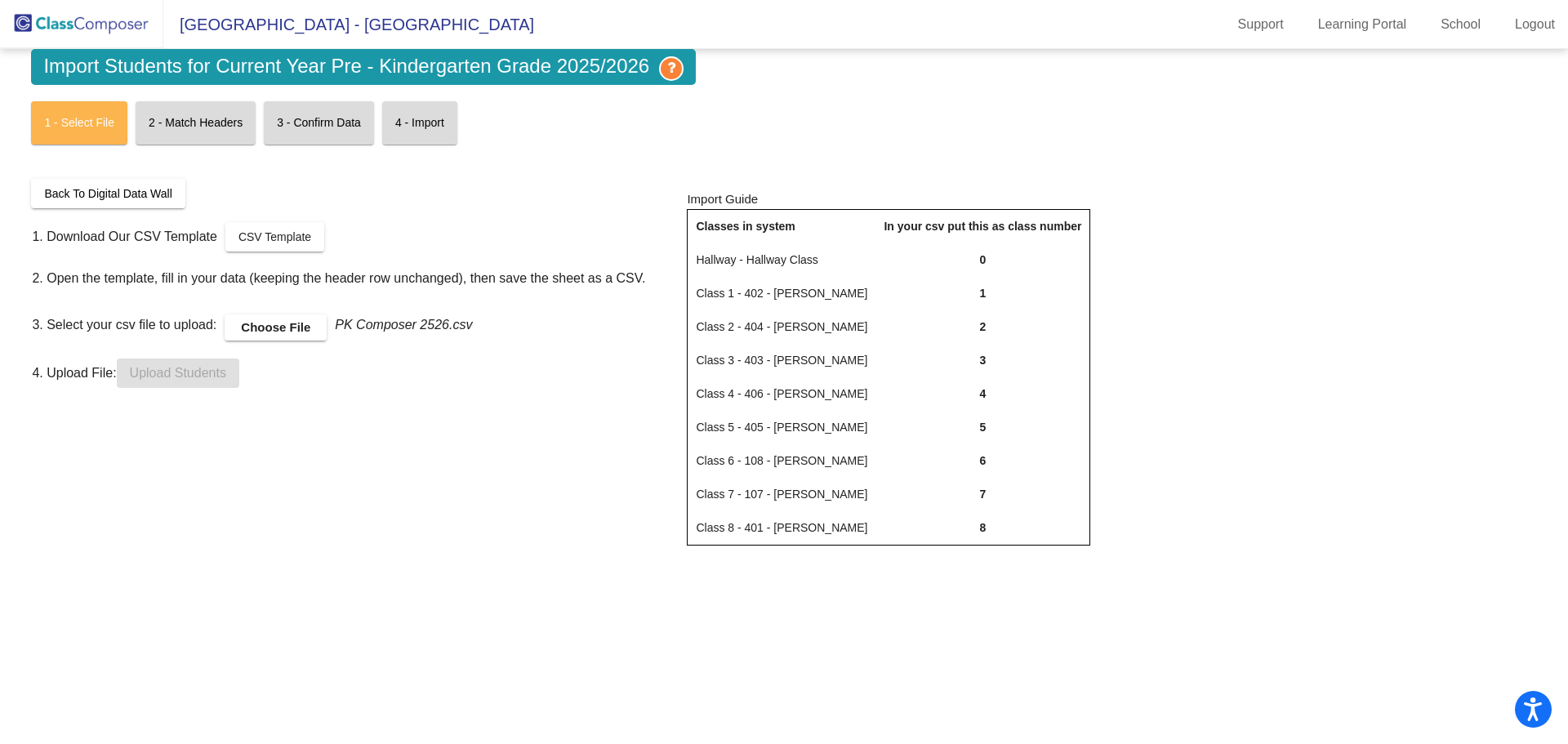
click at [299, 319] on label "Choose File" at bounding box center [276, 327] width 102 height 26
click at [0, 0] on input "Choose File" at bounding box center [0, 0] width 0 height 0
click at [202, 368] on span "Upload Students" at bounding box center [178, 372] width 97 height 14
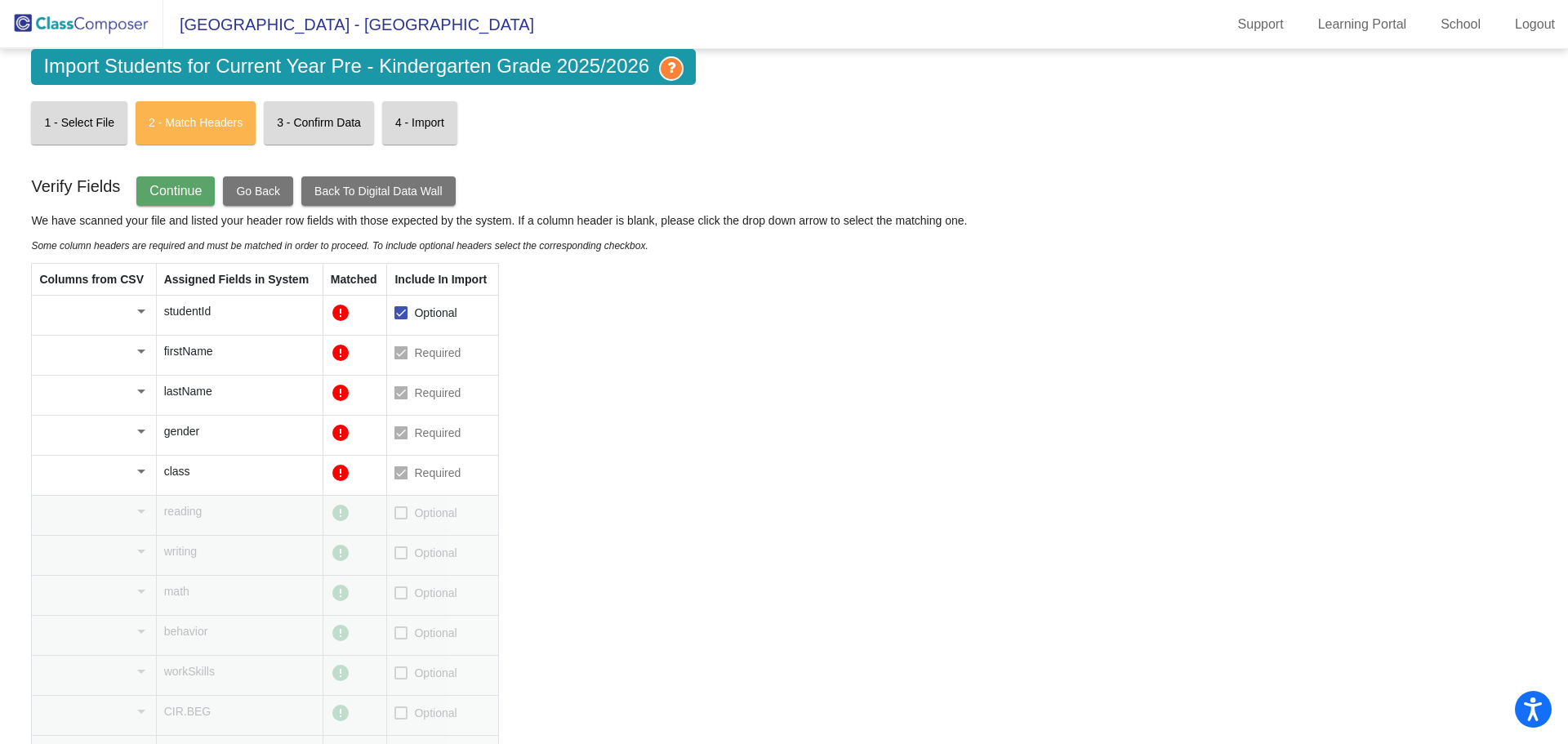
click at [141, 319] on div at bounding box center [141, 310] width 14 height 16
click at [109, 316] on span "Other ID" at bounding box center [102, 311] width 126 height 34
click at [145, 348] on div at bounding box center [141, 351] width 14 height 16
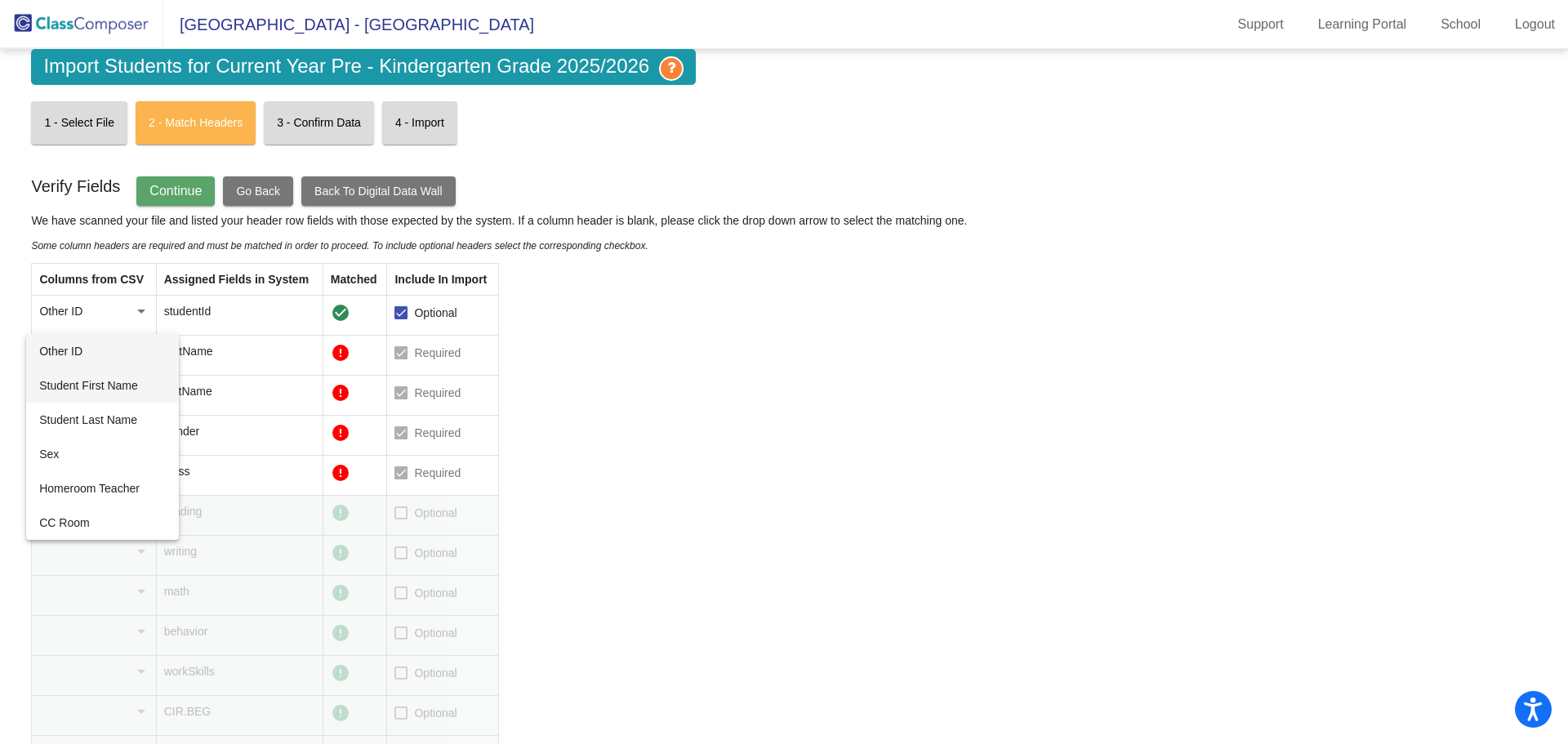
click at [84, 388] on span "Student First Name" at bounding box center [102, 385] width 126 height 34
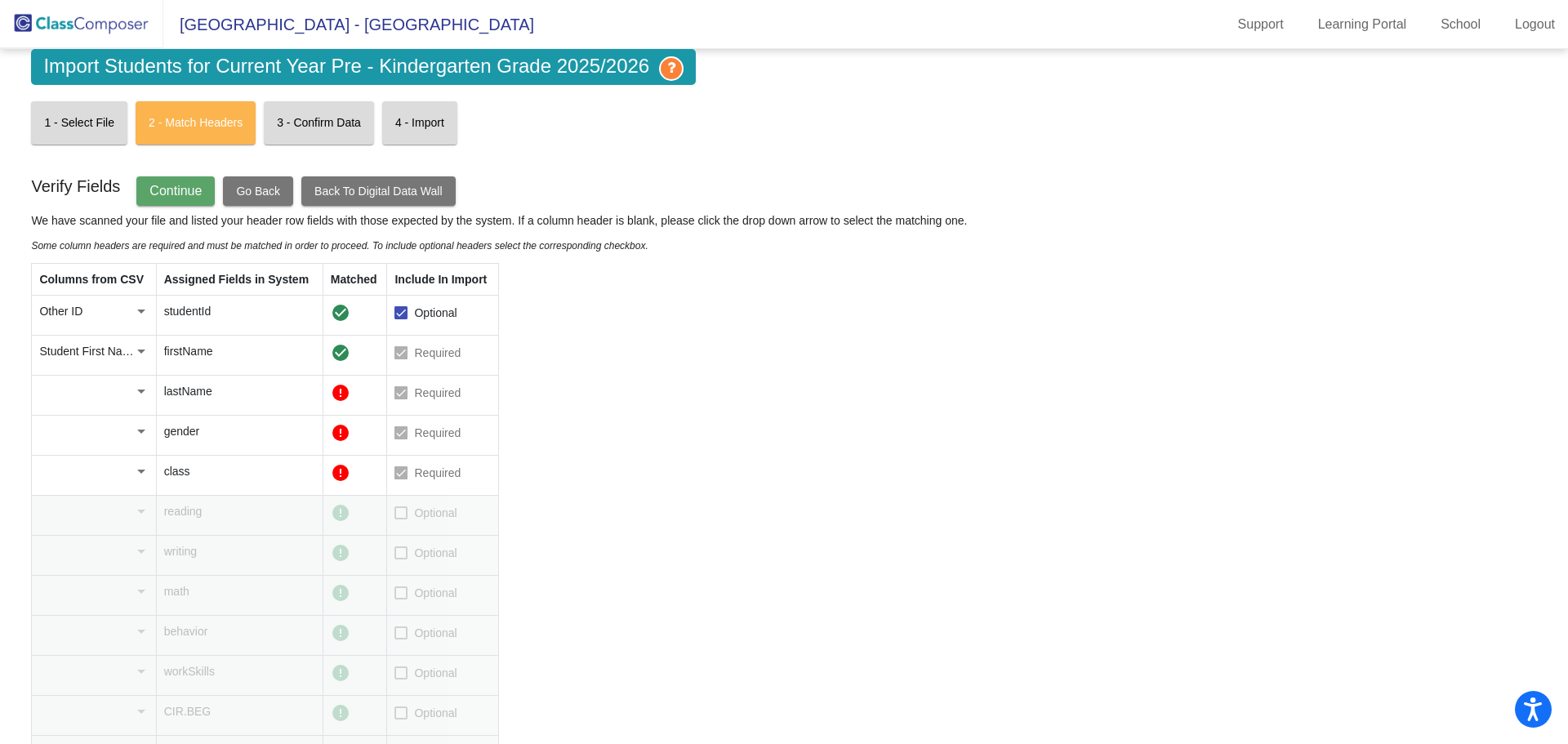
click at [144, 396] on div at bounding box center [141, 391] width 14 height 16
click at [81, 449] on span "Student Last Name" at bounding box center [102, 460] width 126 height 34
click at [138, 430] on div at bounding box center [142, 432] width 8 height 4
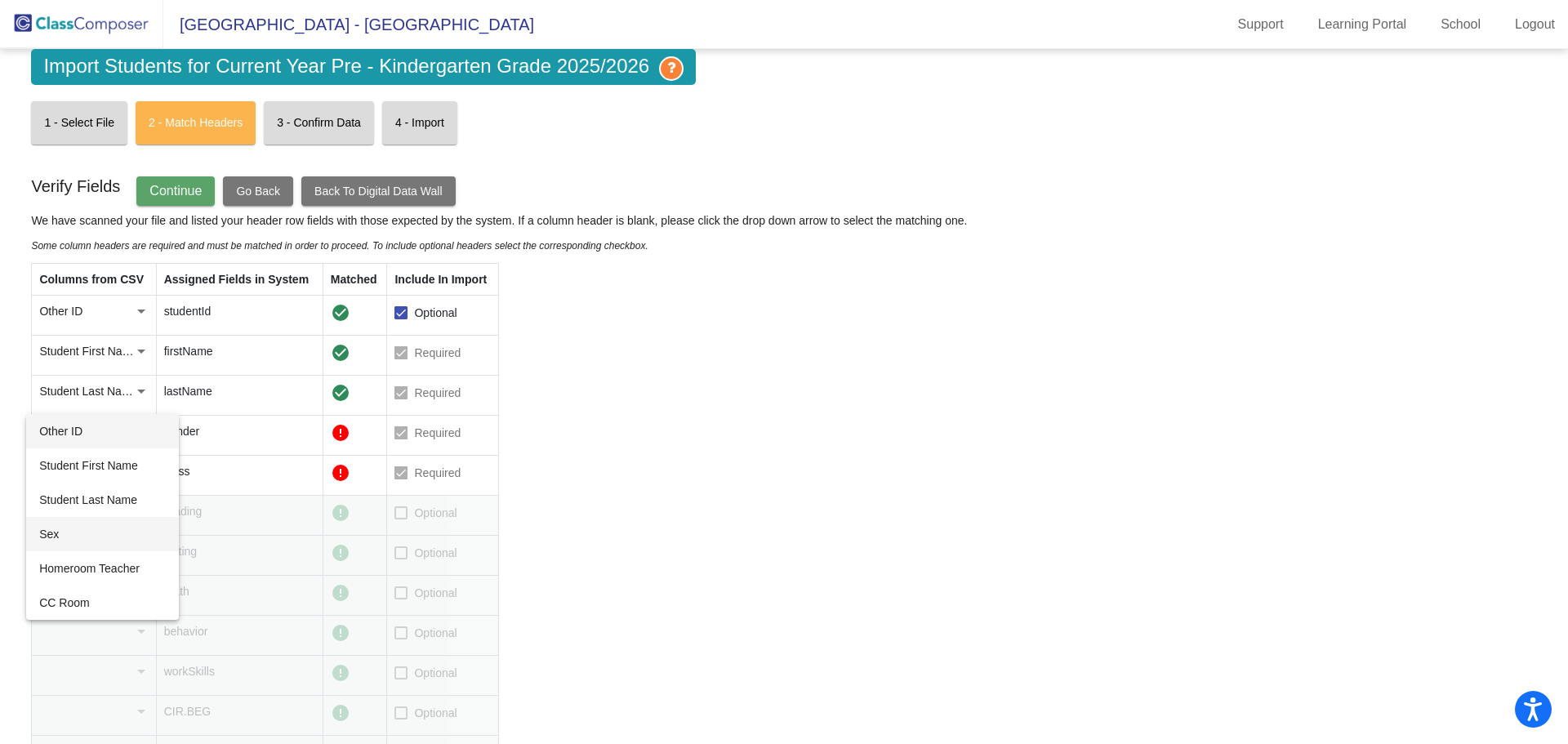
click at [77, 534] on span "Sex" at bounding box center [102, 534] width 126 height 34
click at [141, 475] on div at bounding box center [141, 471] width 14 height 16
click at [93, 635] on span "CC Room" at bounding box center [102, 643] width 126 height 34
click at [165, 192] on span "Continue" at bounding box center [176, 191] width 53 height 14
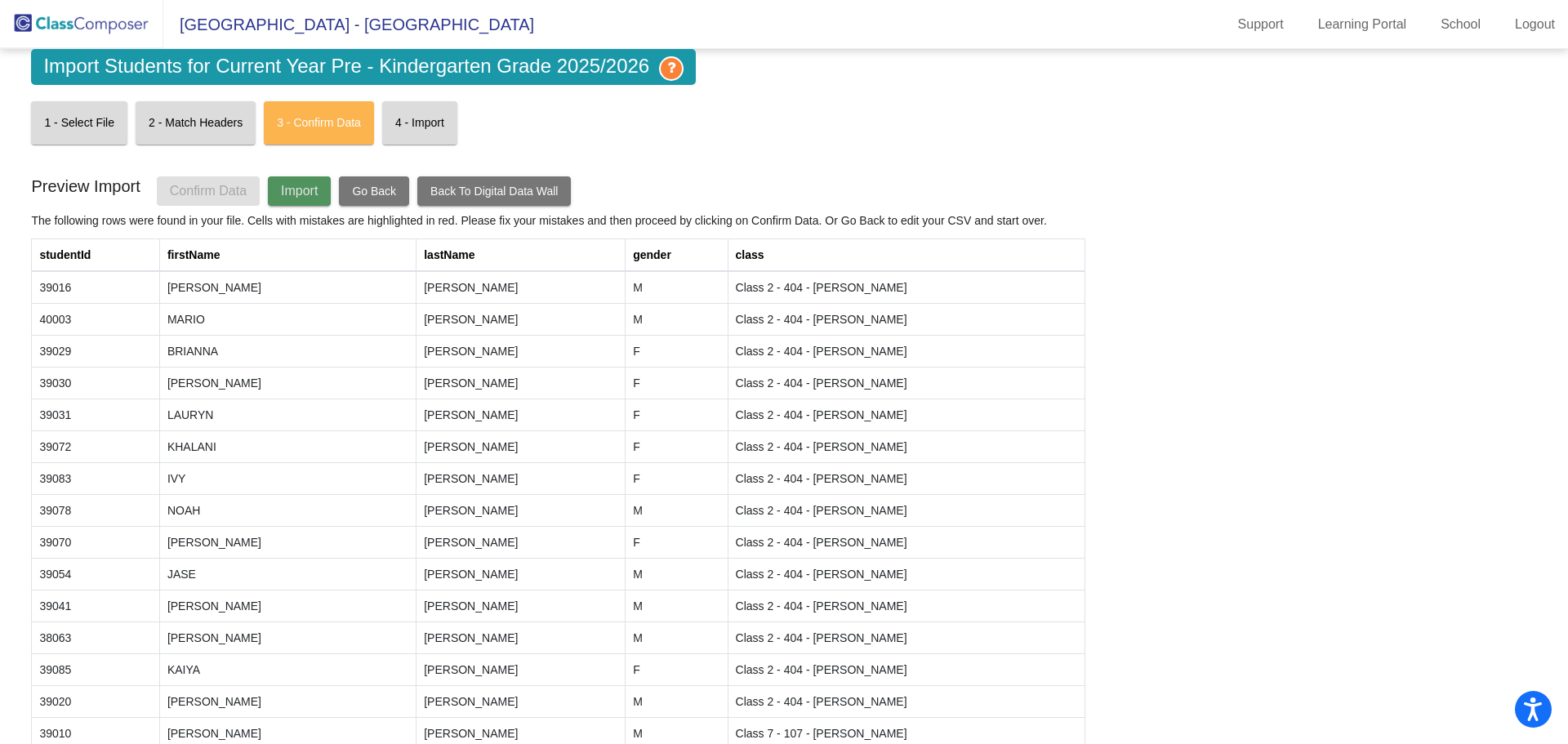
click at [287, 184] on span "Import" at bounding box center [299, 191] width 36 height 14
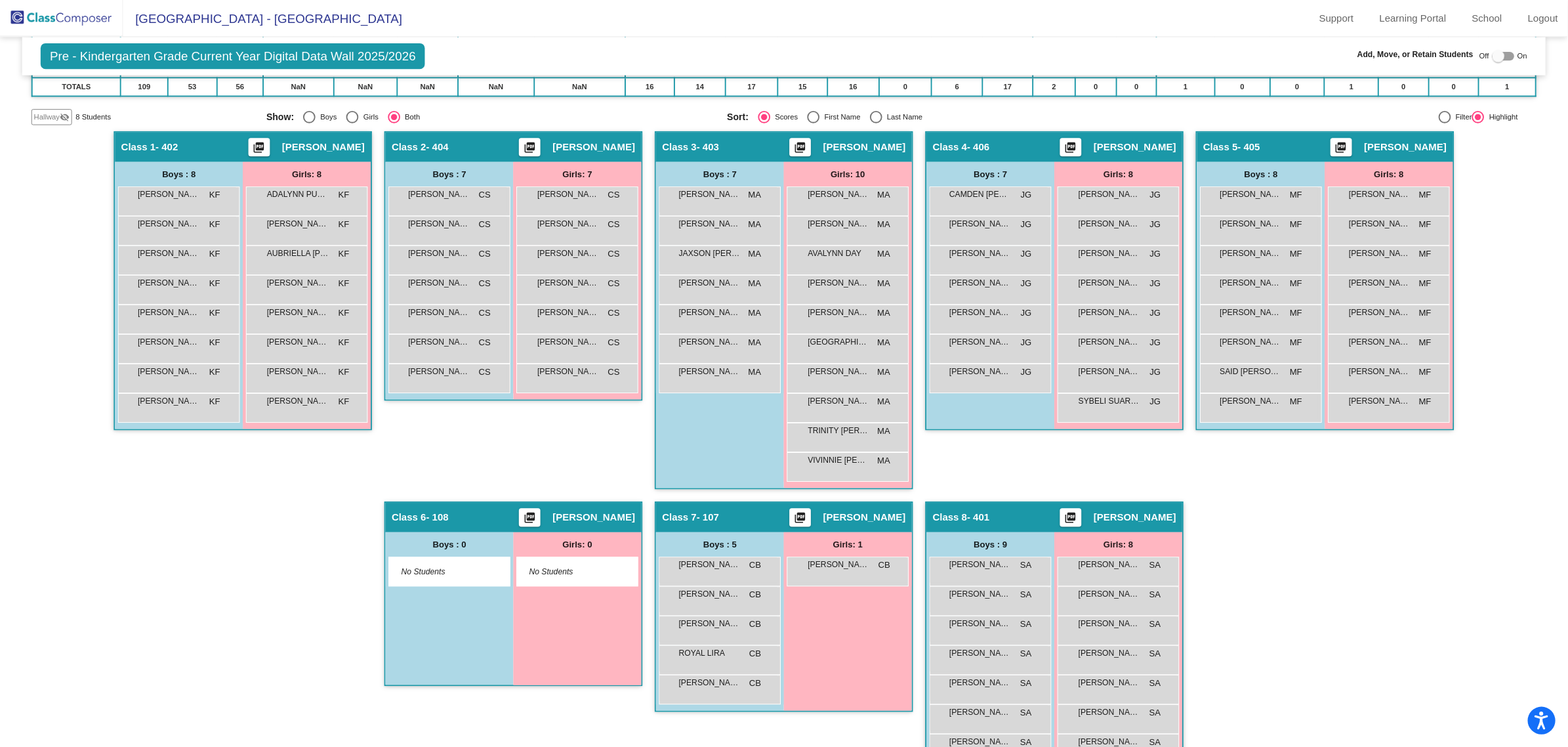
scroll to position [276, 0]
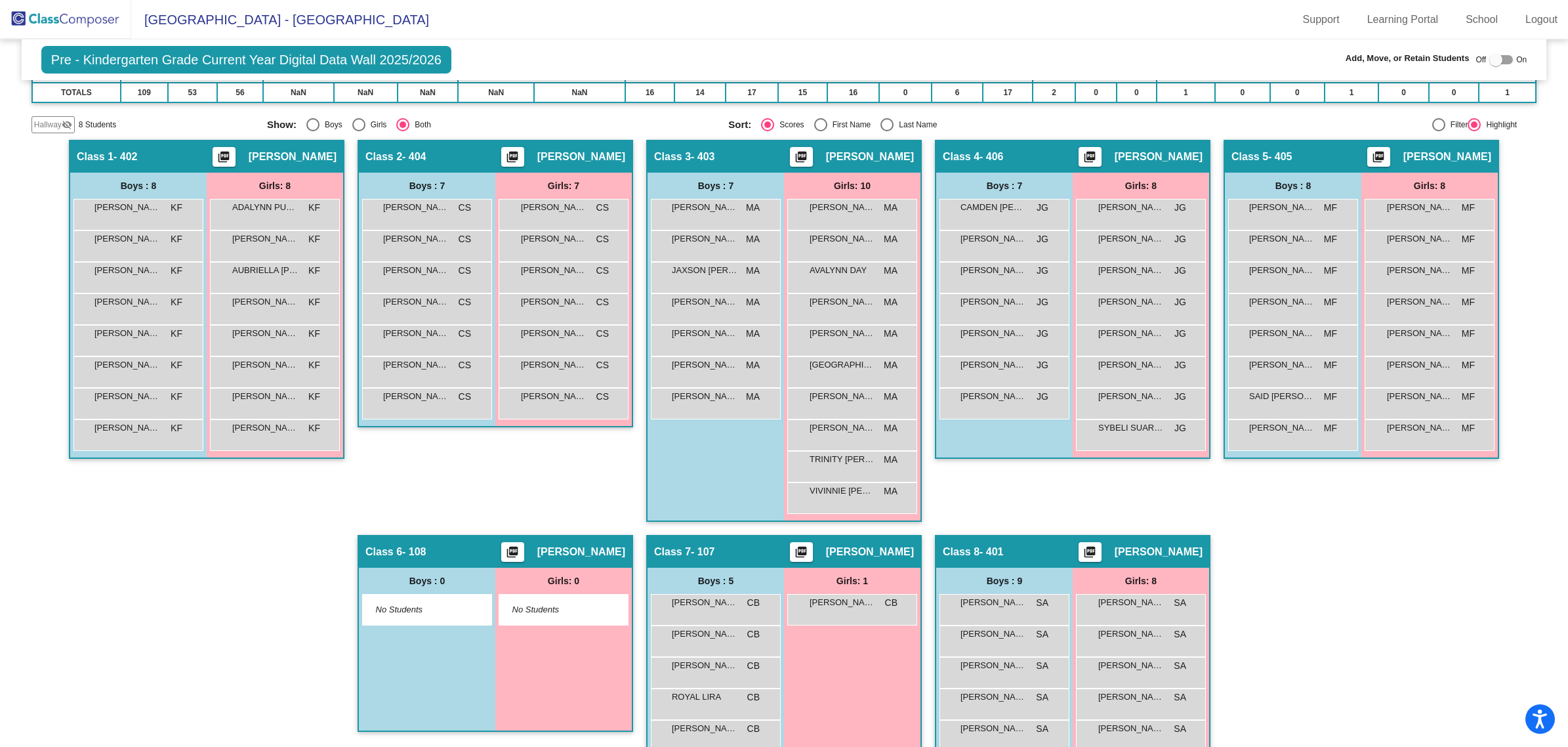
drag, startPoint x: 1143, startPoint y: 0, endPoint x: 1335, endPoint y: 604, distance: 633.8
click at [1259, 597] on div "Hallway - Hallway Class picture_as_pdf Add Student First Name Last Name Student…" at bounding box center [783, 519] width 1505 height 759
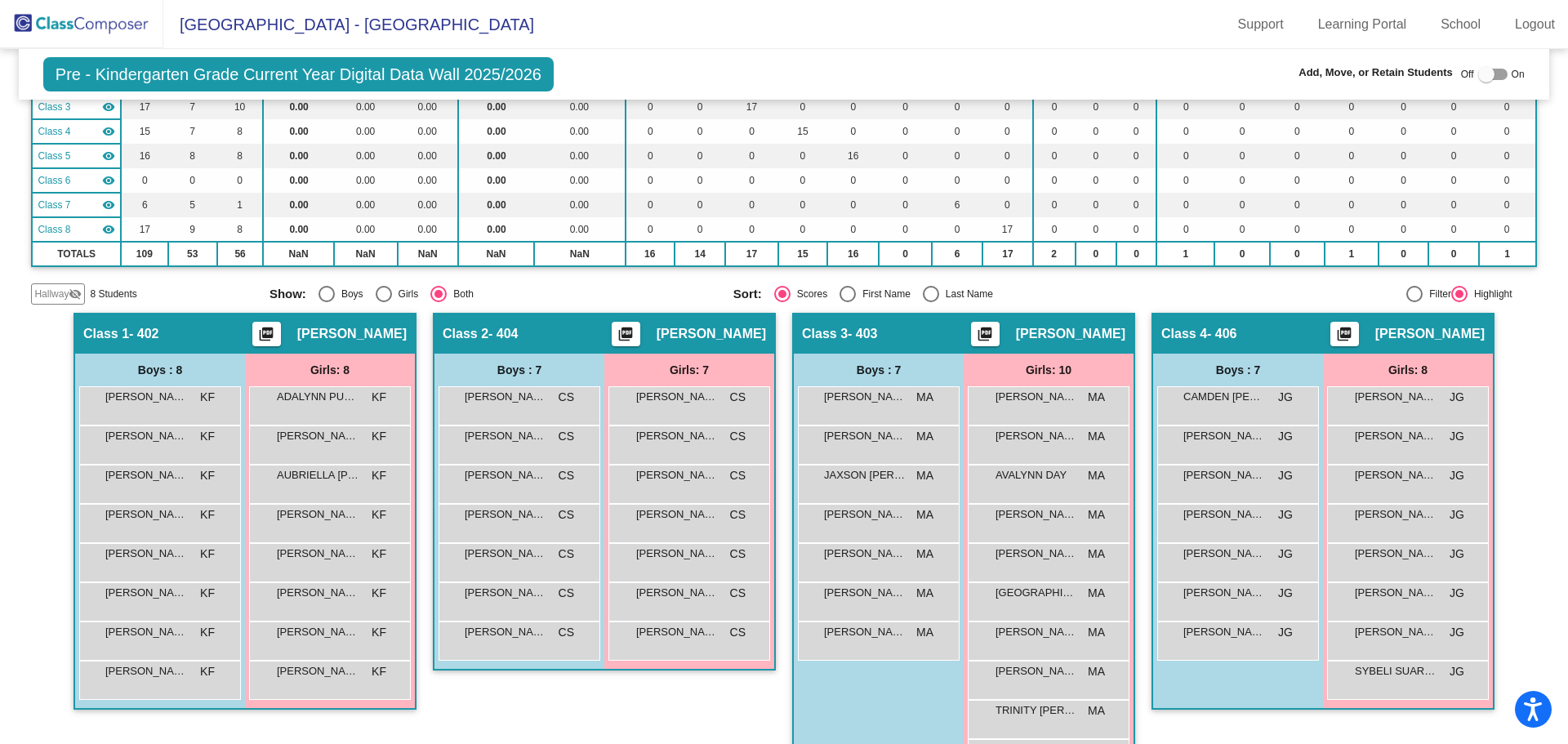
scroll to position [206, 0]
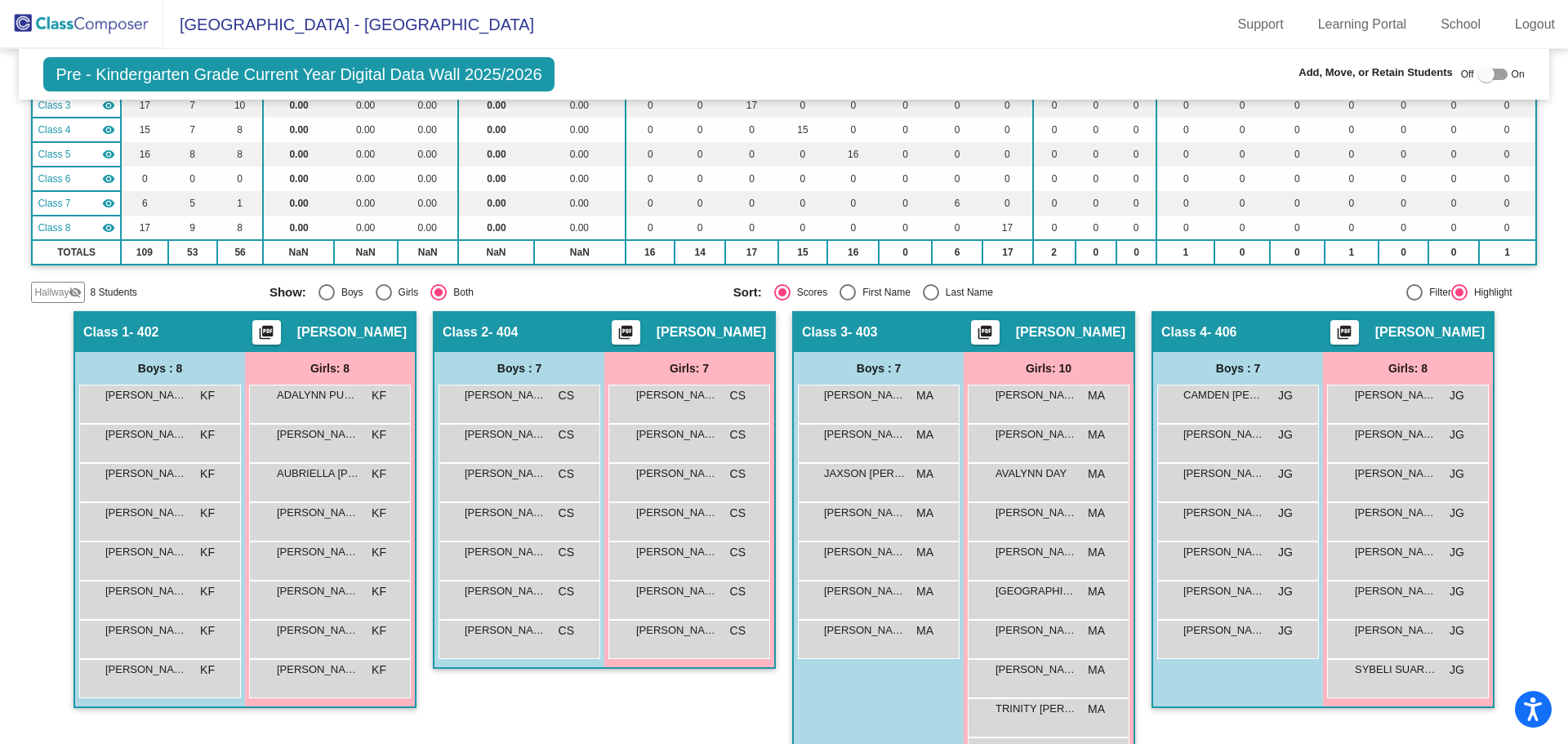
drag, startPoint x: 1738, startPoint y: 0, endPoint x: 547, endPoint y: 695, distance: 1379.0
click at [547, 695] on div "Class 2 - 404 picture_as_pdf Cassidy Shedd Add Student First Name Last Name Stu…" at bounding box center [604, 557] width 343 height 492
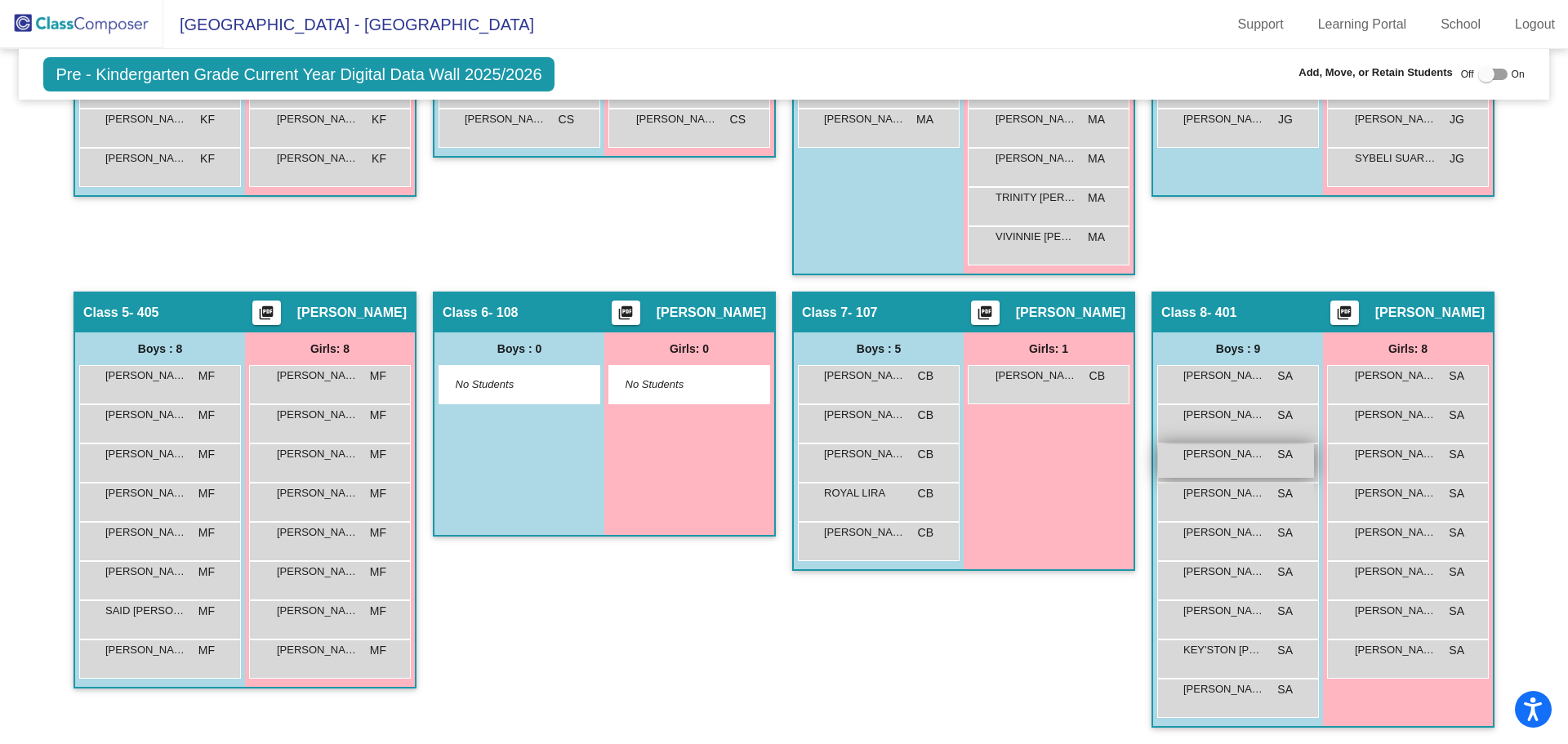
scroll to position [635, 0]
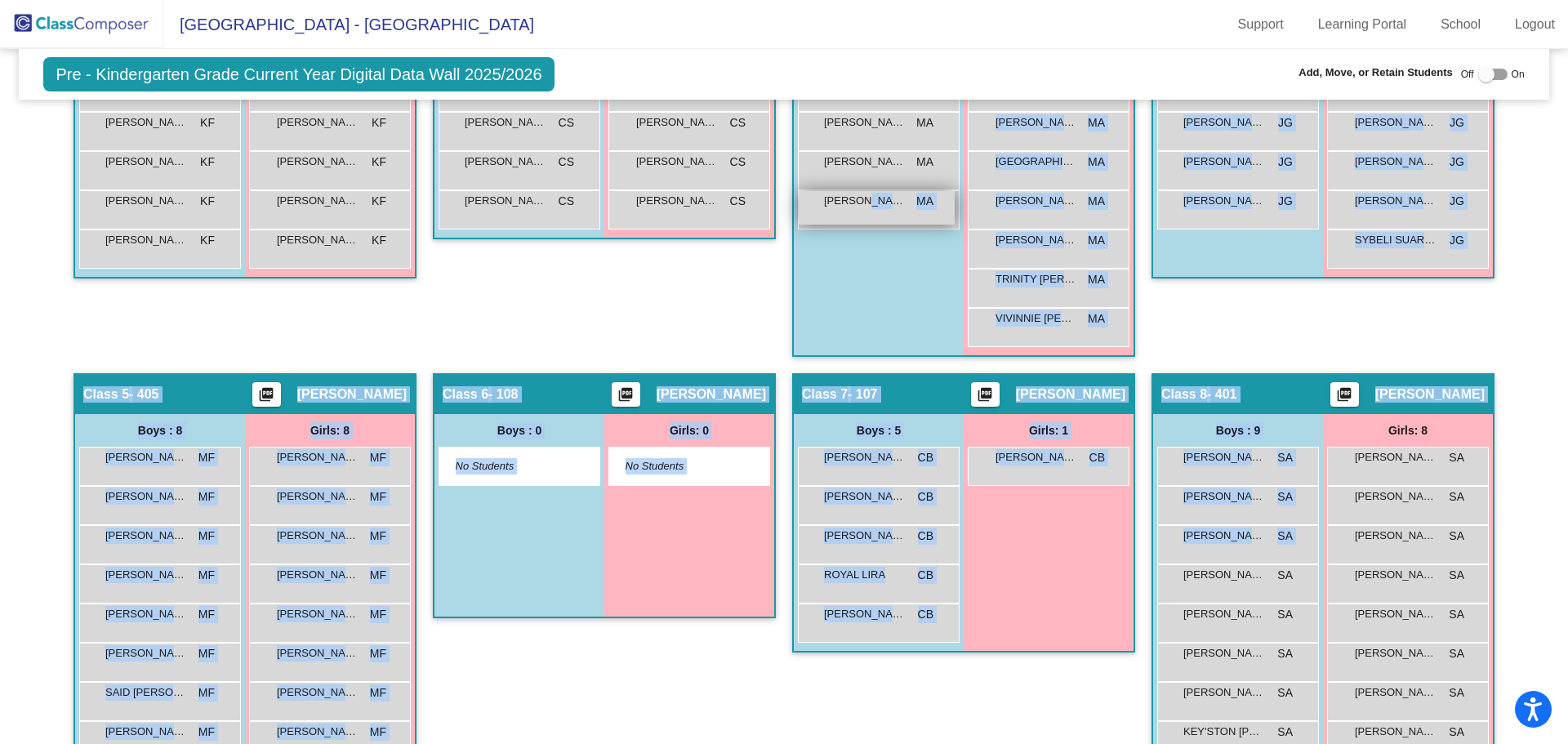
drag, startPoint x: 1214, startPoint y: 589, endPoint x: 868, endPoint y: 193, distance: 525.9
click at [868, 193] on div "Hallway - Hallway Class picture_as_pdf Add Student First Name Last Name Student…" at bounding box center [784, 353] width 1505 height 944
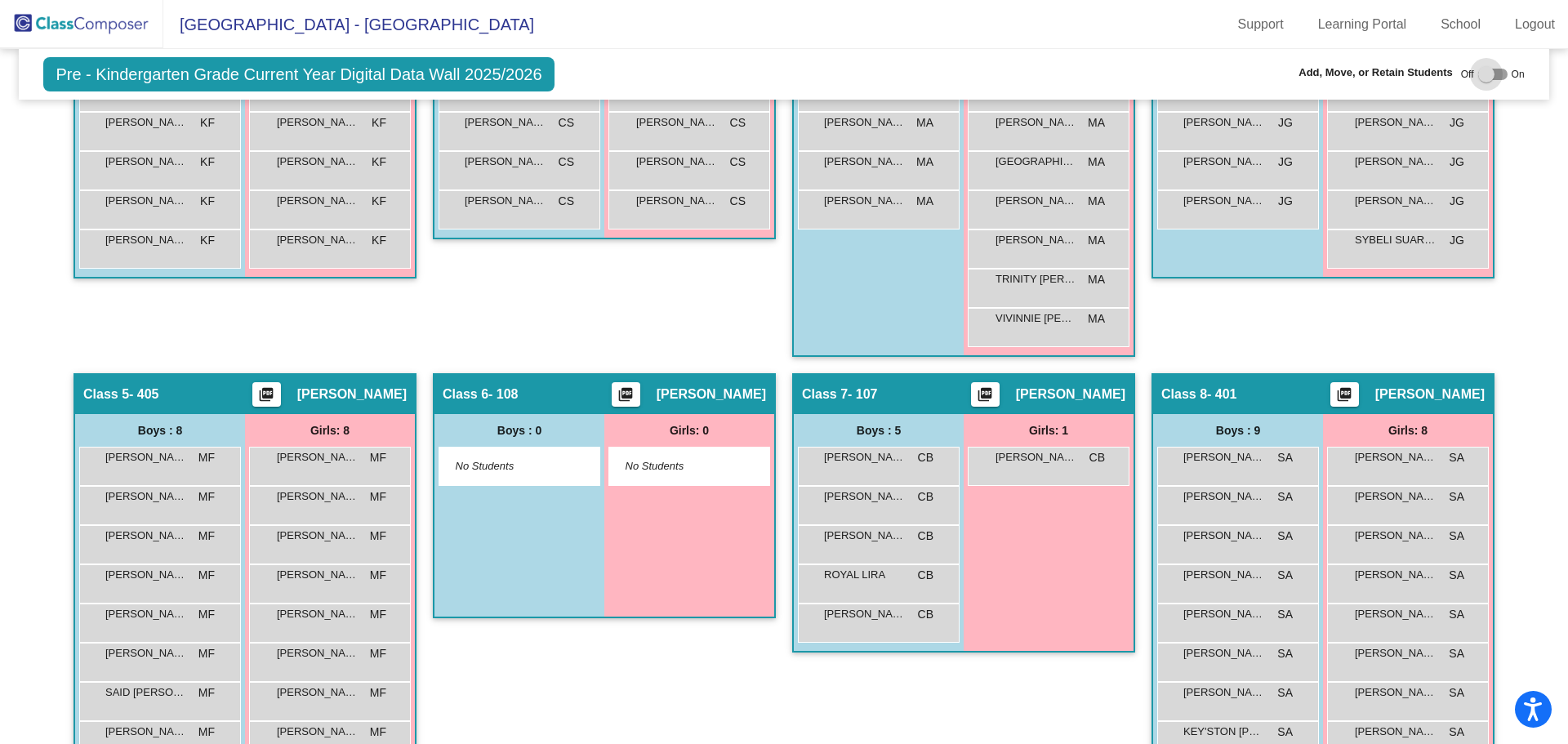
click at [1492, 77] on div at bounding box center [1493, 74] width 30 height 11
checkbox input "true"
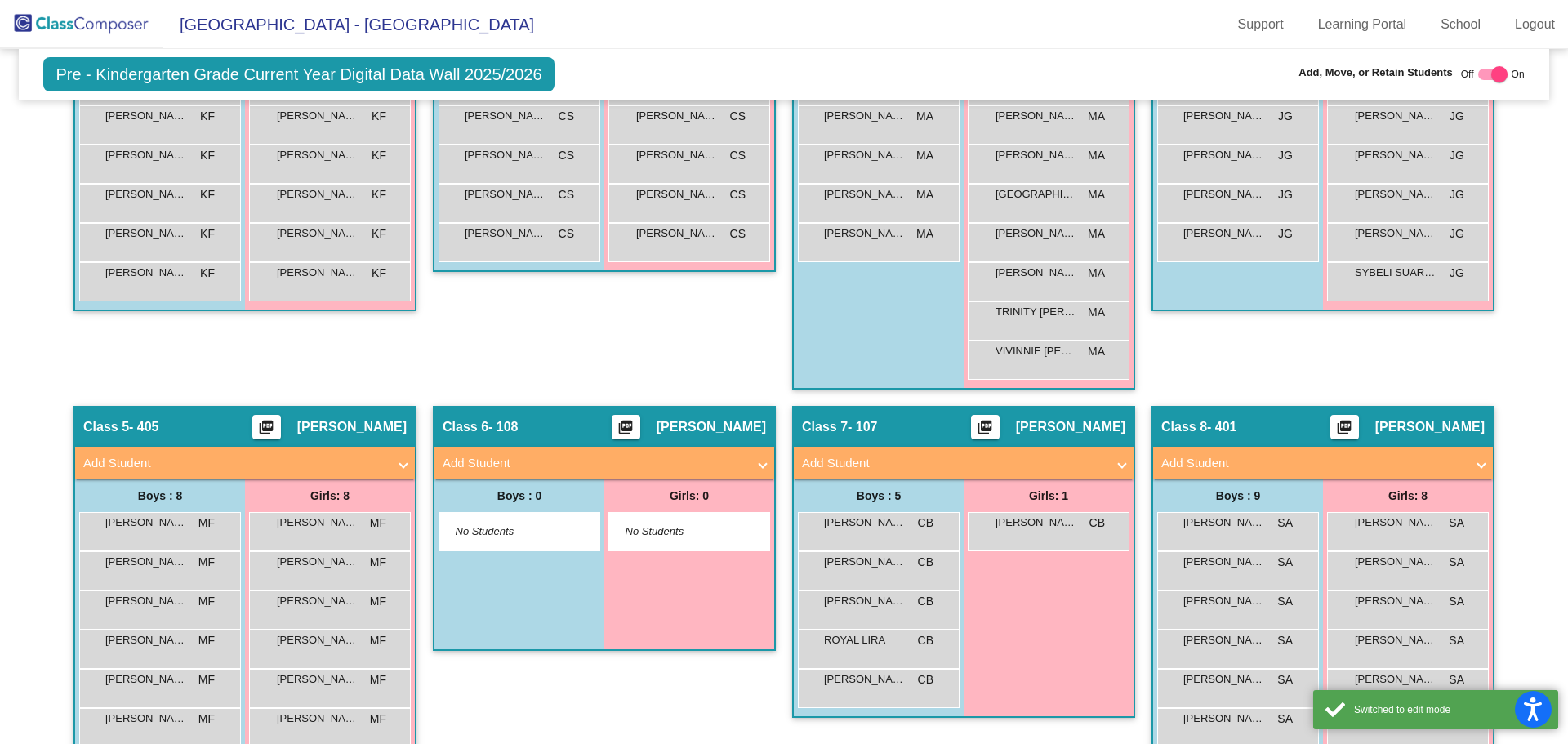
scroll to position [668, 0]
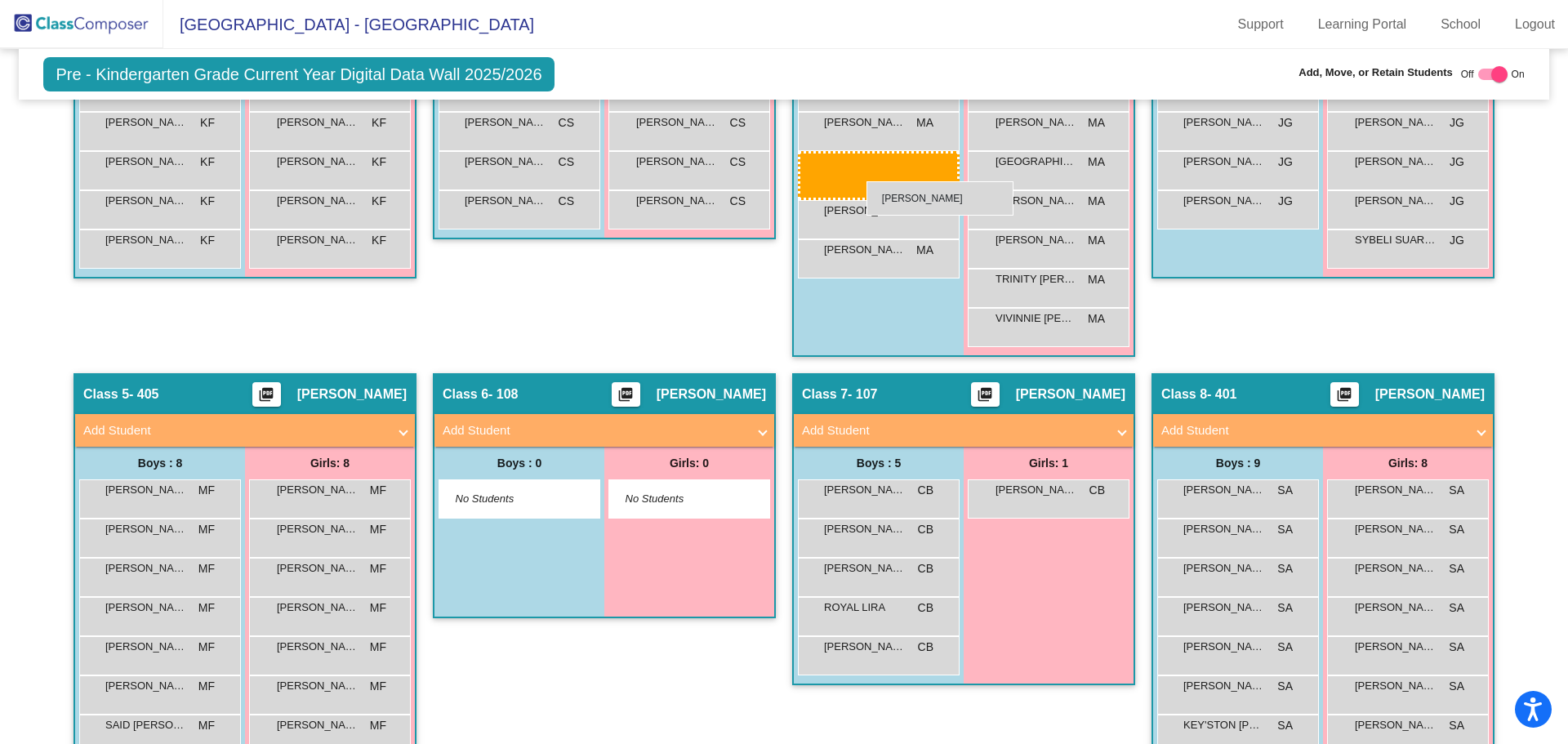
drag, startPoint x: 1214, startPoint y: 610, endPoint x: 867, endPoint y: 182, distance: 551.0
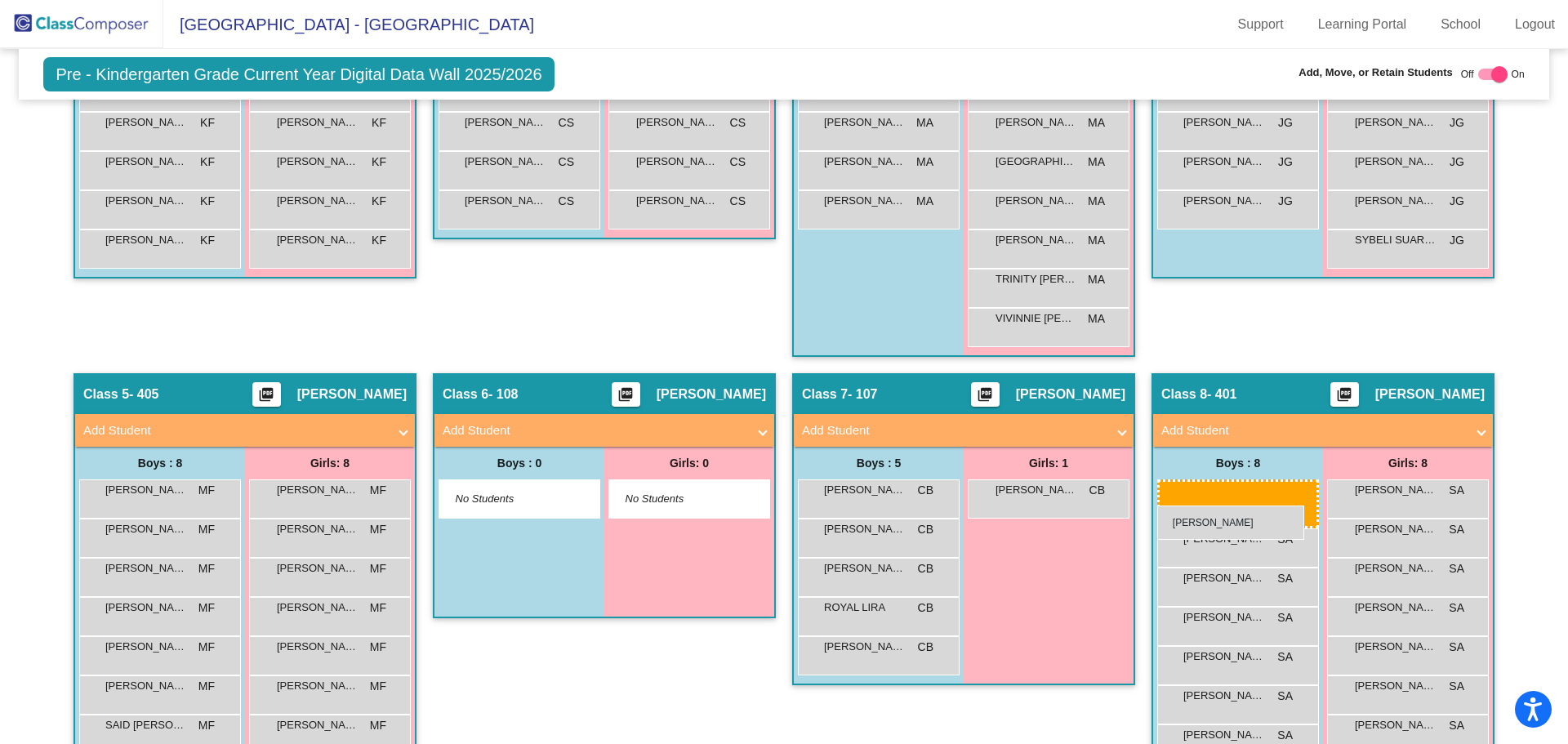
drag, startPoint x: 864, startPoint y: 131, endPoint x: 1158, endPoint y: 506, distance: 476.5
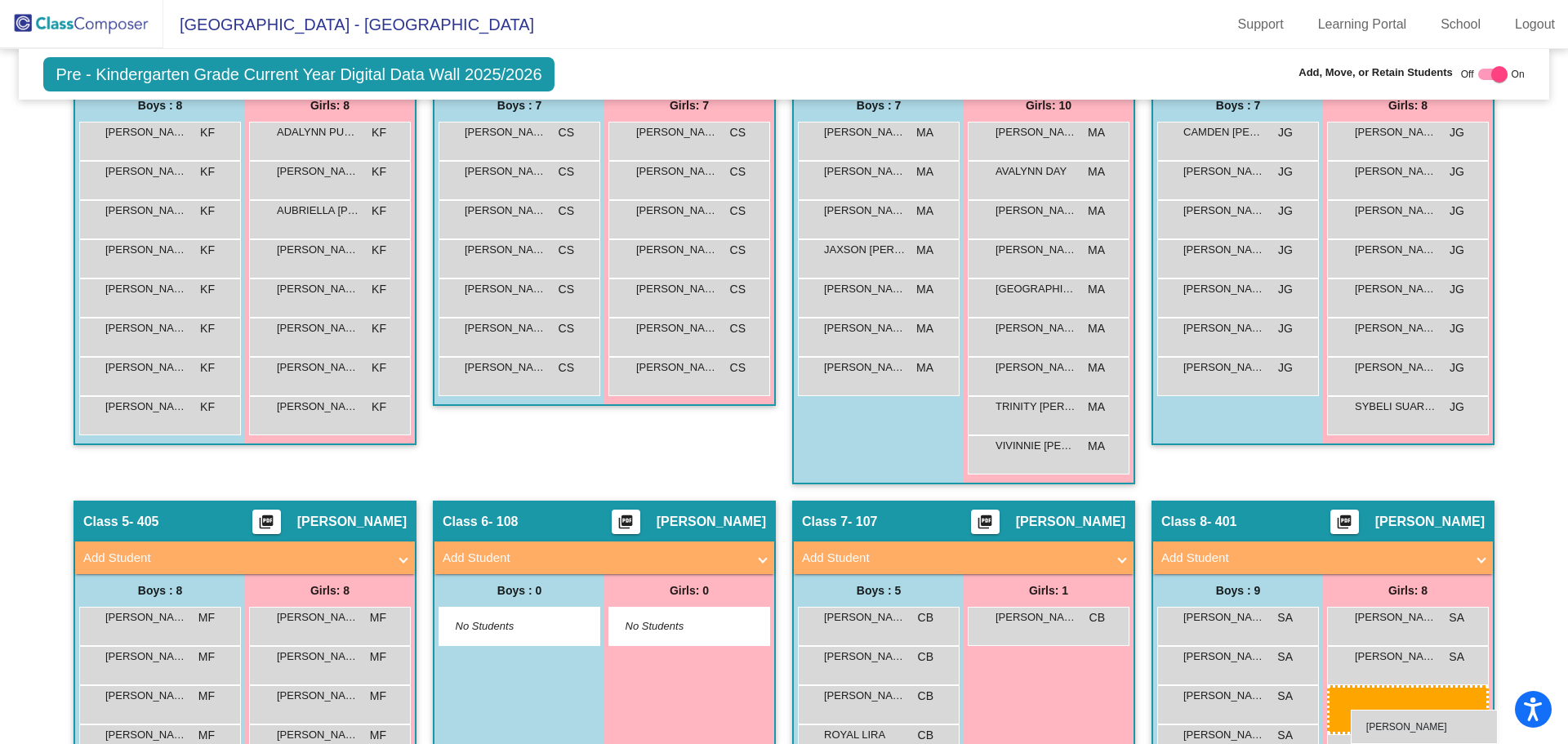
scroll to position [521, 0]
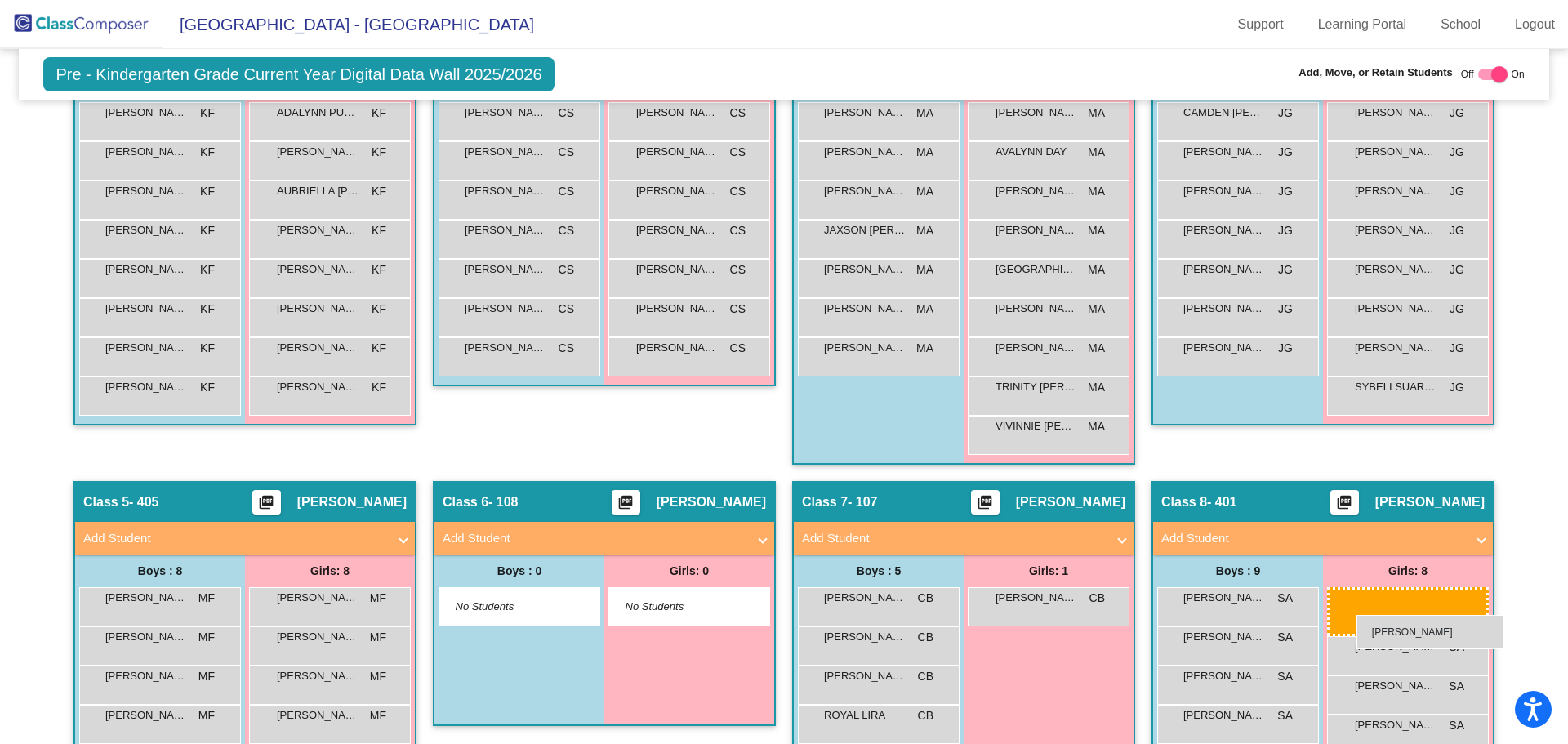
drag, startPoint x: 1031, startPoint y: 194, endPoint x: 1357, endPoint y: 615, distance: 532.5
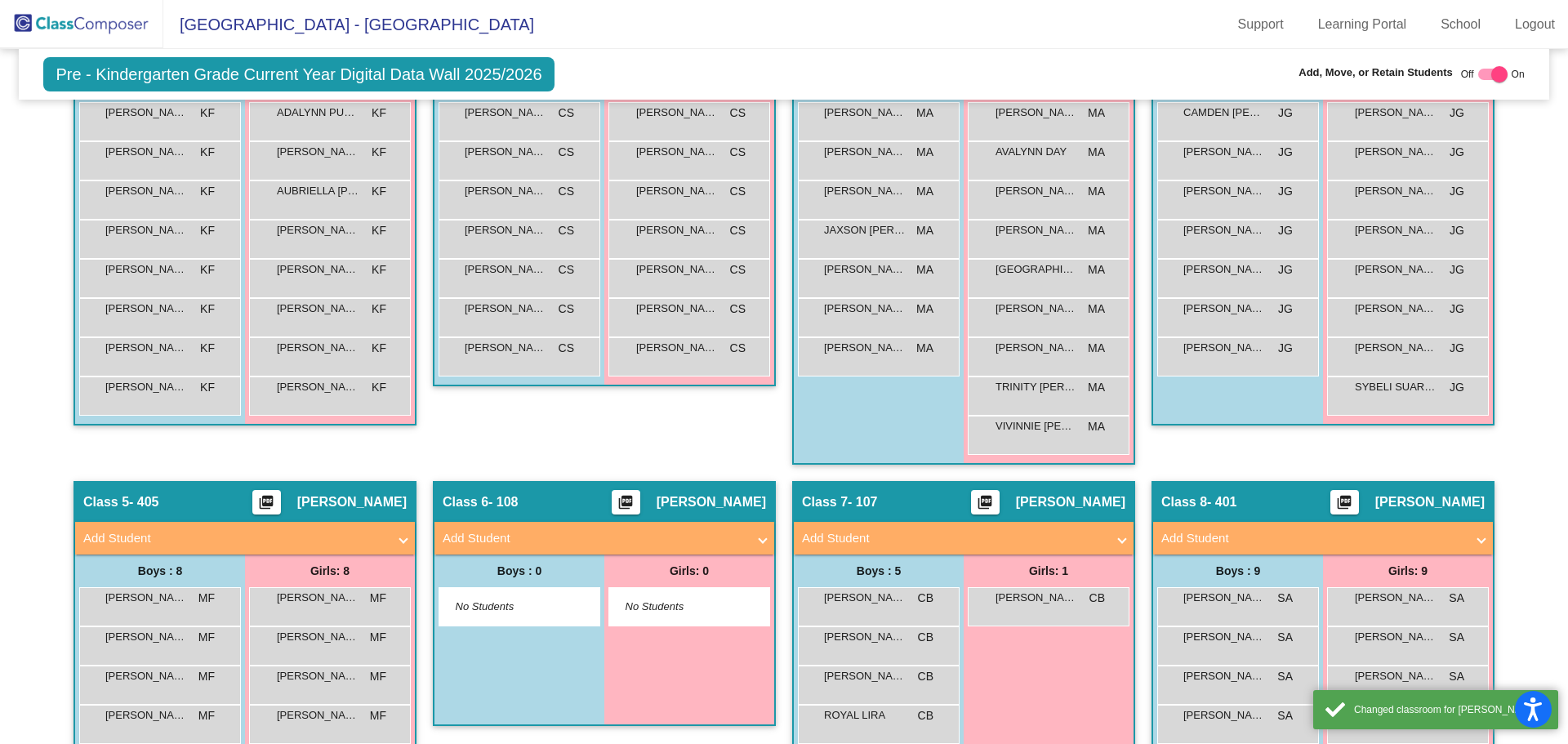
scroll to position [685, 0]
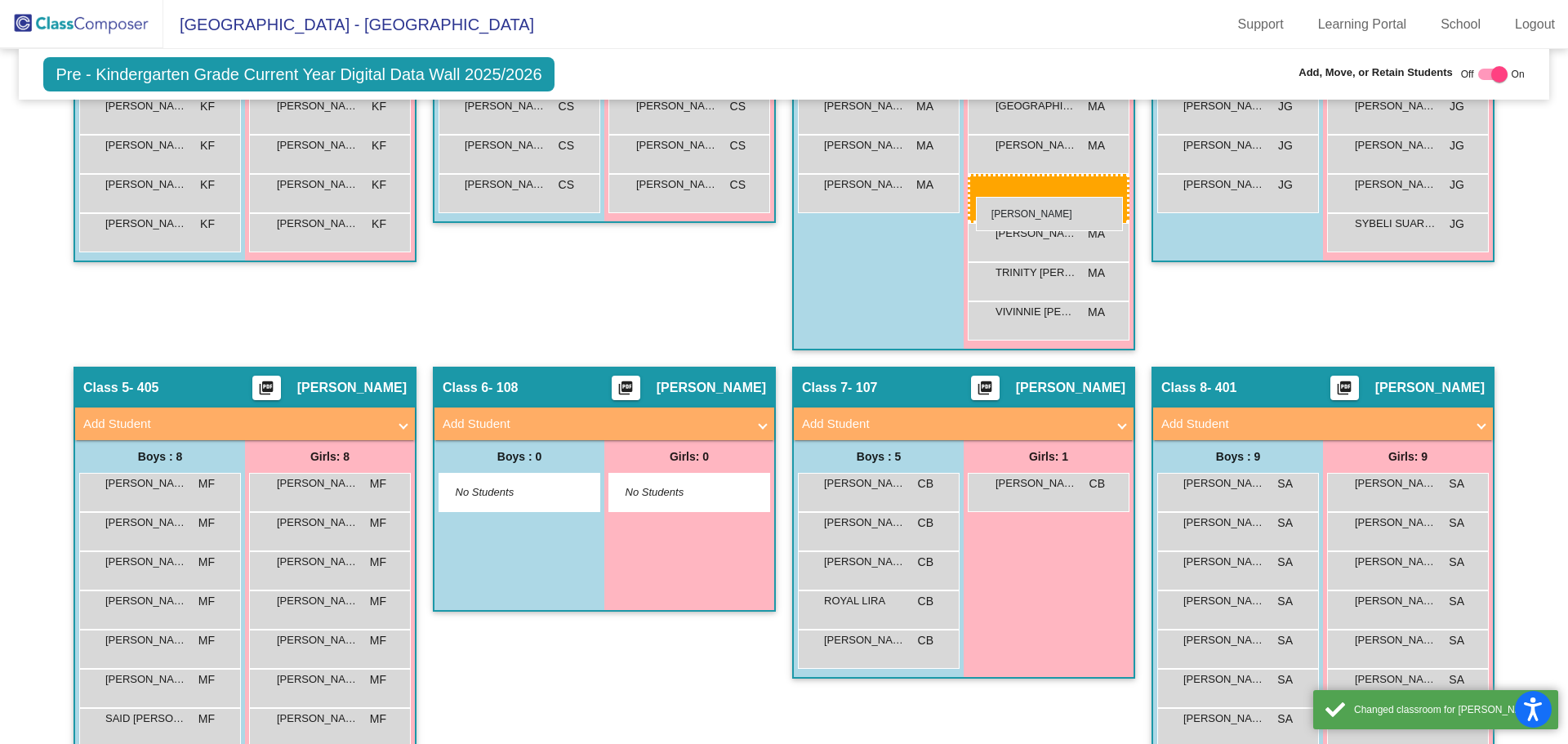
drag, startPoint x: 1357, startPoint y: 676, endPoint x: 976, endPoint y: 197, distance: 612.0
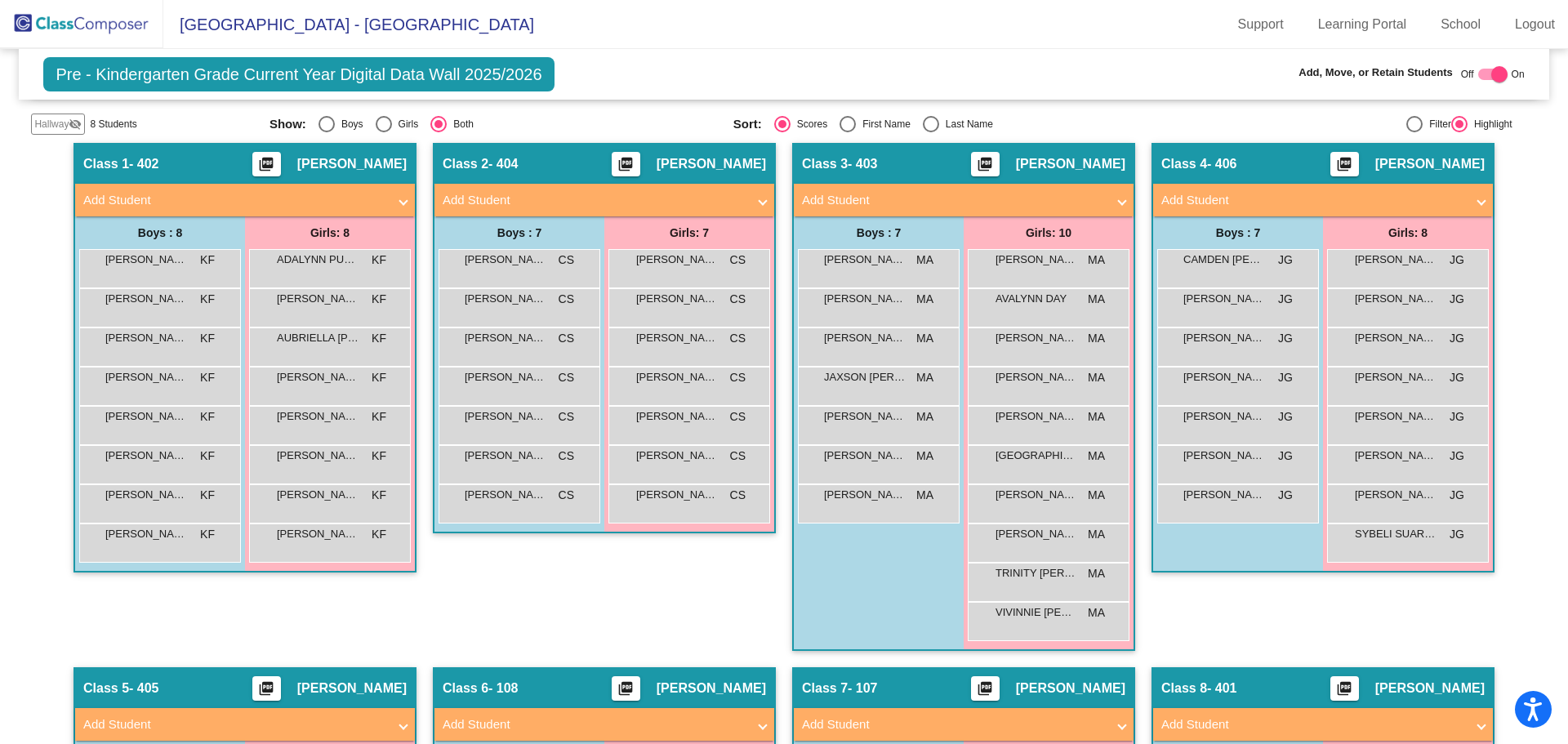
scroll to position [783, 0]
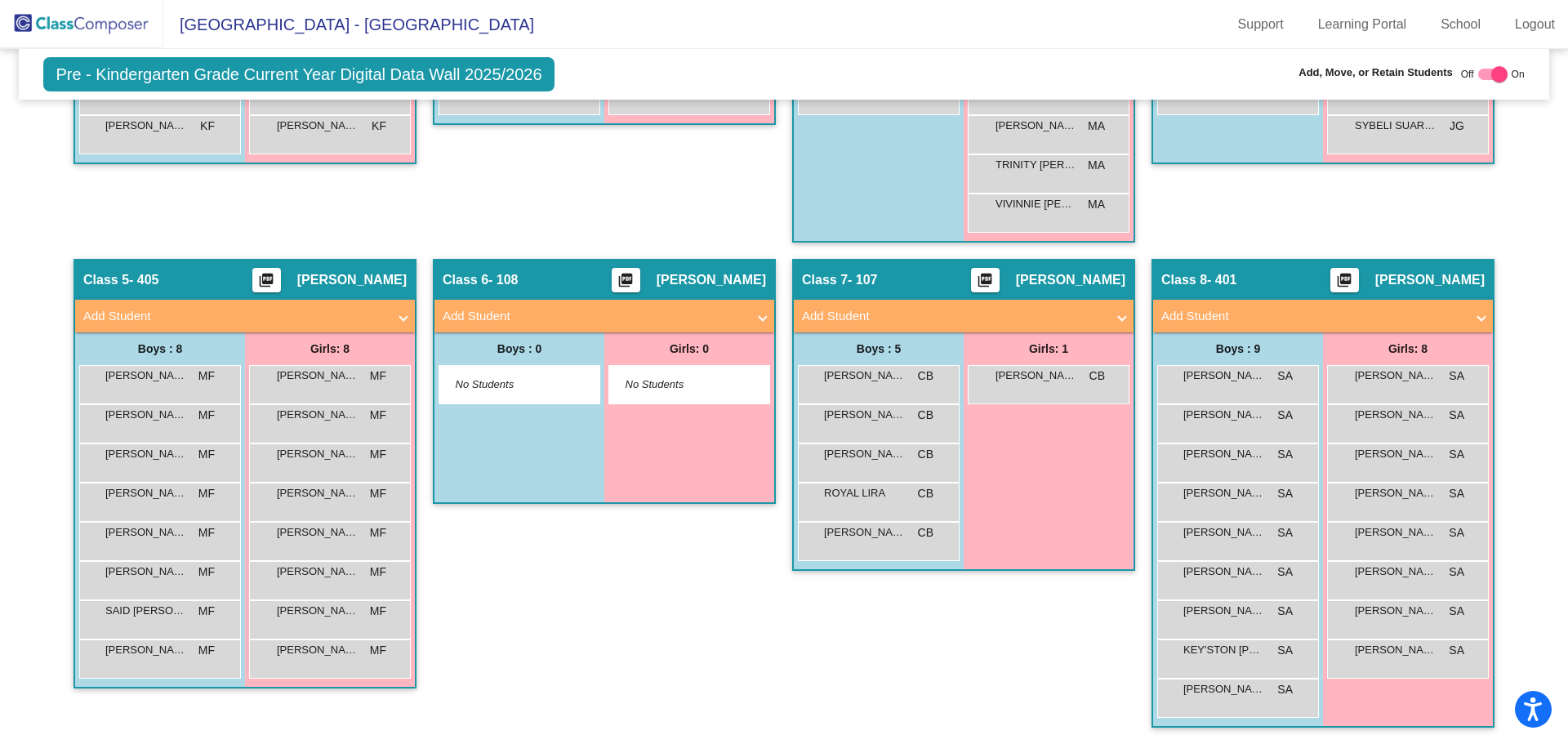
click at [747, 654] on div "Class 6 - 108 picture_as_pdf Elizabeth Martin Add Student First Name Last Name …" at bounding box center [604, 501] width 343 height 485
click at [349, 280] on span "[PERSON_NAME]" at bounding box center [352, 280] width 109 height 16
click at [153, 502] on div "JACKSON GARZA MF lock do_not_disturb_alt" at bounding box center [158, 500] width 156 height 33
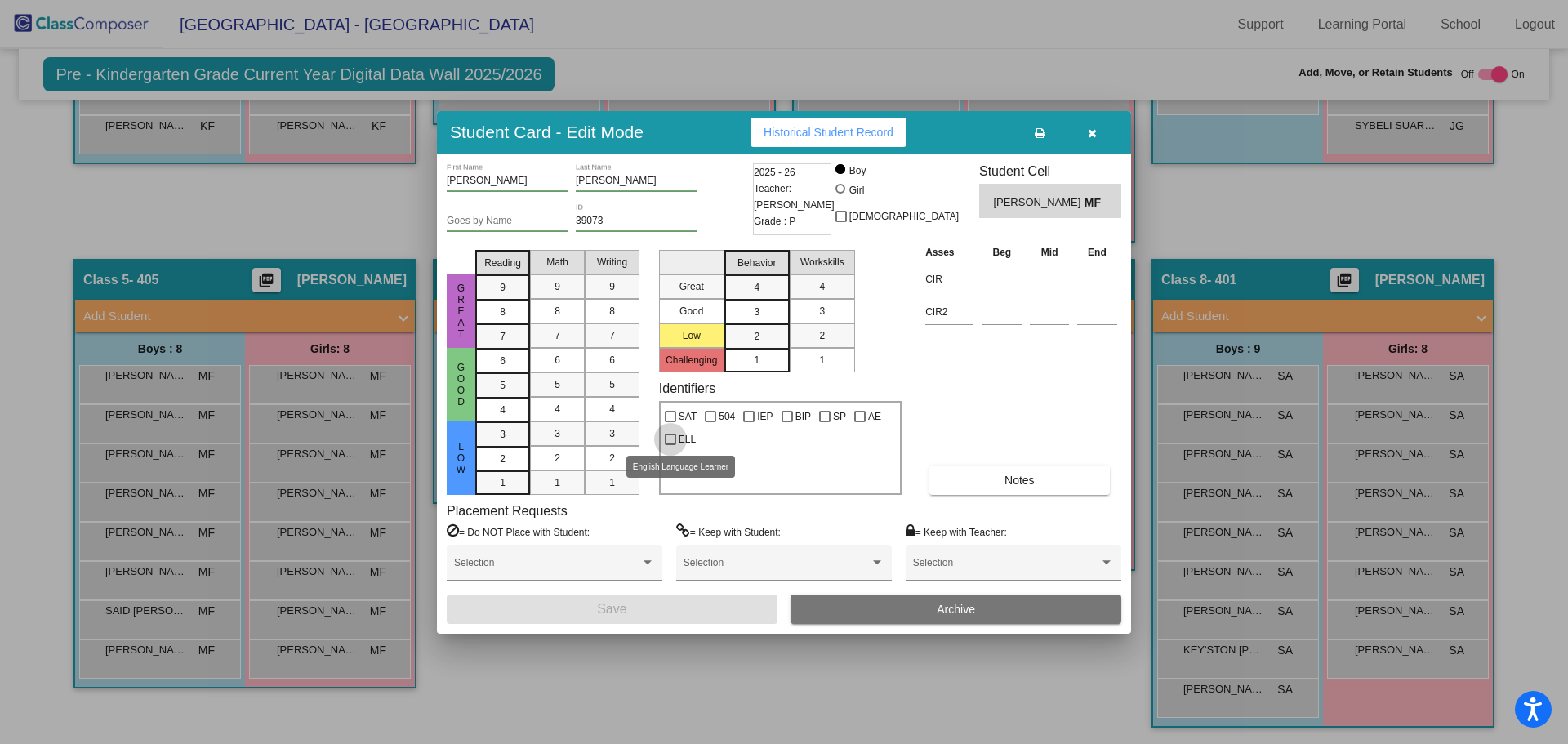
click at [669, 442] on div at bounding box center [670, 439] width 11 height 11
click at [670, 445] on input "ELL" at bounding box center [670, 445] width 1 height 1
checkbox input "true"
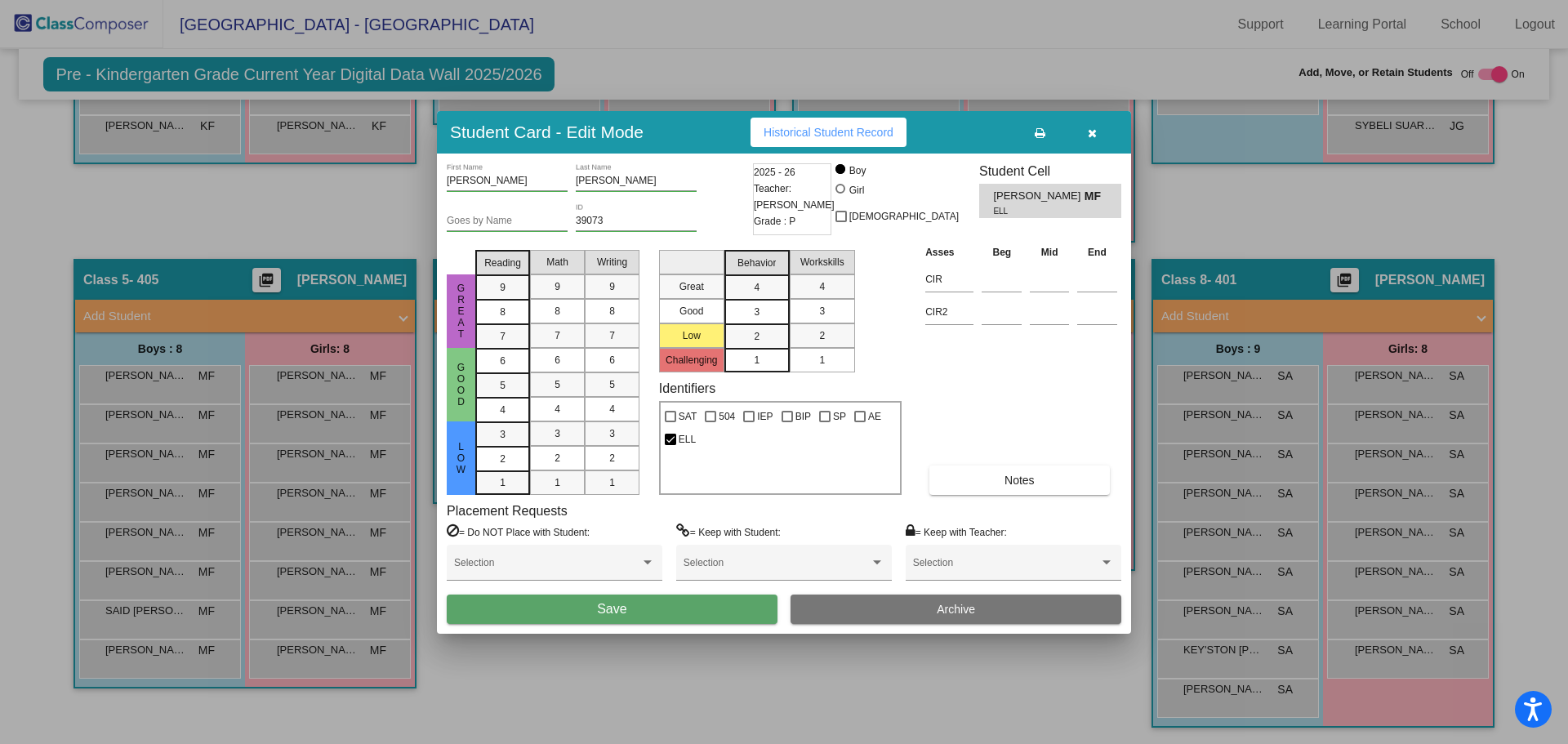
click at [645, 610] on button "Save" at bounding box center [612, 609] width 331 height 30
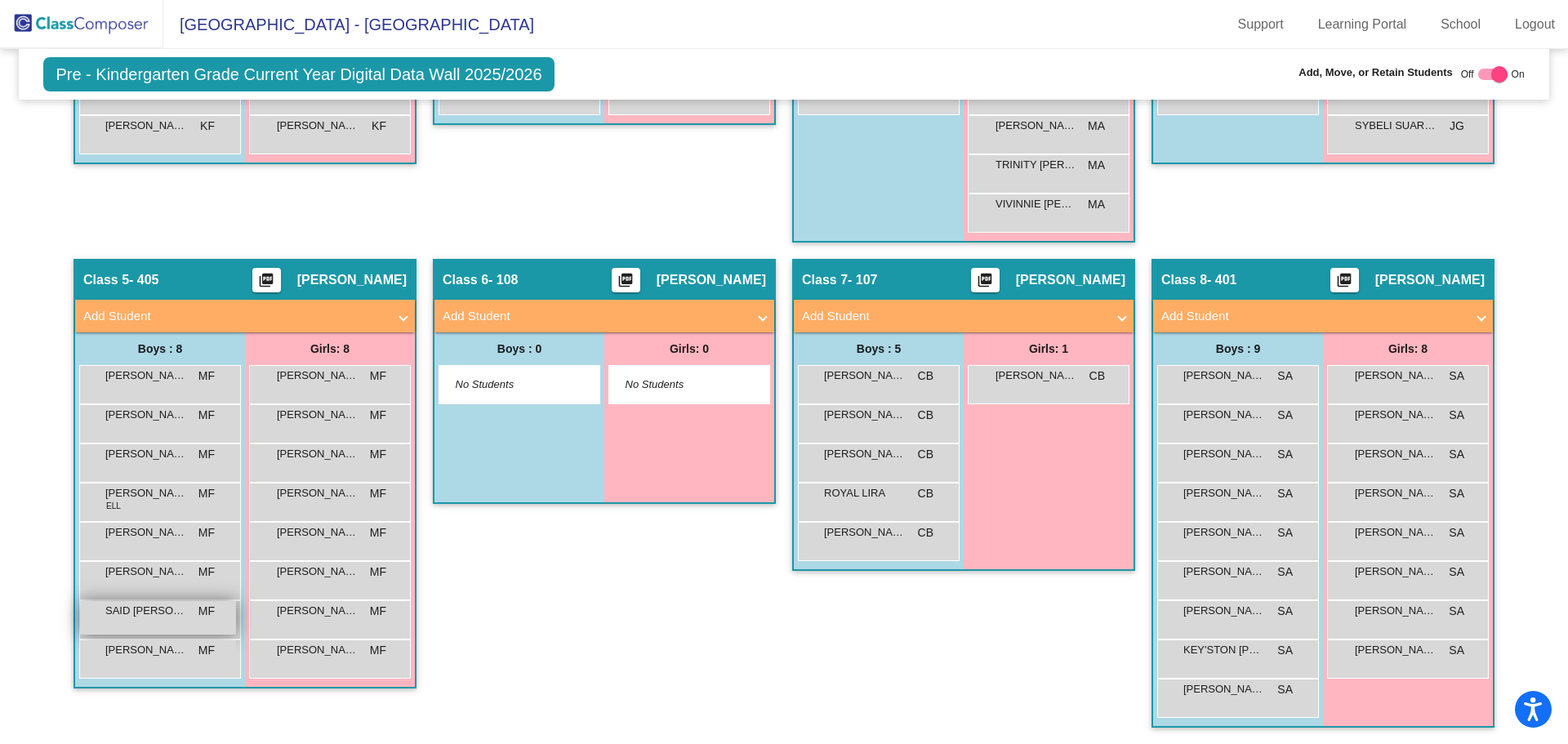
click at [159, 618] on span "SAID ROSAS SANTILLAN" at bounding box center [146, 611] width 81 height 16
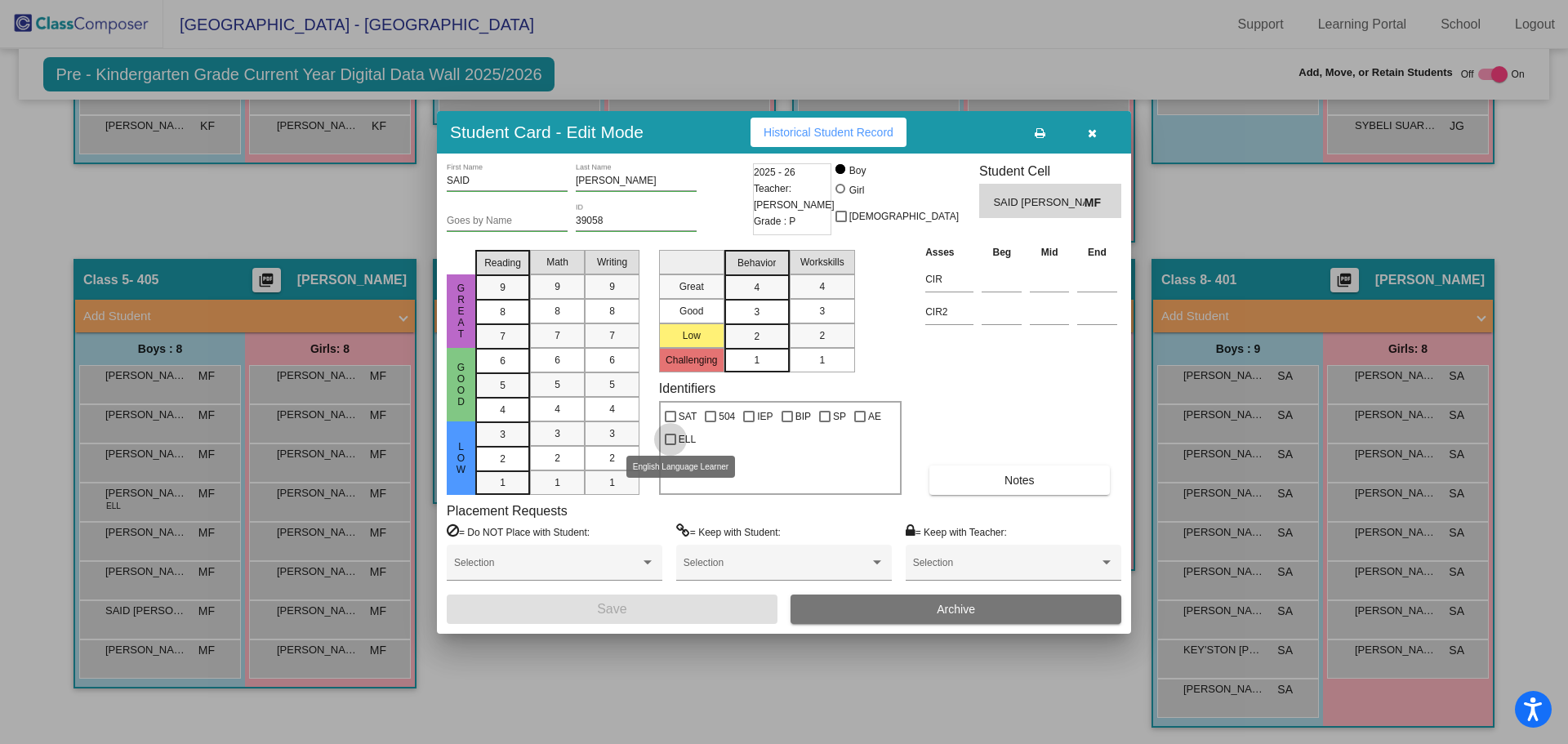
click at [676, 435] on div at bounding box center [670, 439] width 11 height 11
click at [671, 445] on input "ELL" at bounding box center [670, 445] width 1 height 1
checkbox input "true"
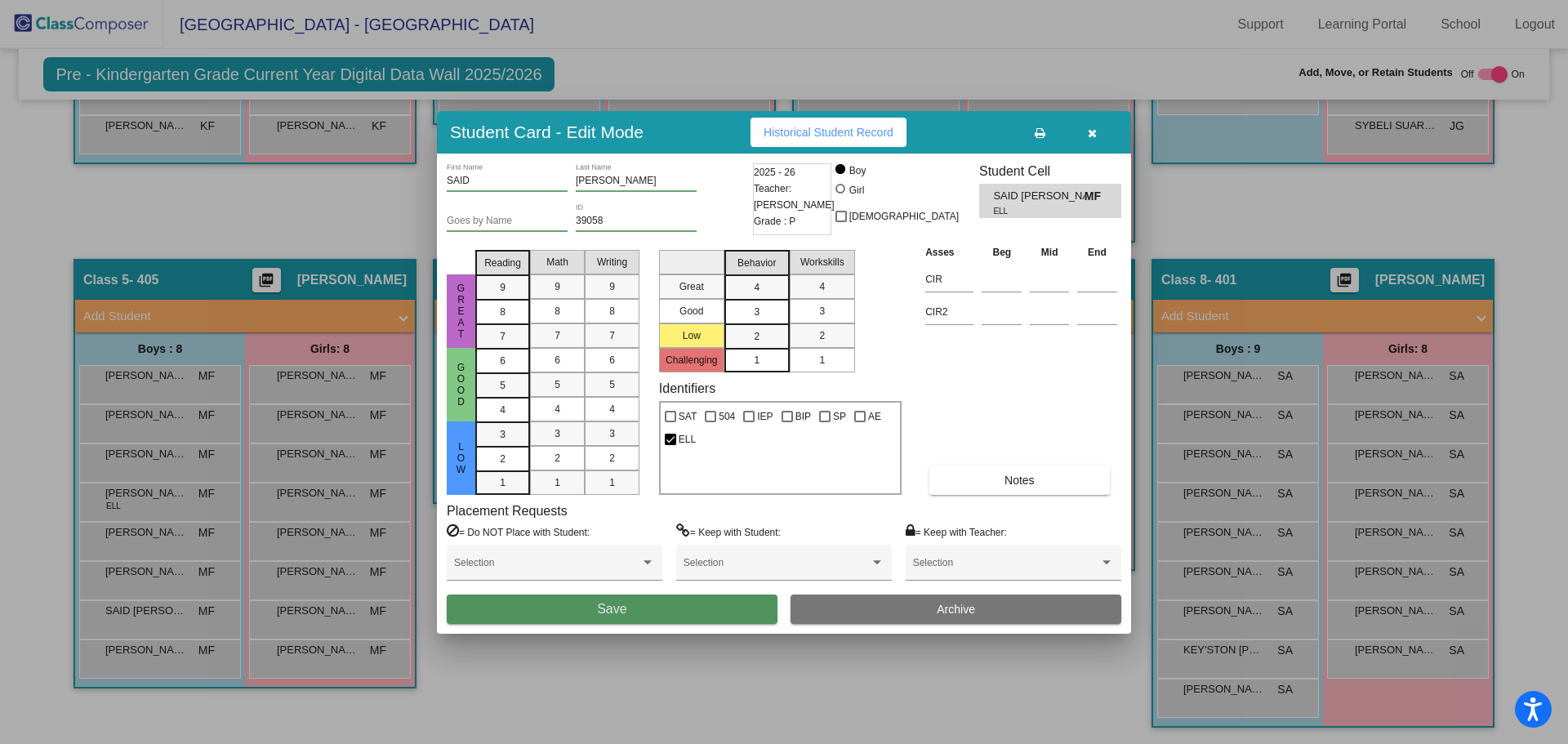
click at [667, 607] on button "Save" at bounding box center [612, 609] width 331 height 30
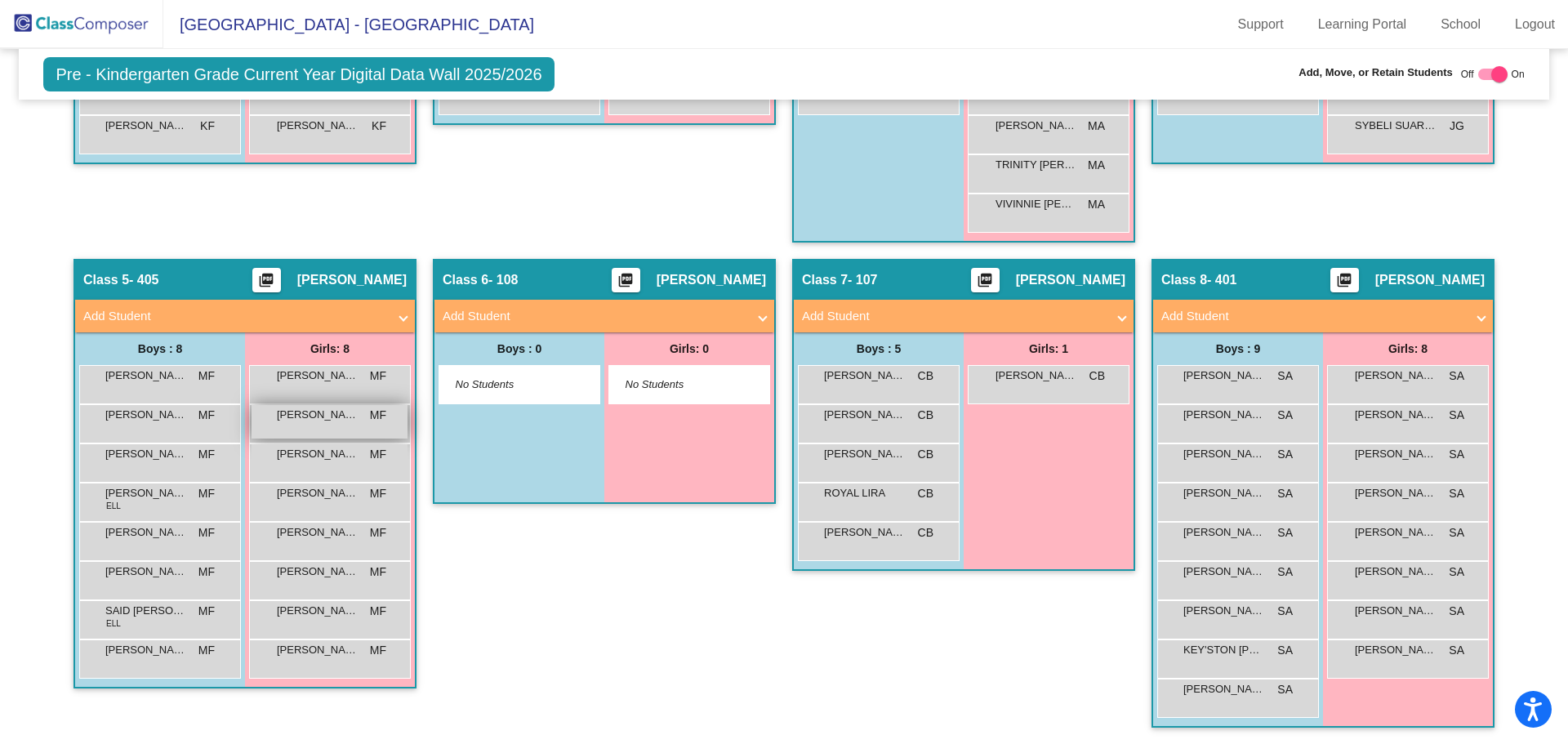
click at [294, 419] on span "ALEXANDRA VALDEZ" at bounding box center [318, 415] width 81 height 16
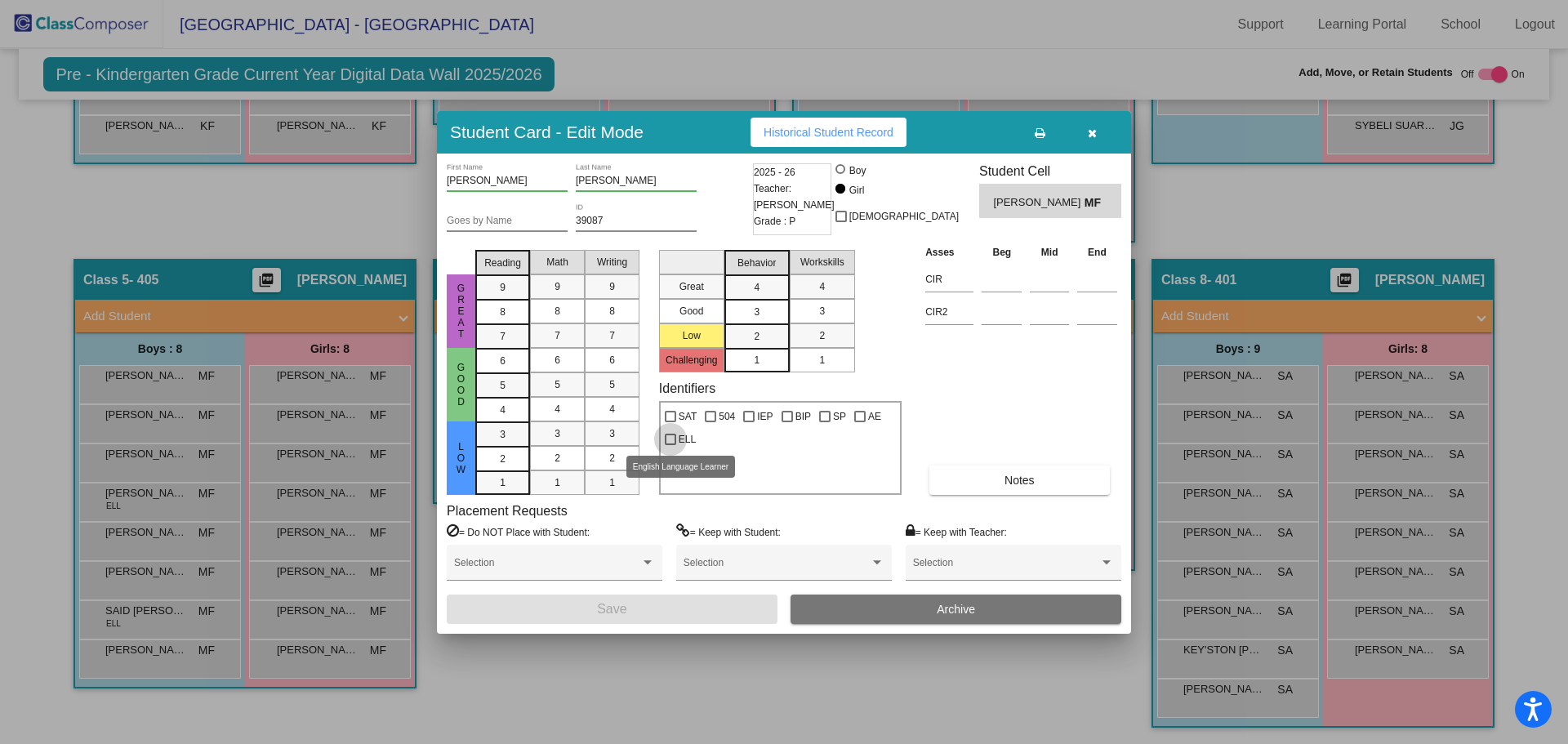
click at [683, 443] on span "ELL" at bounding box center [687, 439] width 17 height 20
click at [671, 445] on input "ELL" at bounding box center [670, 445] width 1 height 1
checkbox input "true"
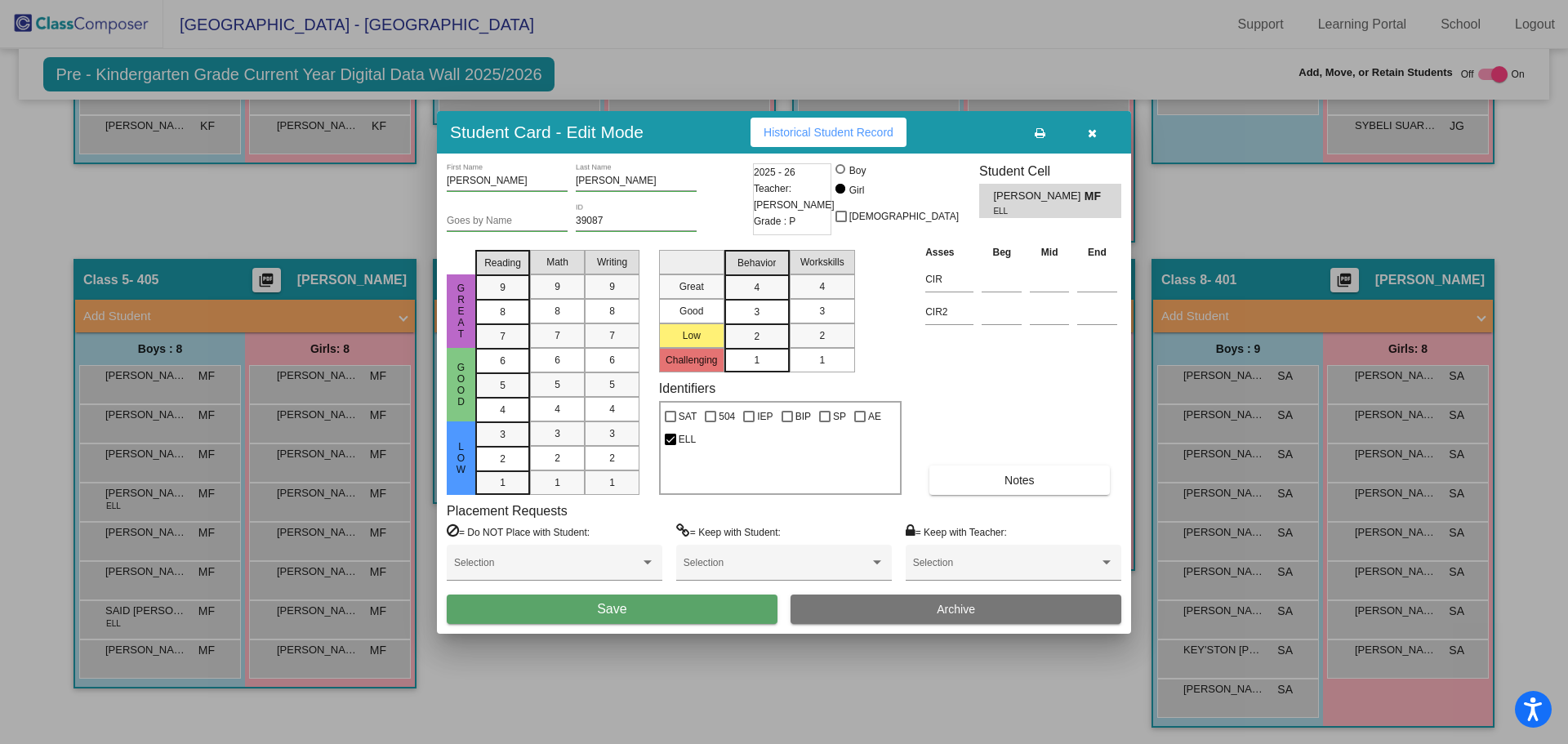
click at [679, 621] on button "Save" at bounding box center [612, 609] width 331 height 30
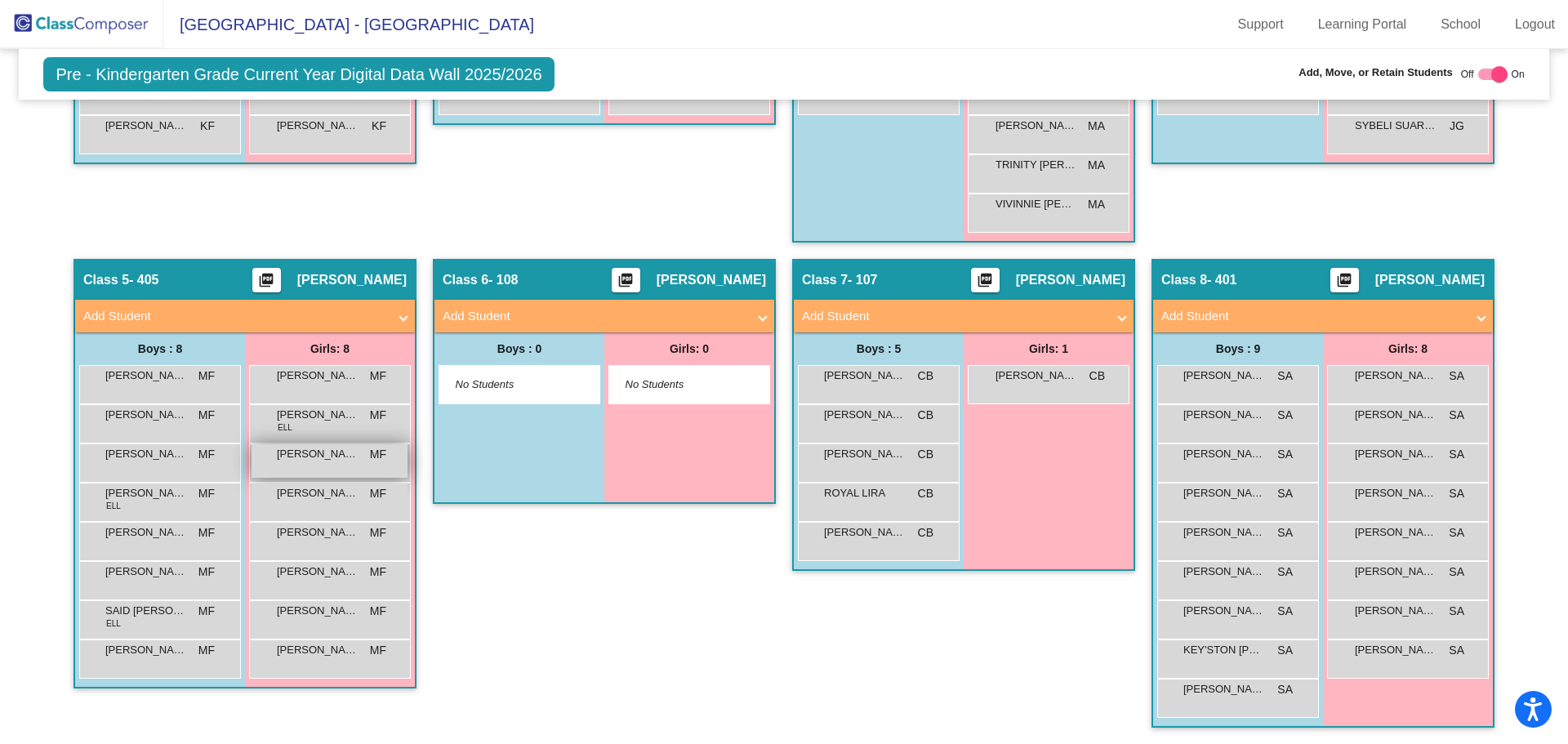
click at [334, 462] on span "CAMILA RAMOS SILVA" at bounding box center [318, 454] width 81 height 16
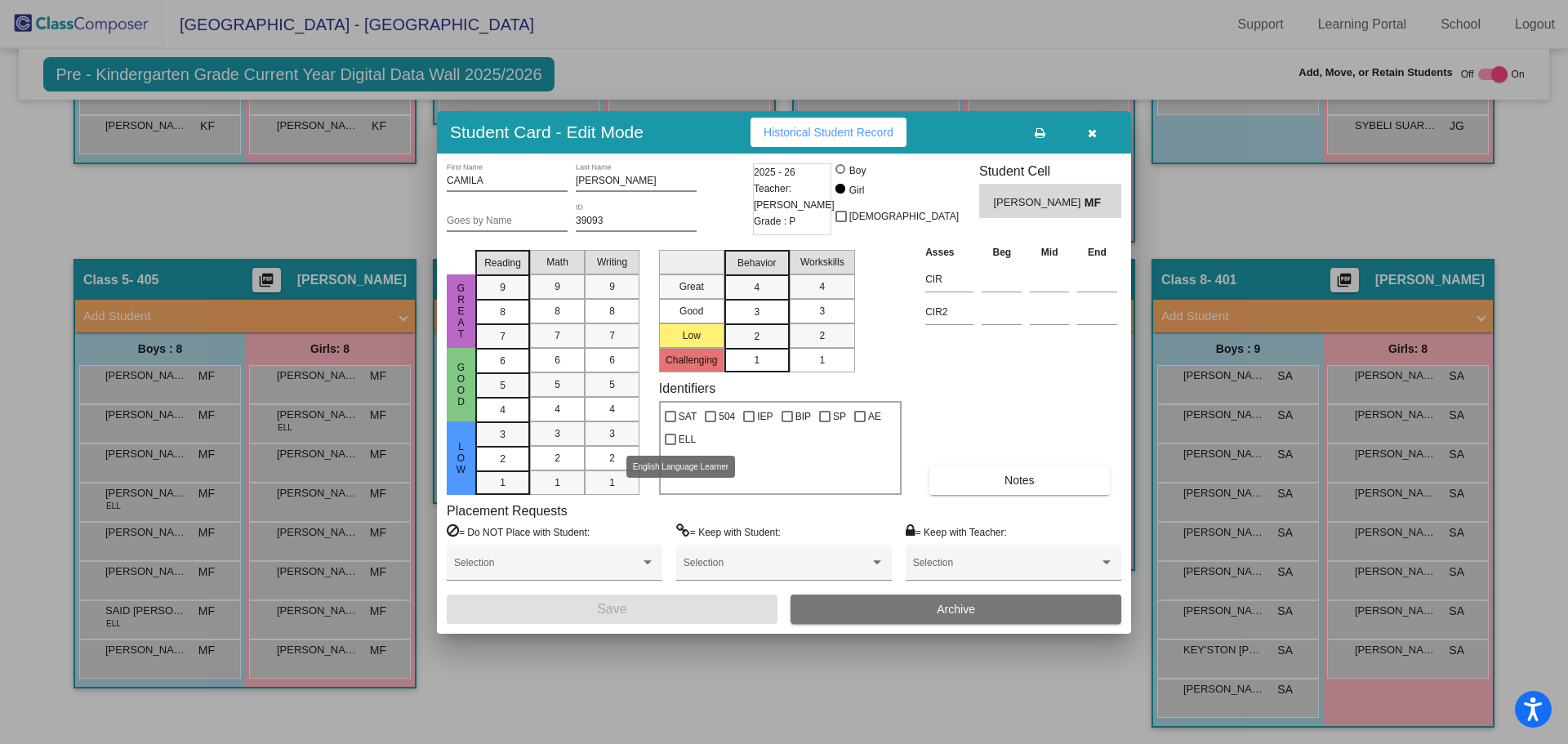
click at [677, 446] on label "ELL" at bounding box center [680, 439] width 31 height 20
click at [671, 446] on input "ELL" at bounding box center [670, 445] width 1 height 1
checkbox input "true"
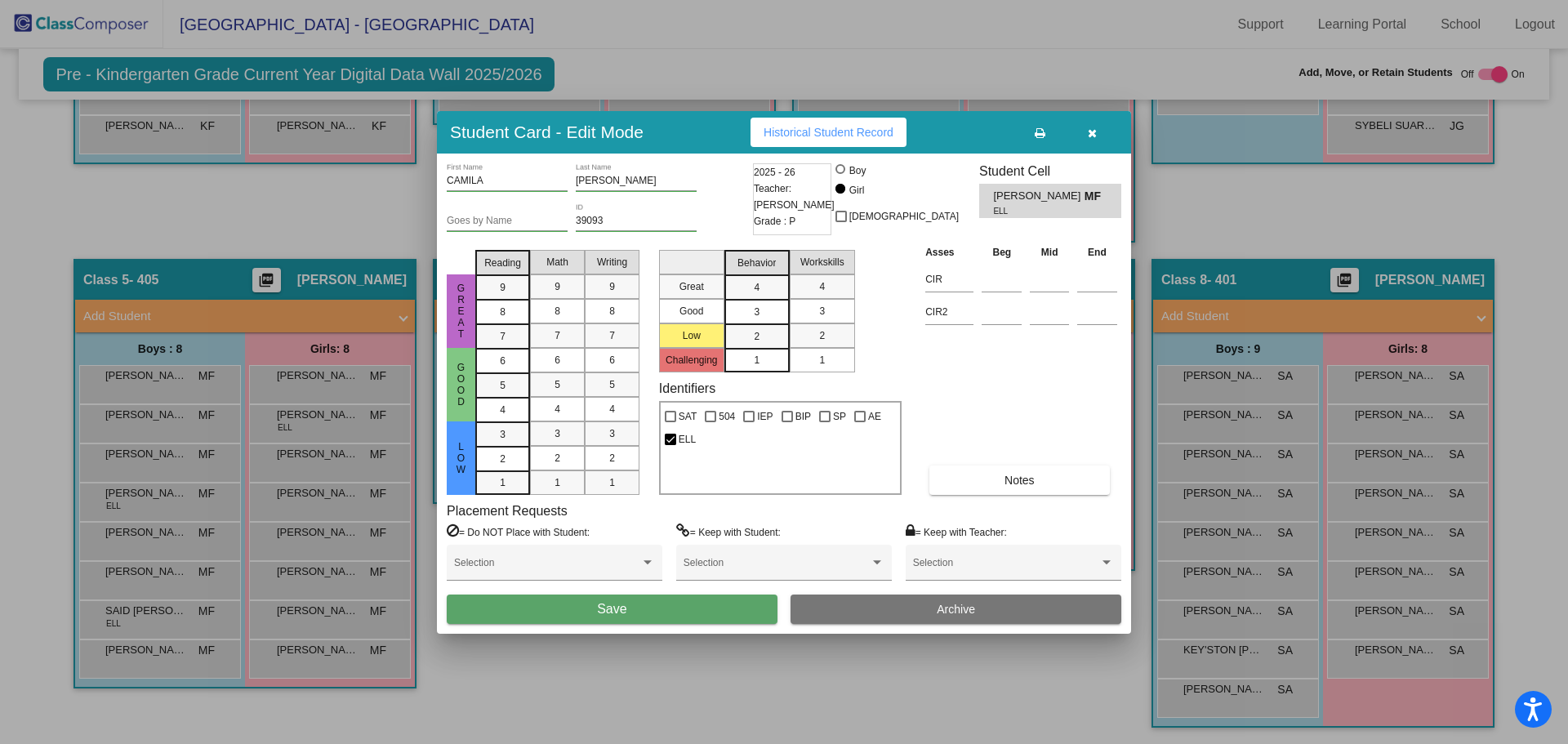
click at [651, 614] on button "Save" at bounding box center [612, 609] width 331 height 30
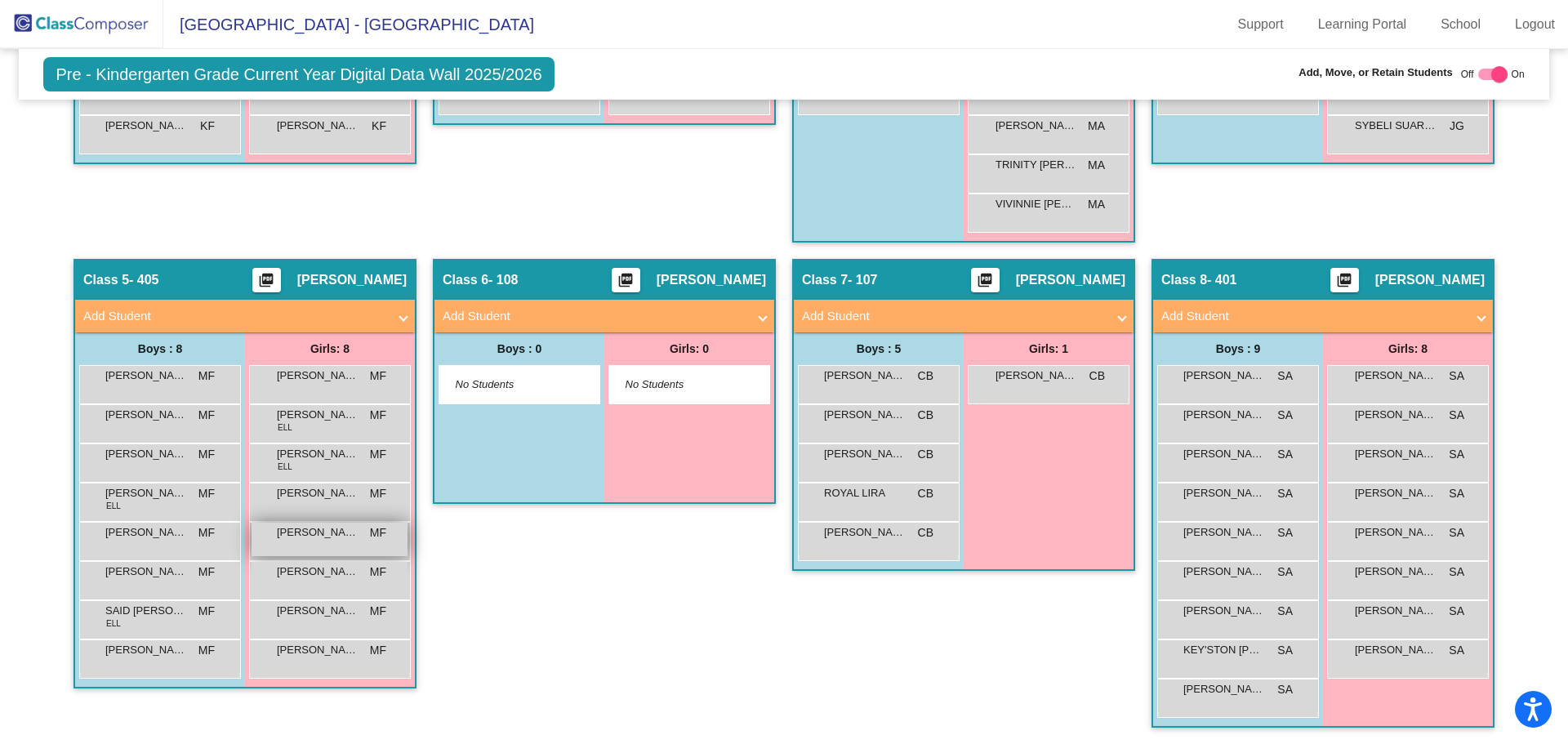
click at [309, 544] on div "MELANI ALONSO MF lock do_not_disturb_alt" at bounding box center [330, 539] width 156 height 33
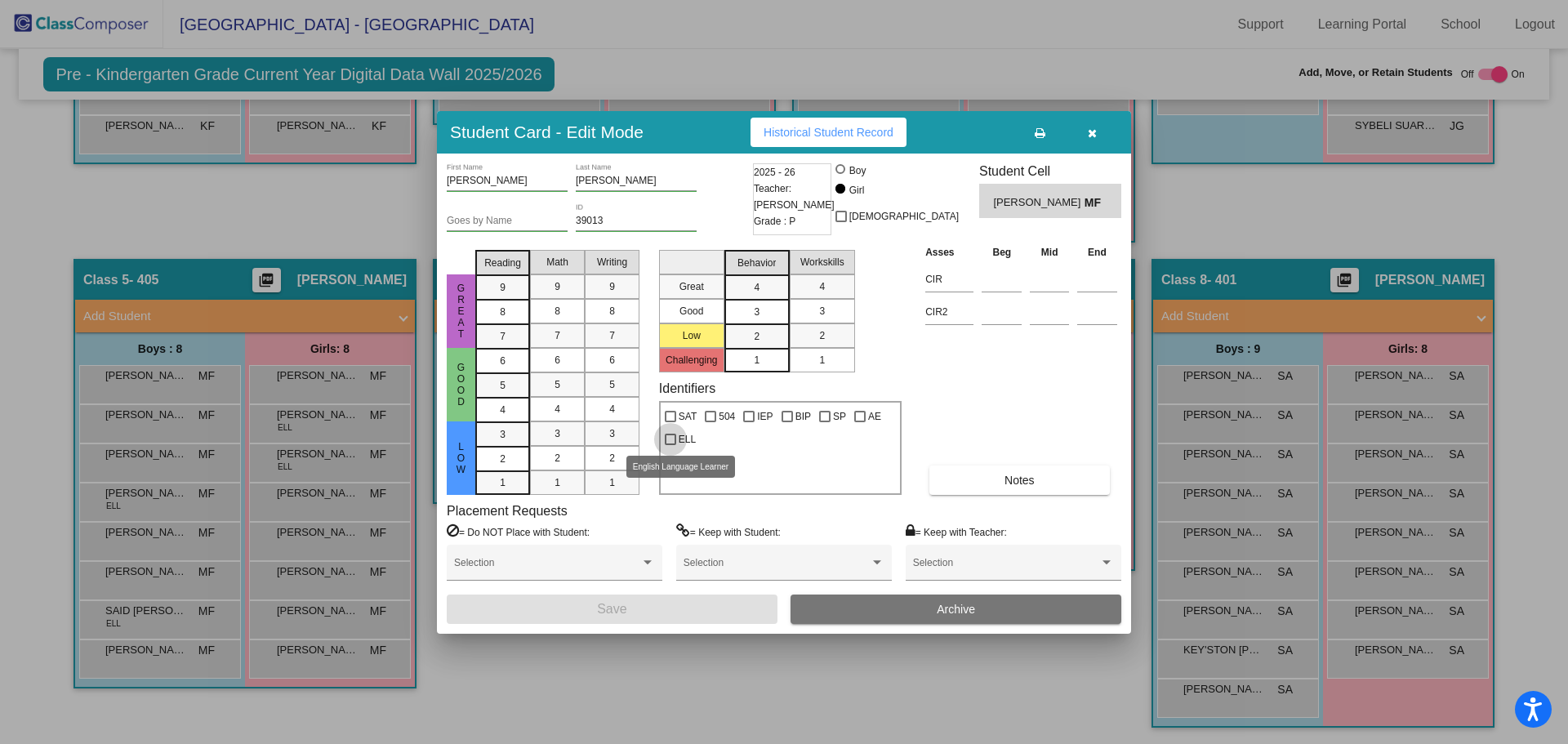
click at [673, 434] on div at bounding box center [670, 439] width 11 height 11
click at [671, 445] on input "ELL" at bounding box center [670, 445] width 1 height 1
checkbox input "true"
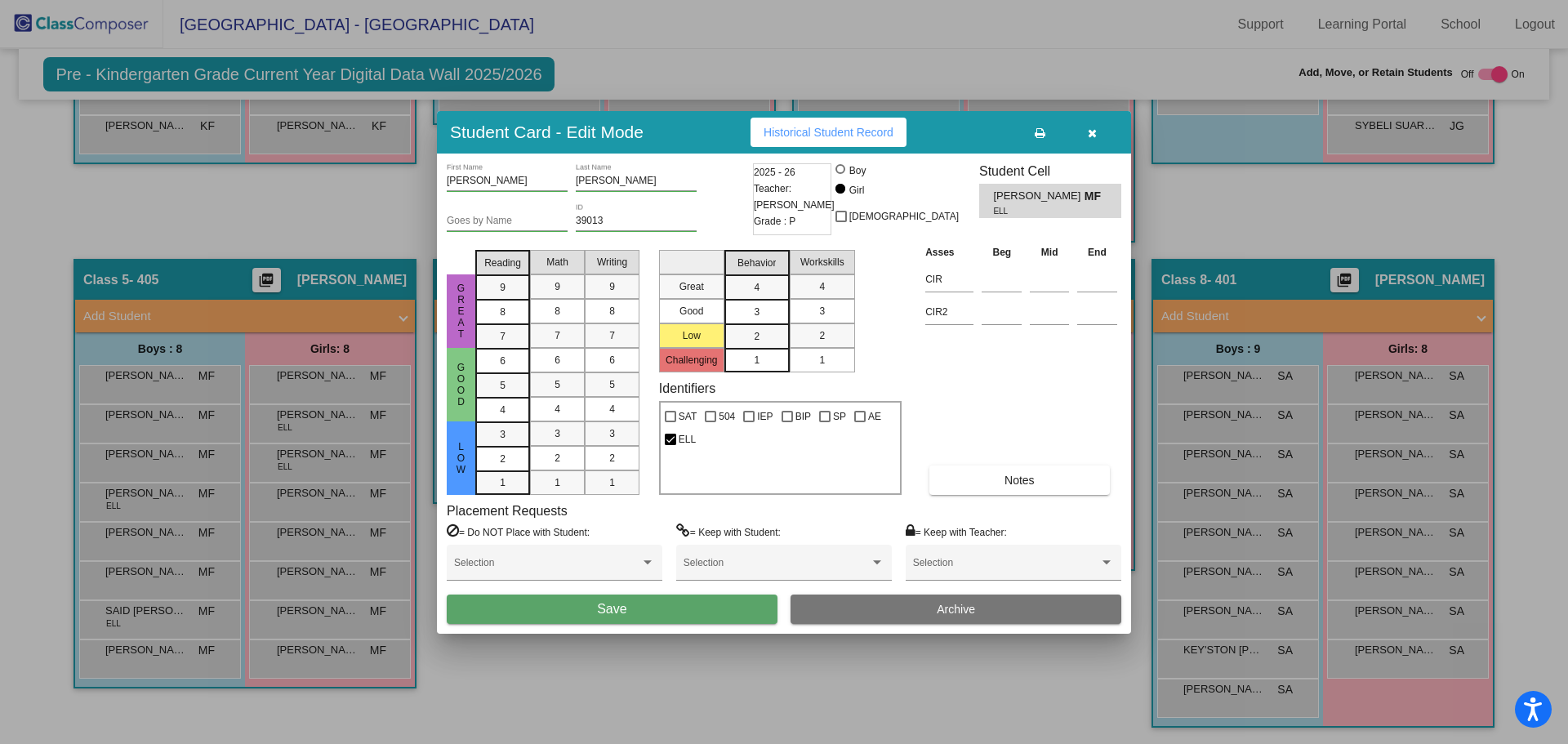
click at [675, 619] on button "Save" at bounding box center [612, 609] width 331 height 30
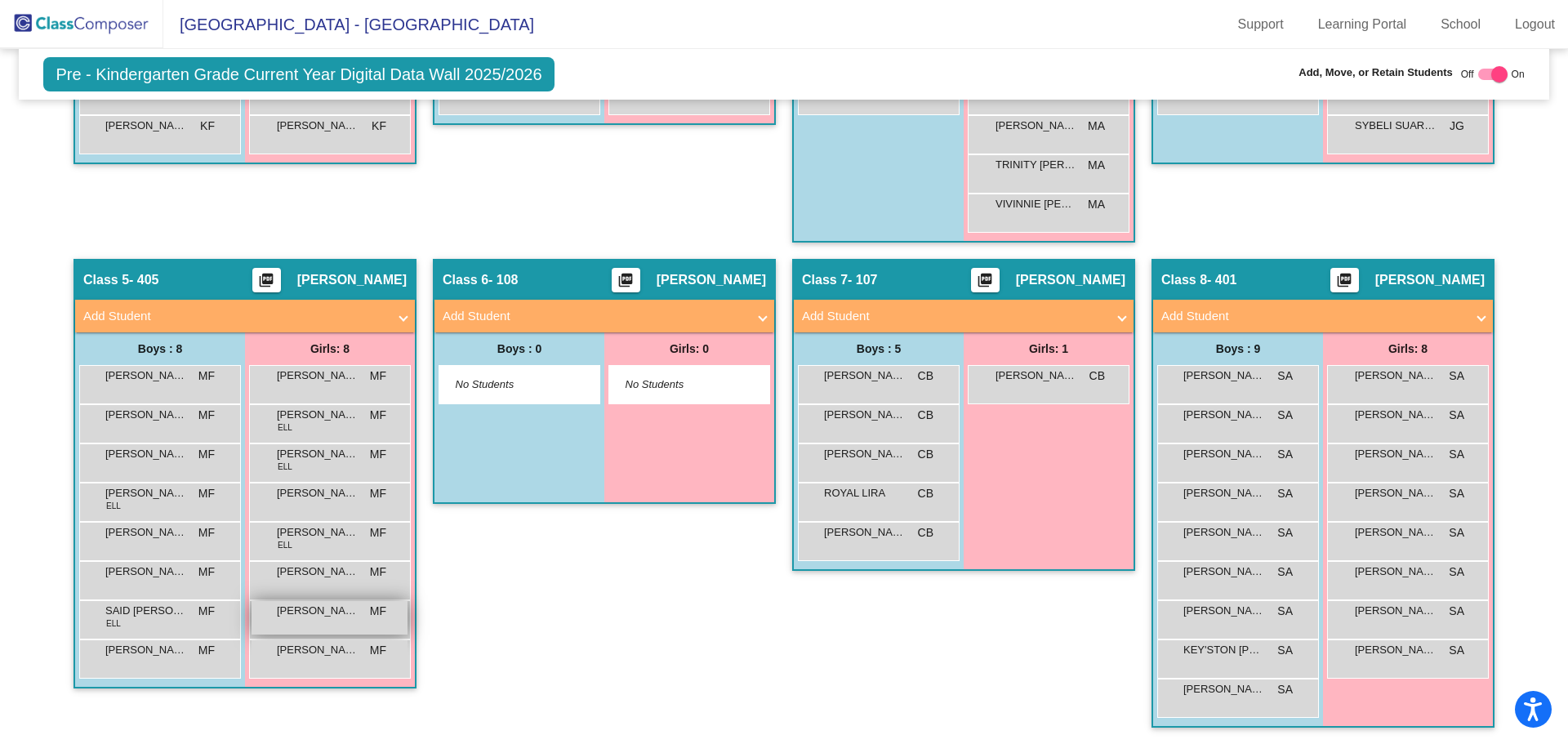
click at [299, 625] on div "SAMARA SAINZ MF lock do_not_disturb_alt" at bounding box center [330, 618] width 156 height 33
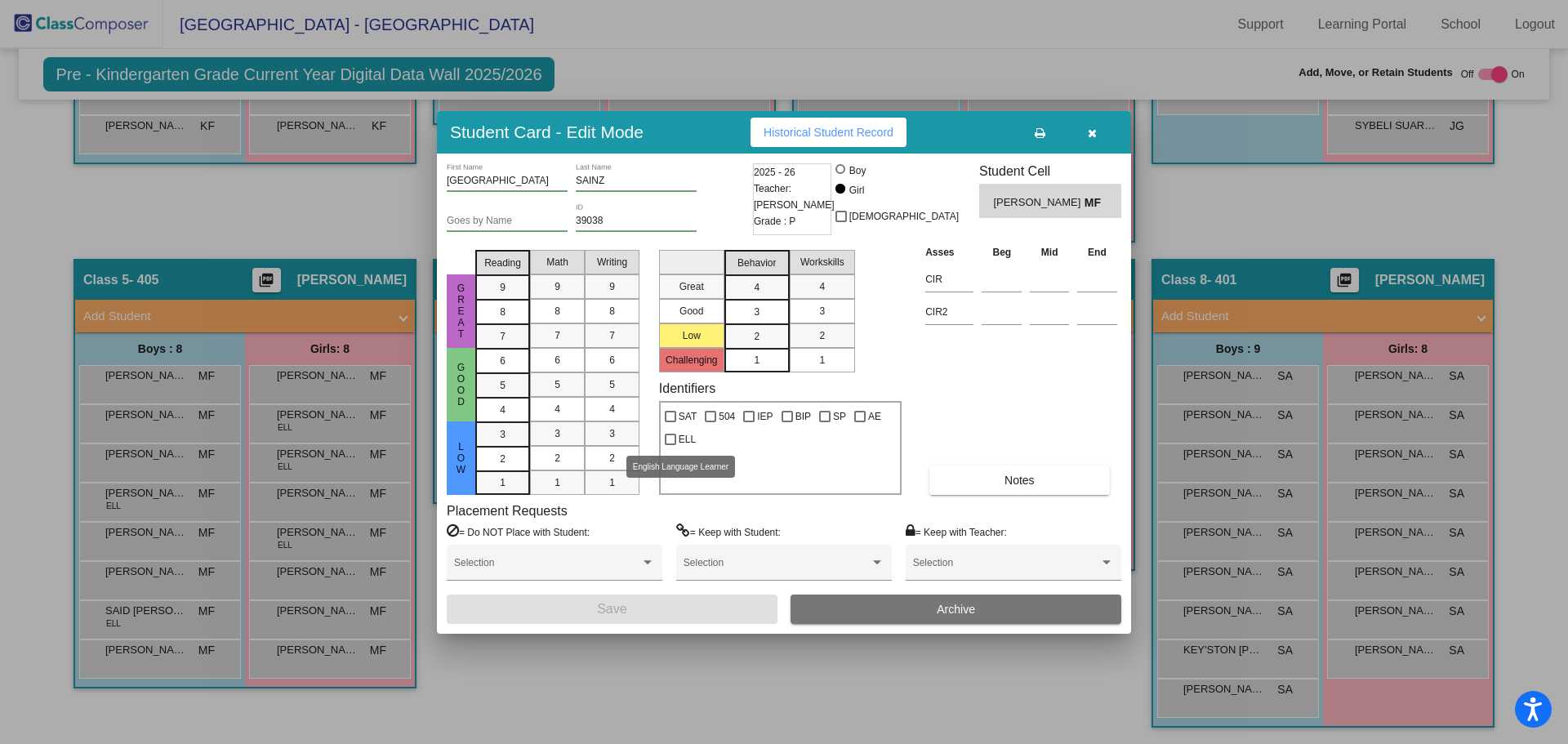
click at [670, 439] on div at bounding box center [670, 439] width 11 height 11
click at [670, 445] on input "ELL" at bounding box center [670, 445] width 1 height 1
checkbox input "true"
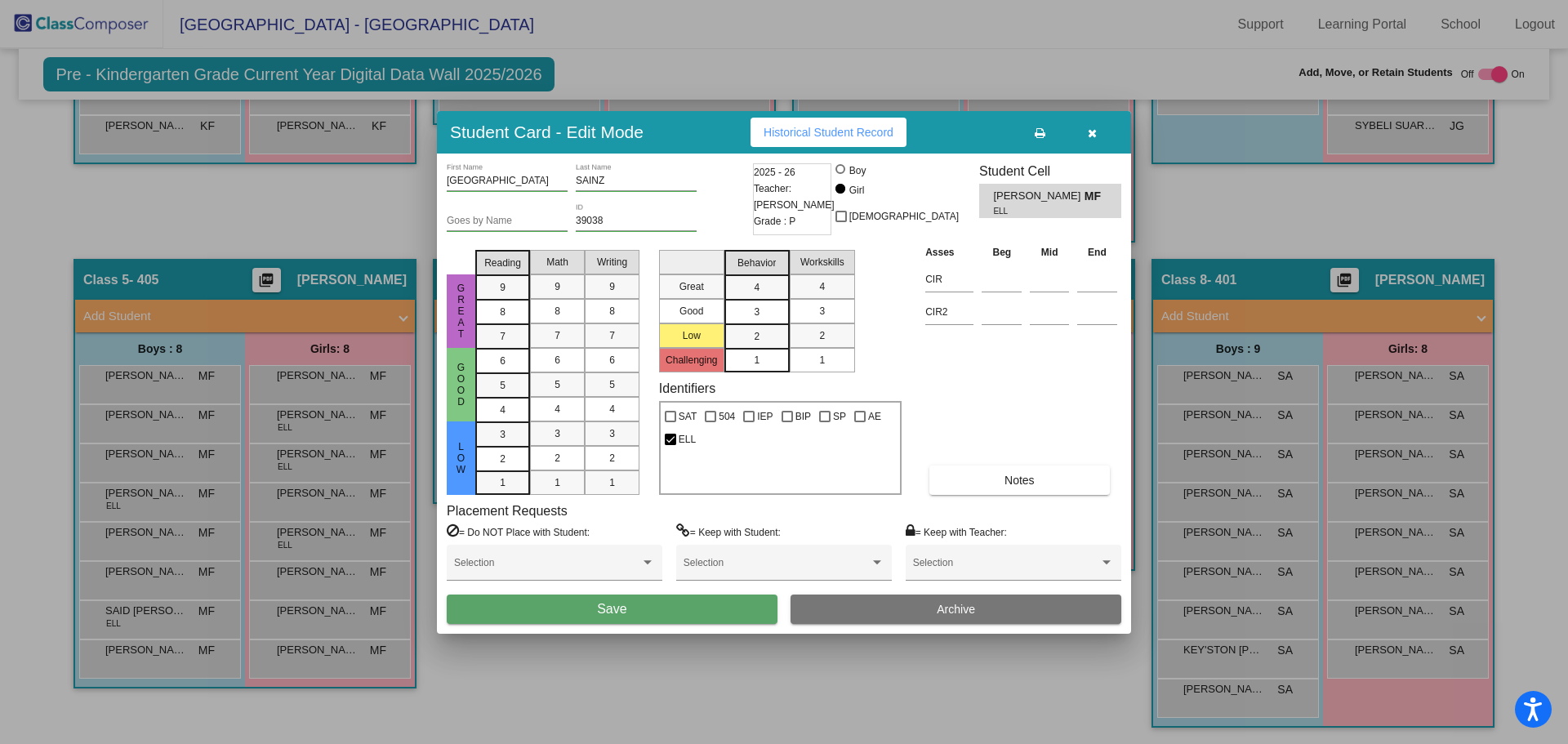
click at [651, 604] on button "Save" at bounding box center [612, 609] width 331 height 30
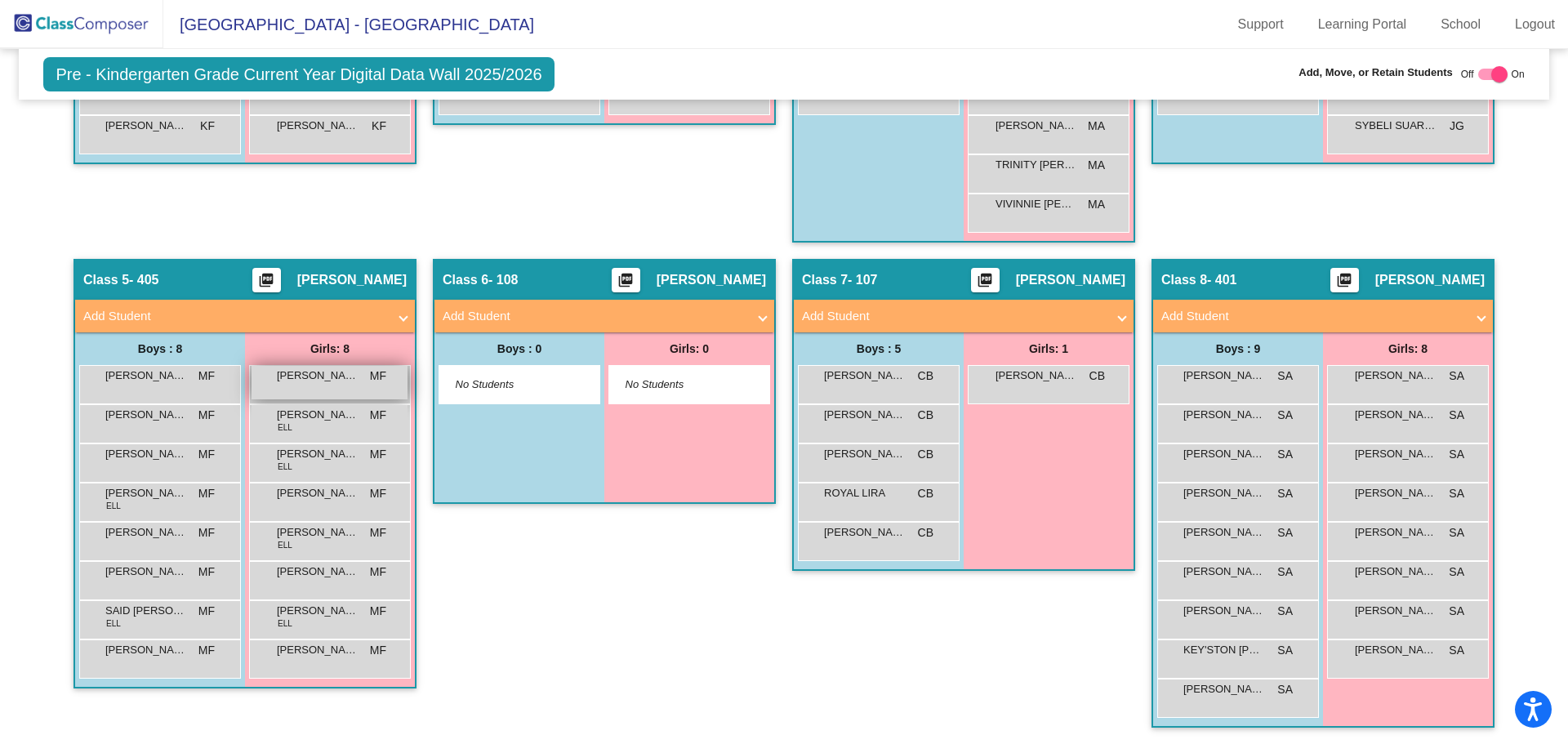
click at [370, 379] on span "MF" at bounding box center [377, 376] width 16 height 17
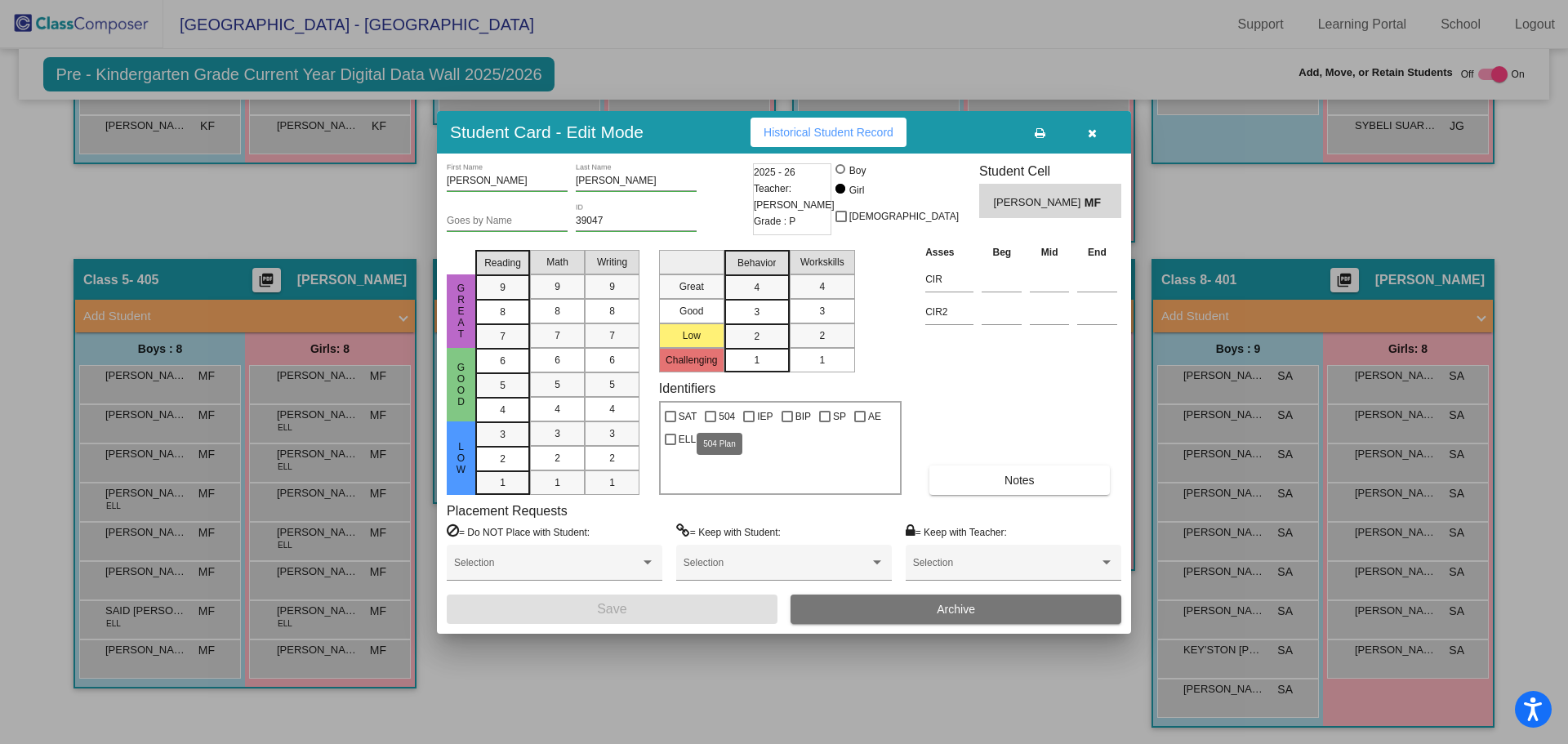
click at [695, 439] on span "ELL" at bounding box center [687, 439] width 17 height 20
click at [671, 445] on input "ELL" at bounding box center [670, 445] width 1 height 1
checkbox input "true"
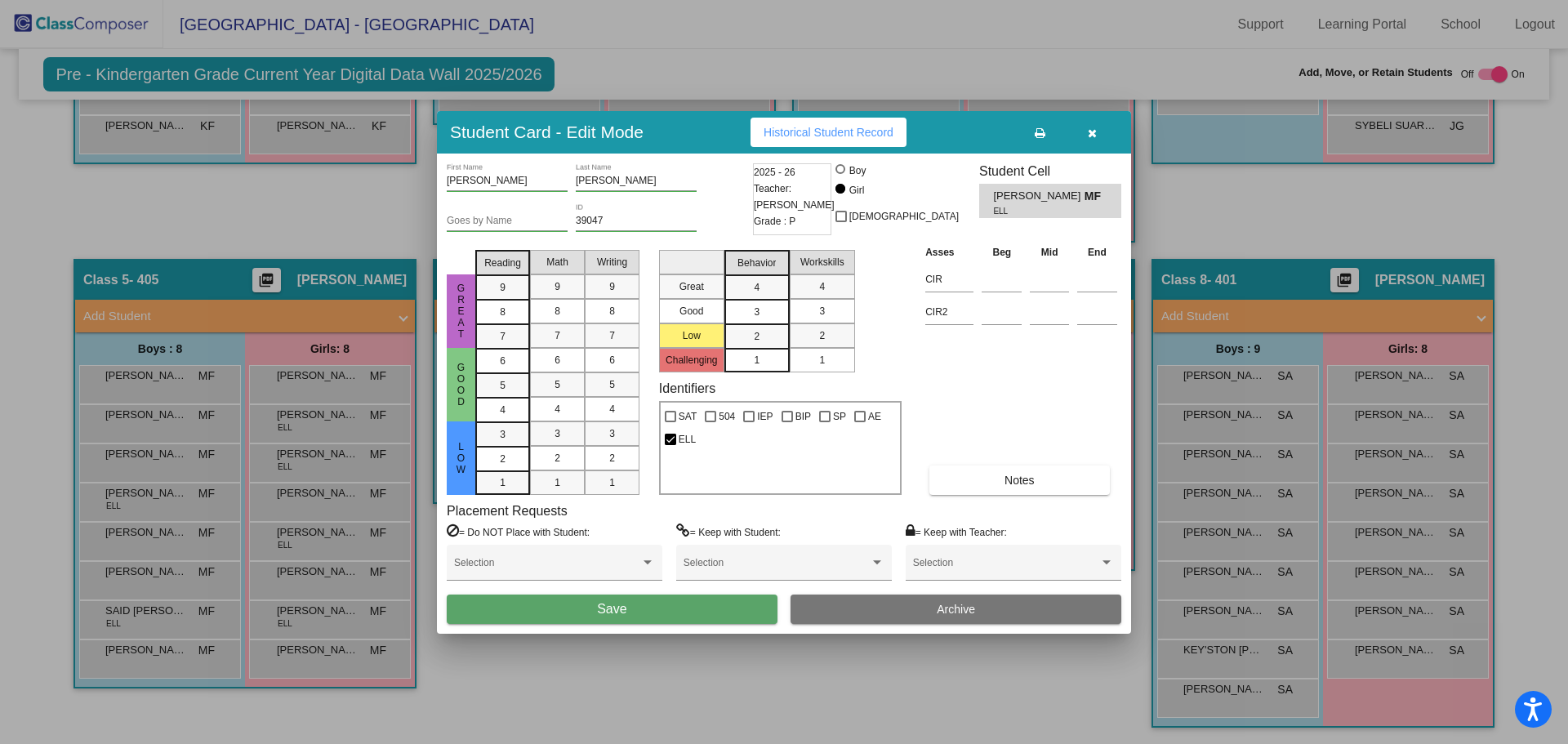
click at [701, 599] on button "Save" at bounding box center [612, 609] width 331 height 30
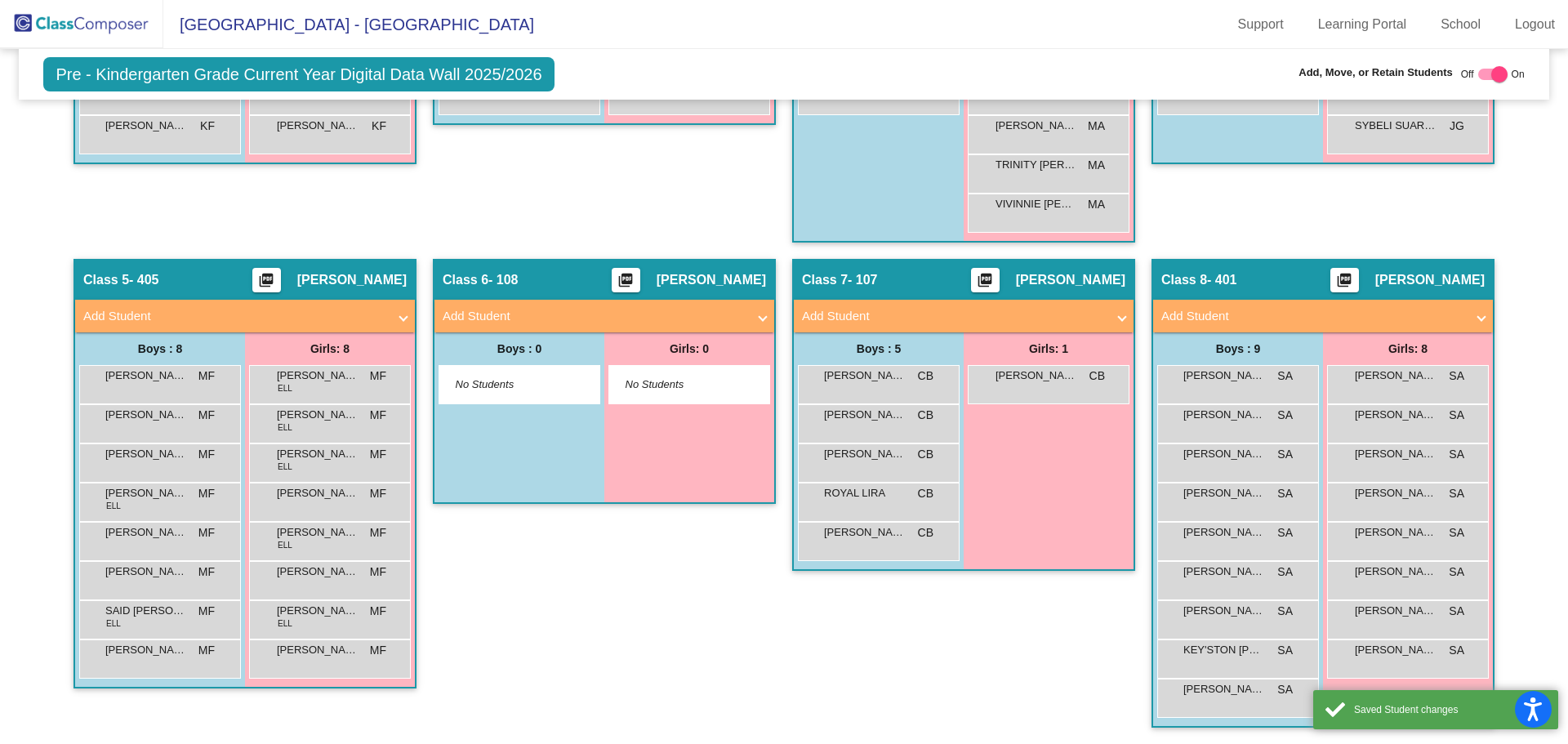
click at [651, 612] on div "Class 6 - 108 picture_as_pdf Elizabeth Martin Add Student First Name Last Name …" at bounding box center [604, 501] width 343 height 485
